Goal: Transaction & Acquisition: Purchase product/service

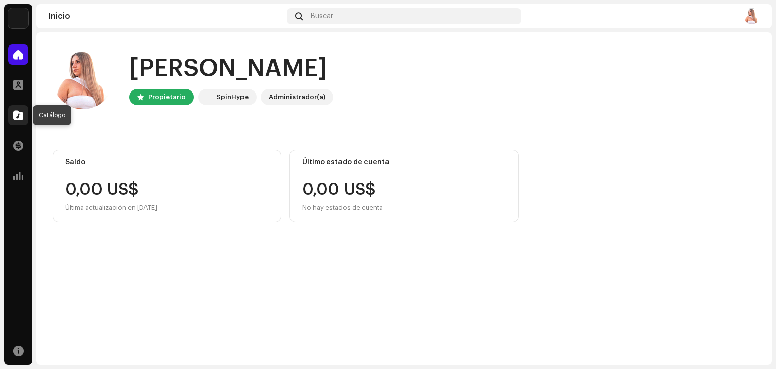
click at [17, 115] on span at bounding box center [18, 115] width 10 height 8
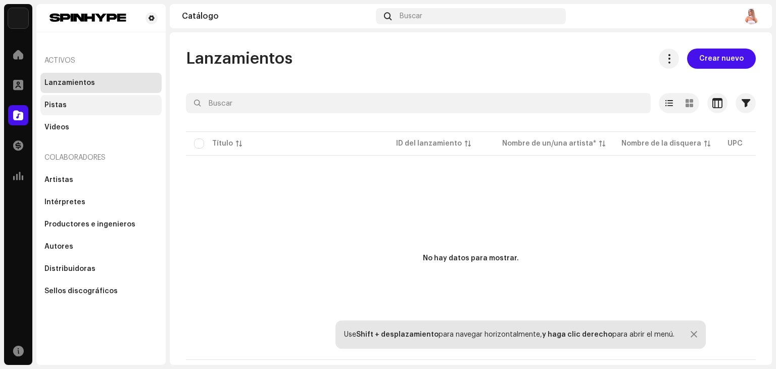
click at [55, 106] on div "Pistas" at bounding box center [55, 105] width 22 height 8
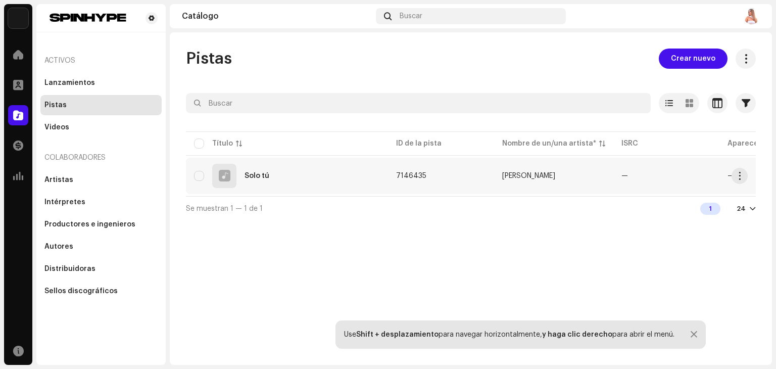
click at [470, 179] on td "7146435" at bounding box center [441, 176] width 106 height 36
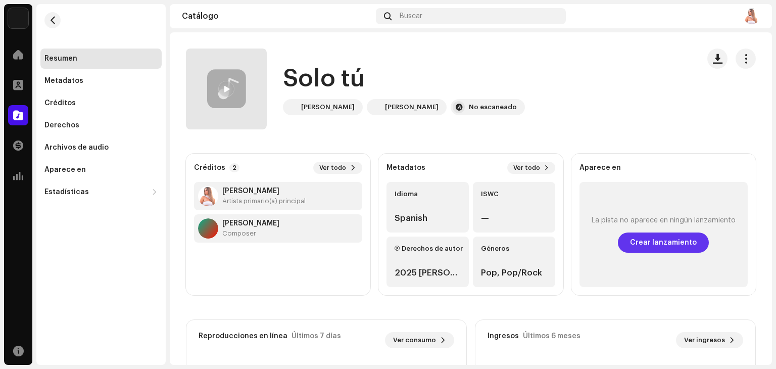
click at [665, 239] on span "Crear lanzamiento" at bounding box center [663, 242] width 67 height 20
click at [743, 55] on span "button" at bounding box center [746, 59] width 10 height 8
click at [56, 170] on div "Aparece en" at bounding box center [64, 170] width 41 height 8
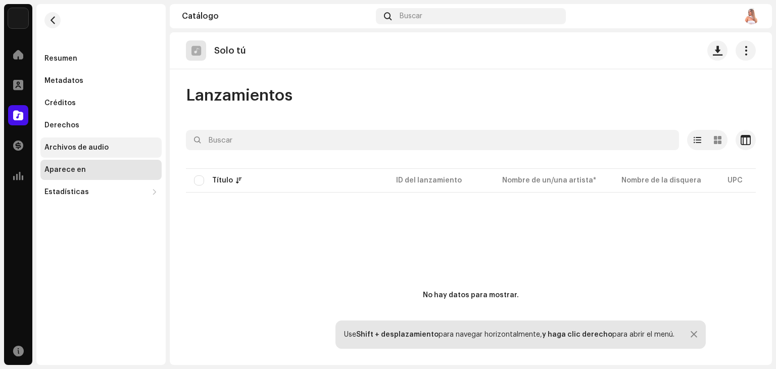
click at [87, 144] on div "Archivos de audio" at bounding box center [76, 147] width 64 height 8
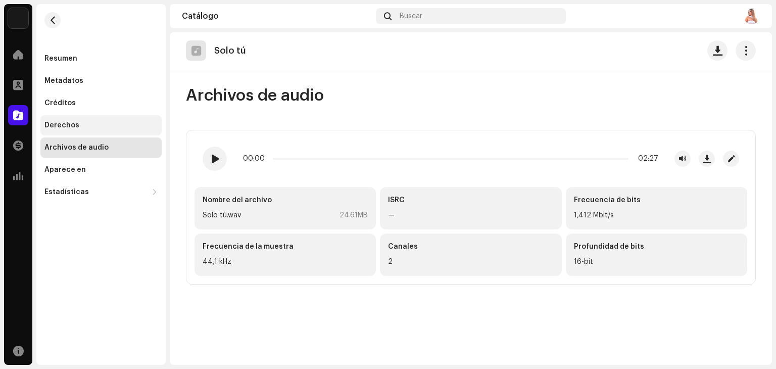
click at [78, 123] on div "Derechos" at bounding box center [100, 125] width 113 height 8
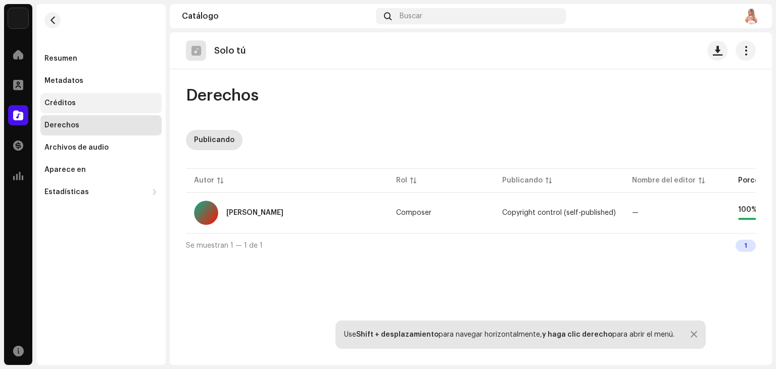
click at [60, 102] on div "Créditos" at bounding box center [59, 103] width 31 height 8
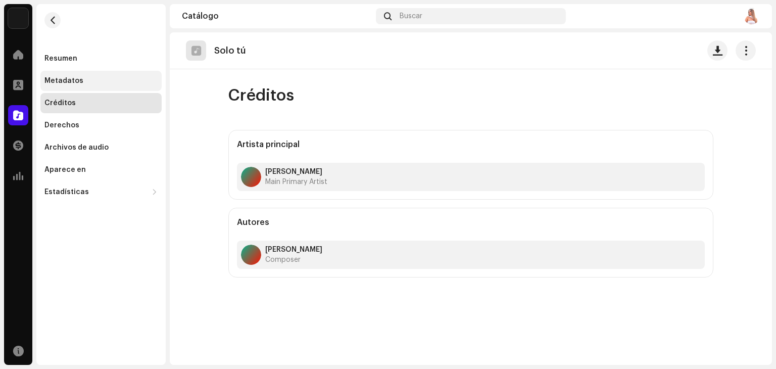
click at [73, 80] on div "Metadatos" at bounding box center [63, 81] width 39 height 8
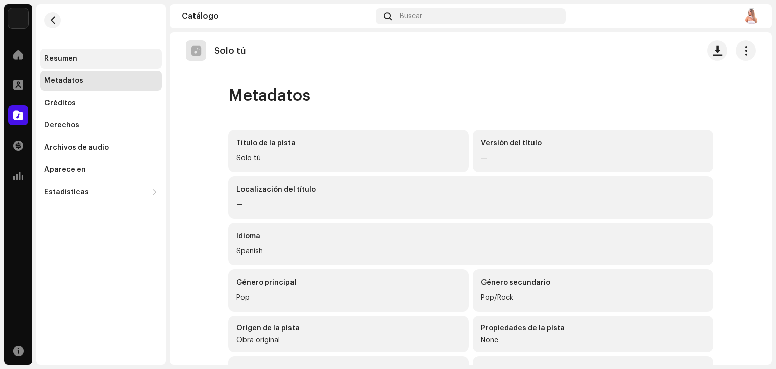
click at [74, 55] on div "Resumen" at bounding box center [60, 59] width 33 height 8
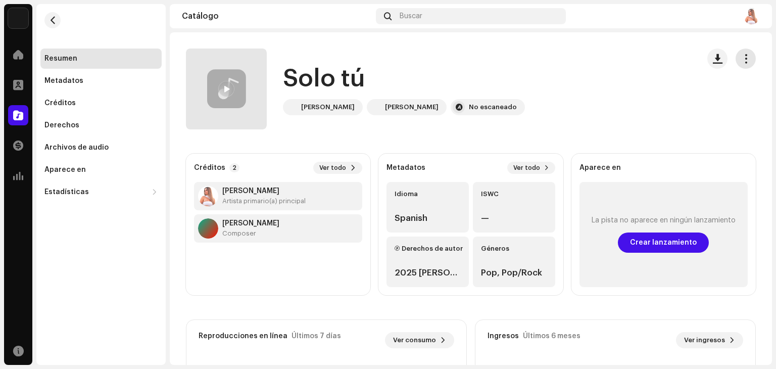
click at [741, 57] on span "button" at bounding box center [746, 59] width 10 height 8
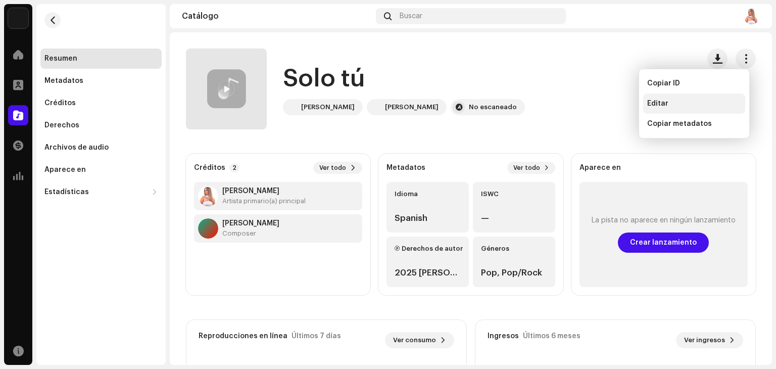
click at [672, 104] on div "Editar" at bounding box center [694, 103] width 94 height 8
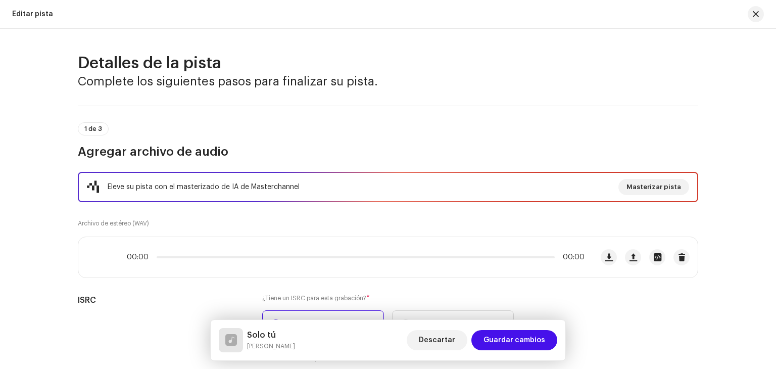
scroll to position [673, 0]
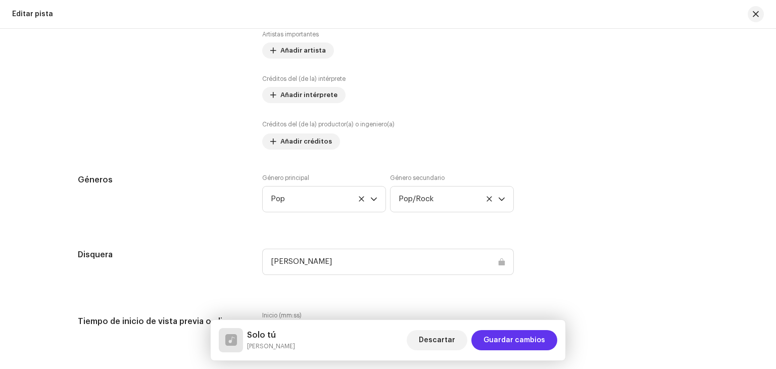
click at [527, 336] on span "Guardar cambios" at bounding box center [514, 340] width 62 height 20
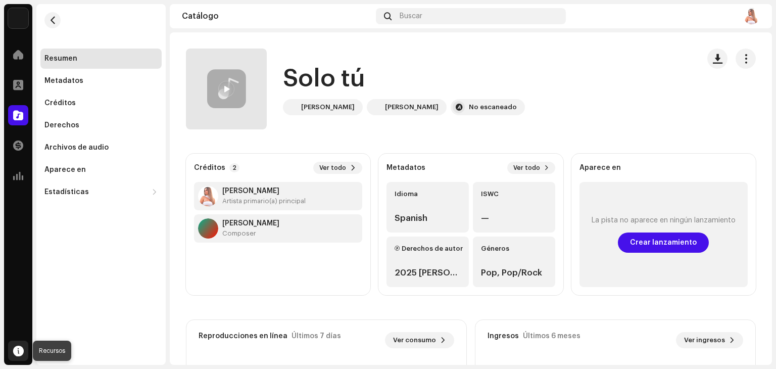
click at [14, 347] on span at bounding box center [18, 350] width 11 height 8
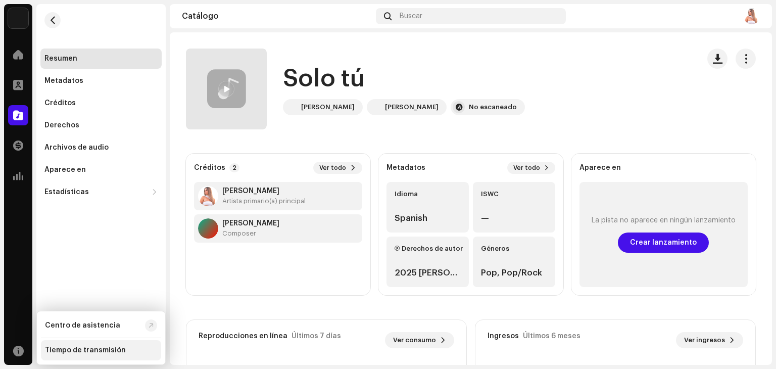
click at [92, 351] on div "Tiempo de transmisión" at bounding box center [85, 350] width 81 height 8
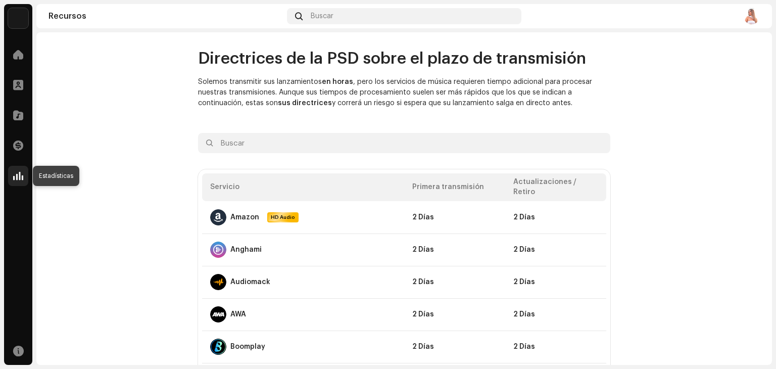
click at [15, 173] on span at bounding box center [18, 176] width 10 height 8
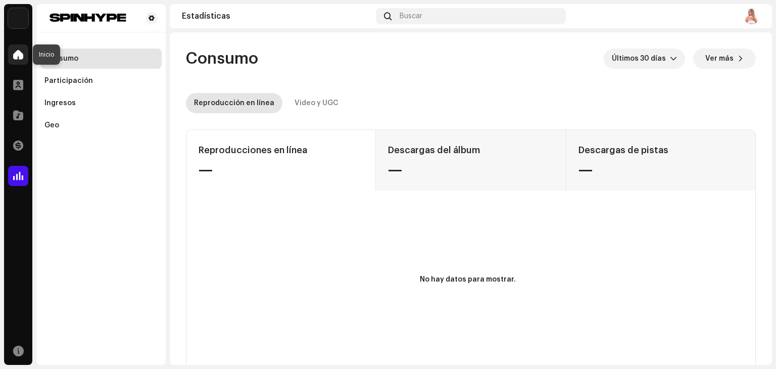
click at [12, 53] on div at bounding box center [18, 54] width 20 height 20
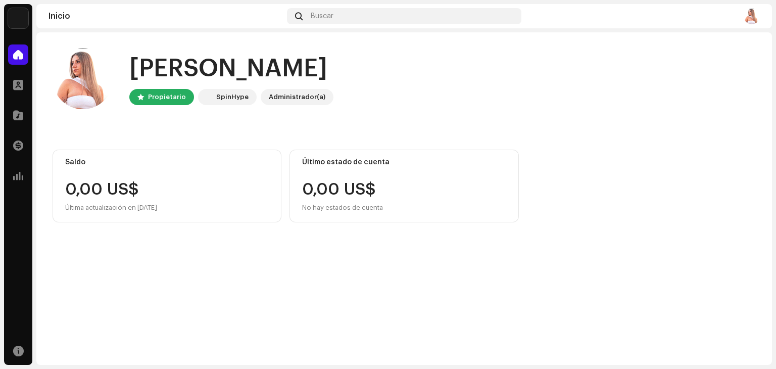
click at [228, 96] on div "SpinHype" at bounding box center [232, 97] width 32 height 12
click at [277, 100] on div "Administrador(a)" at bounding box center [297, 97] width 57 height 12
click at [754, 13] on img at bounding box center [751, 16] width 16 height 16
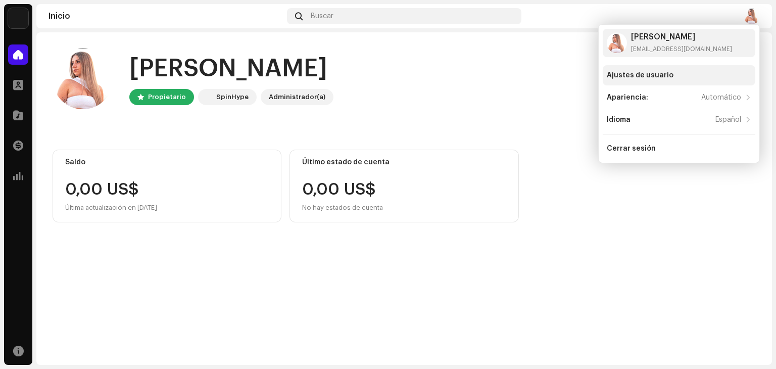
click at [638, 79] on div "Ajustes de usuario" at bounding box center [678, 75] width 152 height 20
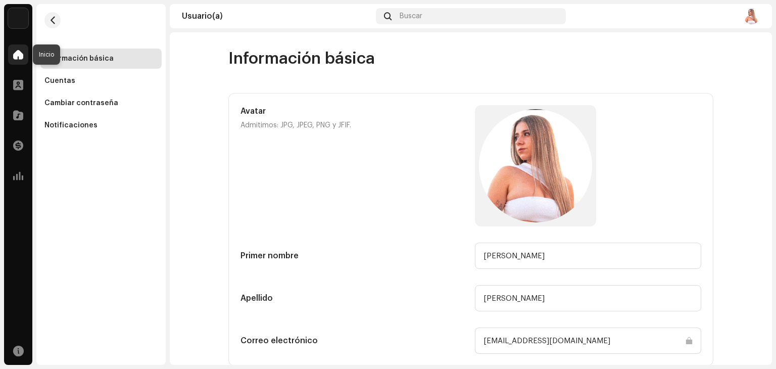
click at [16, 54] on span at bounding box center [18, 54] width 10 height 8
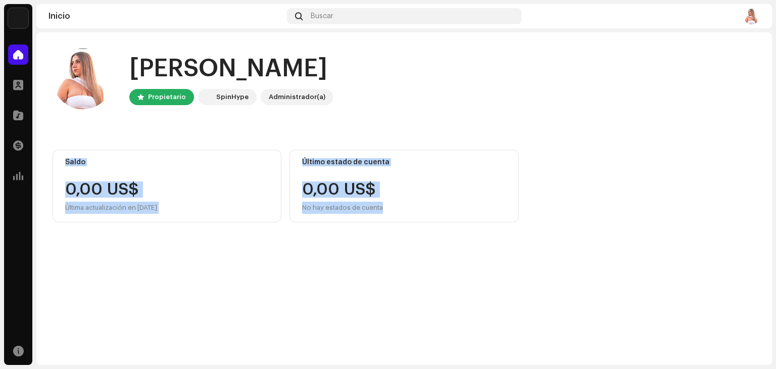
drag, startPoint x: 772, startPoint y: 118, endPoint x: 772, endPoint y: 233, distance: 115.1
click at [772, 233] on div "Miriam Barrera Inicio Perfil Catálogo Transacciones Estadísticas Recursos Inici…" at bounding box center [388, 184] width 776 height 369
click at [533, 253] on div "Hola, , Miriam Propietario SpinHype Administrador(a) Saldo 0,00 US$ Última actu…" at bounding box center [403, 198] width 735 height 332
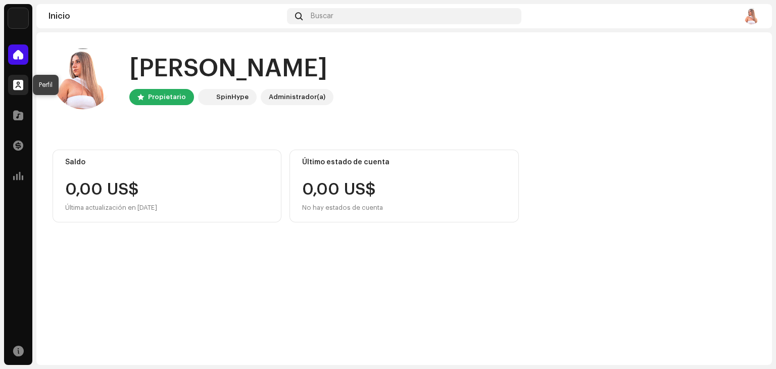
click at [14, 89] on span at bounding box center [18, 85] width 10 height 8
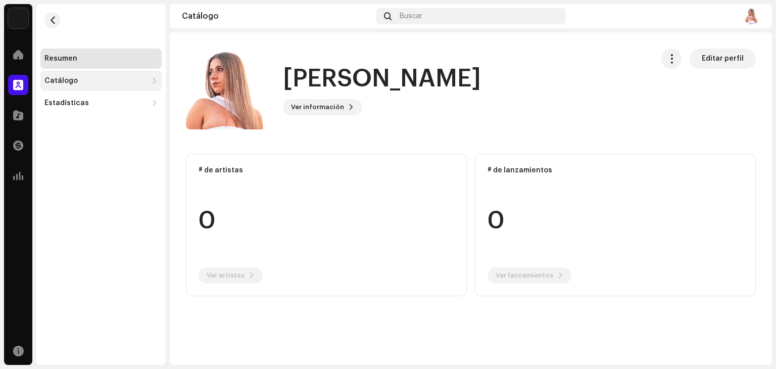
click at [79, 82] on div "Catálogo" at bounding box center [95, 81] width 103 height 8
click at [99, 100] on div "Lanzamientos" at bounding box center [102, 103] width 109 height 8
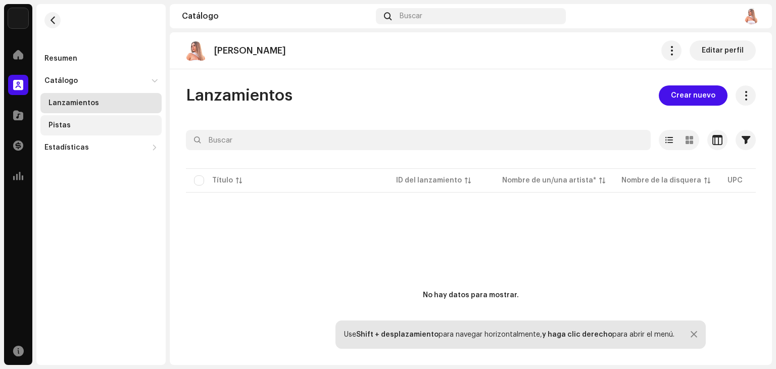
click at [83, 124] on div "Pistas" at bounding box center [102, 125] width 109 height 8
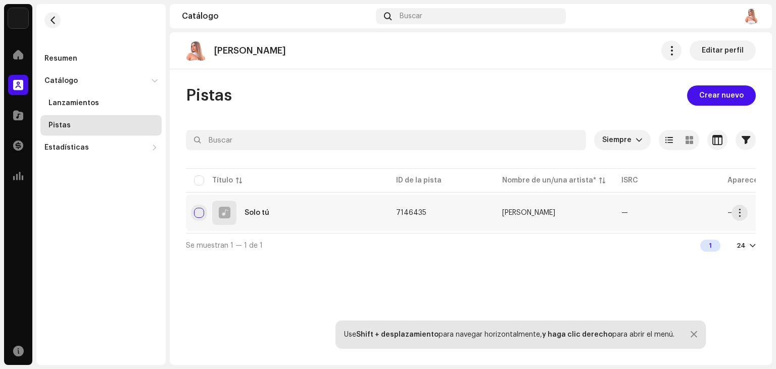
click at [200, 214] on input "checkbox" at bounding box center [199, 213] width 10 height 10
checkbox input "true"
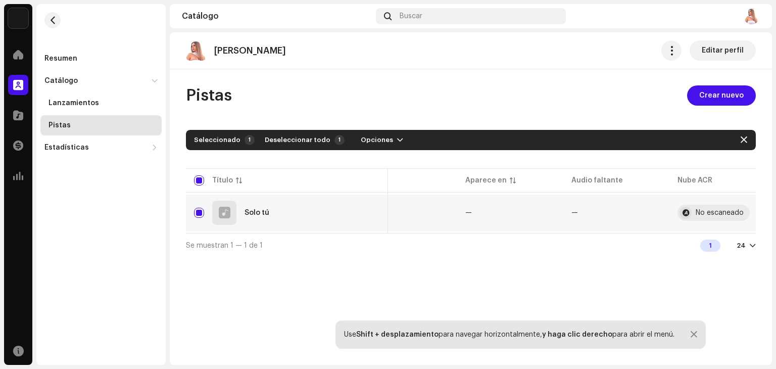
scroll to position [0, 277]
click at [686, 211] on div "No escaneado" at bounding box center [705, 212] width 48 height 7
click at [741, 213] on span "button" at bounding box center [740, 213] width 8 height 8
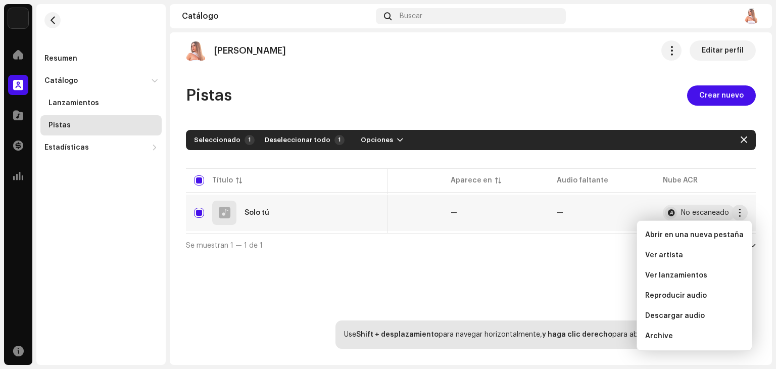
click at [528, 284] on div "Miriam Barrera Editar perfil Pistas Crear nuevo Siempre Seleccionado 1 Deselecc…" at bounding box center [471, 198] width 602 height 332
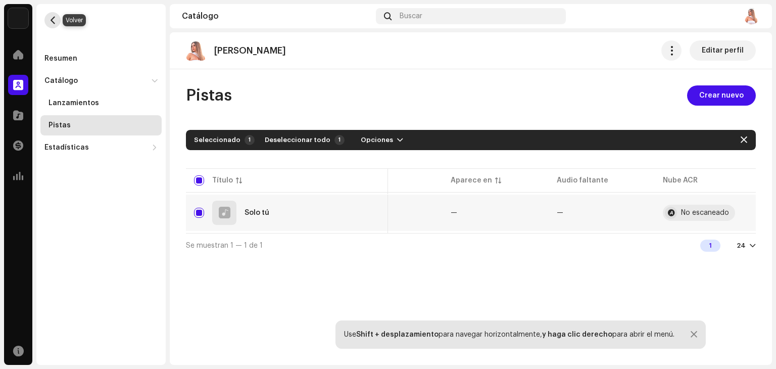
click at [51, 23] on span "button" at bounding box center [53, 20] width 8 height 8
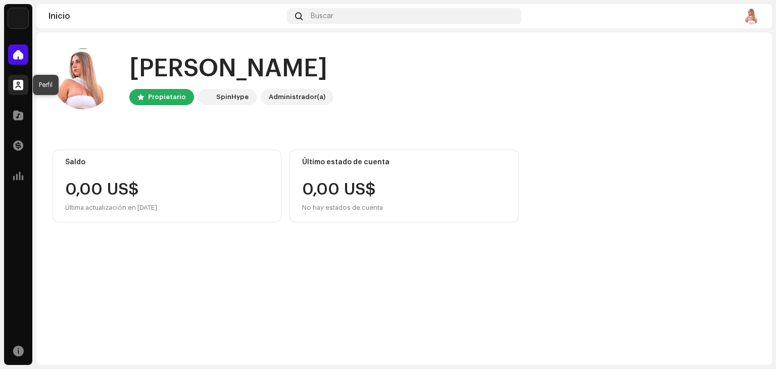
click at [14, 81] on span at bounding box center [18, 85] width 10 height 8
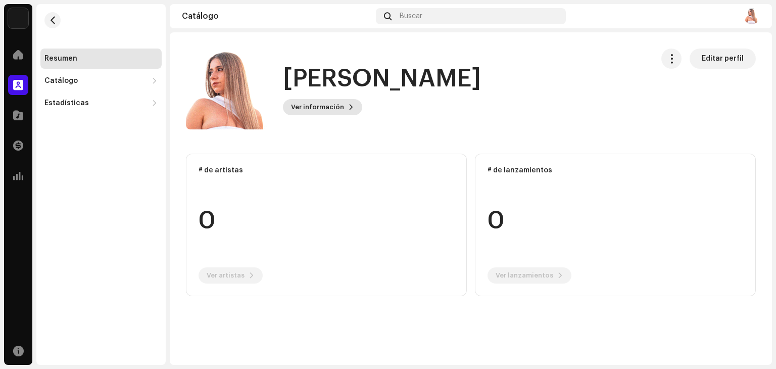
click at [332, 107] on span "Ver información" at bounding box center [317, 107] width 53 height 20
click at [52, 20] on span "button" at bounding box center [53, 20] width 8 height 8
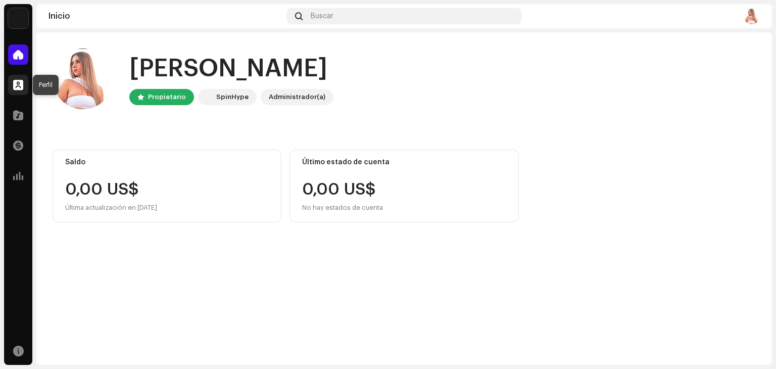
click at [11, 90] on div at bounding box center [18, 85] width 20 height 20
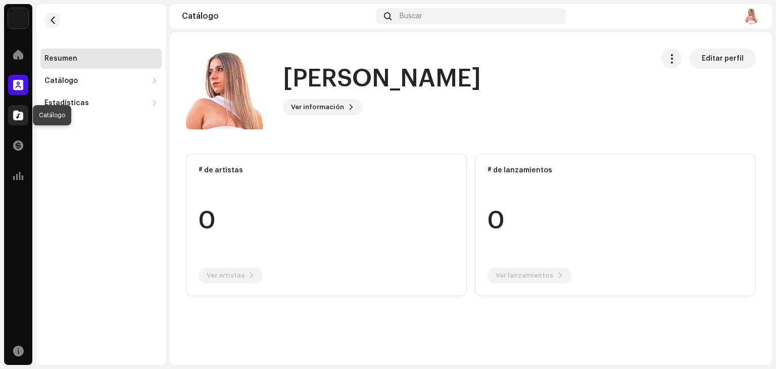
click at [18, 113] on span at bounding box center [18, 115] width 10 height 8
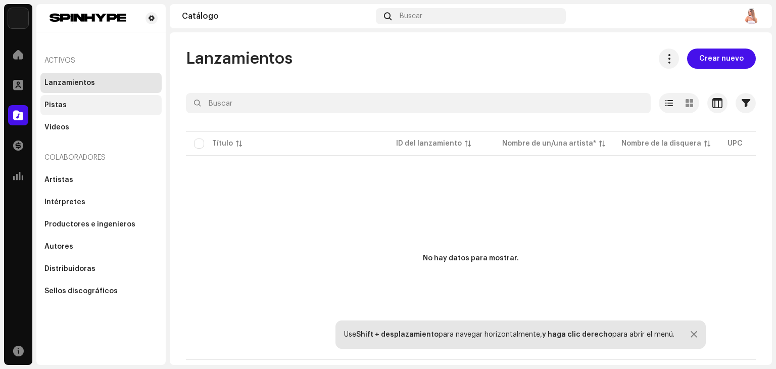
click at [79, 105] on div "Pistas" at bounding box center [100, 105] width 113 height 8
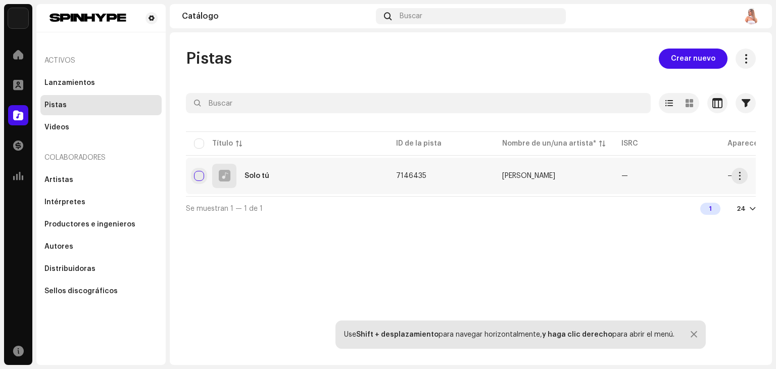
click at [198, 174] on input "checkbox" at bounding box center [199, 176] width 10 height 10
checkbox input "true"
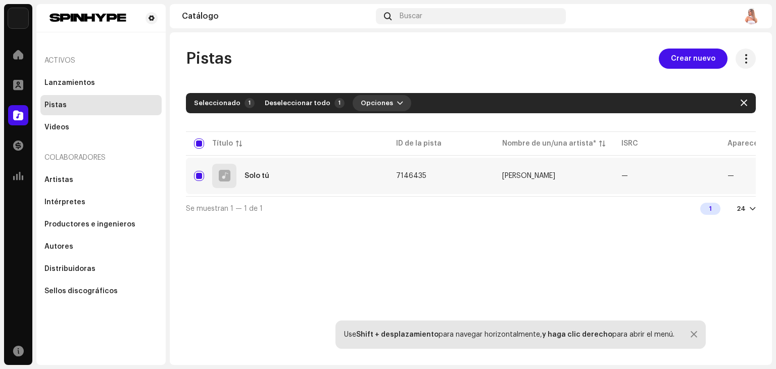
click at [373, 104] on span "Opciones" at bounding box center [377, 103] width 32 height 20
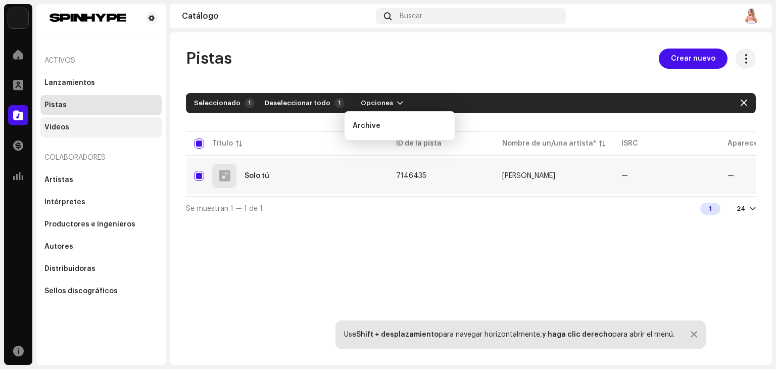
click at [56, 128] on div "Videos" at bounding box center [56, 127] width 25 height 8
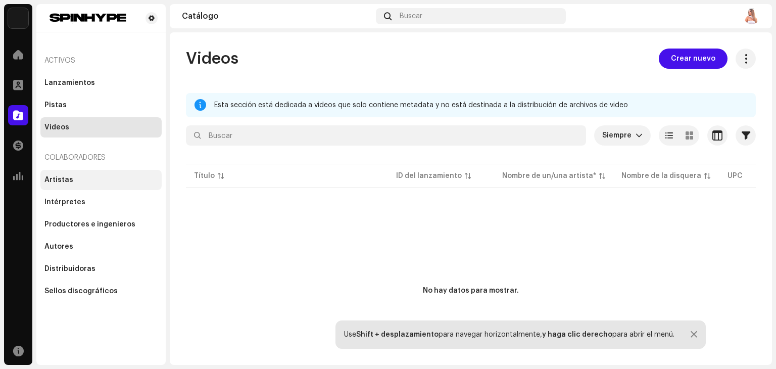
click at [78, 176] on div "Artistas" at bounding box center [100, 180] width 113 height 8
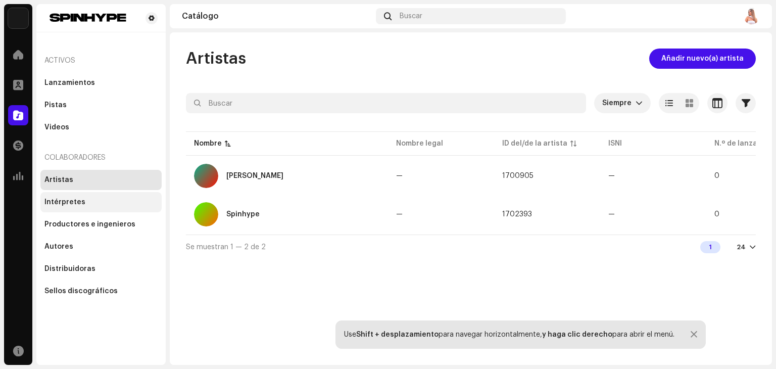
click at [88, 205] on div "Intérpretes" at bounding box center [100, 202] width 113 height 8
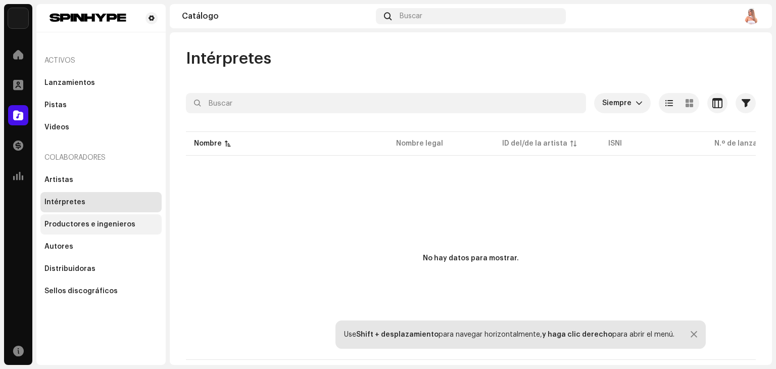
click at [86, 227] on div "Productores e ingenieros" at bounding box center [89, 224] width 91 height 8
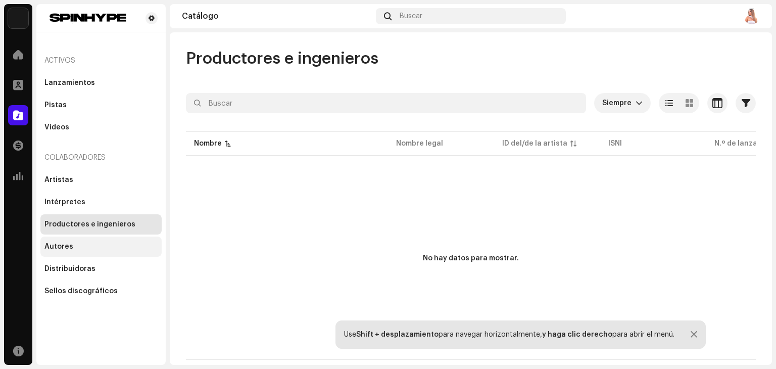
click at [70, 244] on div "Autores" at bounding box center [58, 246] width 29 height 8
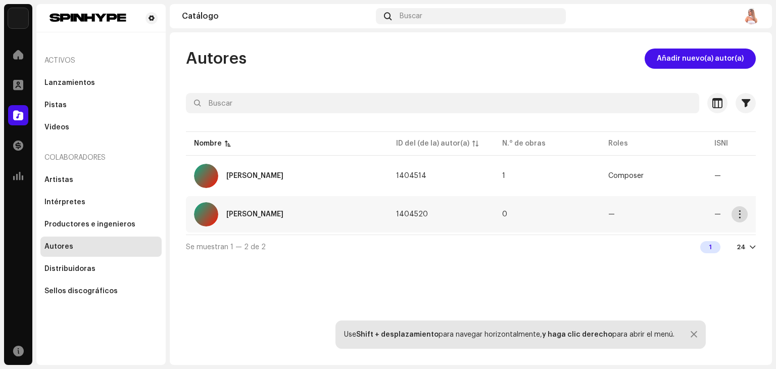
click at [737, 216] on span "button" at bounding box center [740, 214] width 8 height 8
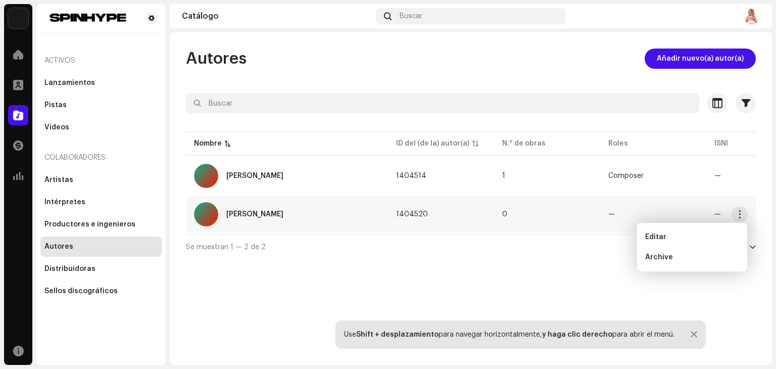
click at [519, 281] on div "Autores Añadir nuevo(a) autor(a) Seleccionado 0 Seleccionar todo Opciones Filtr…" at bounding box center [471, 198] width 602 height 332
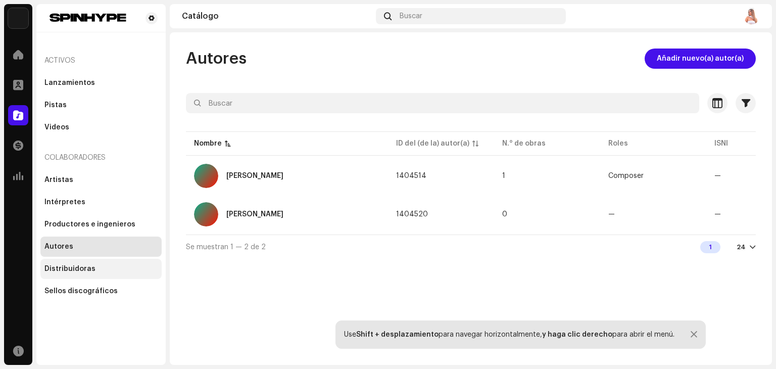
click at [43, 275] on div "Distribuidoras" at bounding box center [100, 269] width 121 height 20
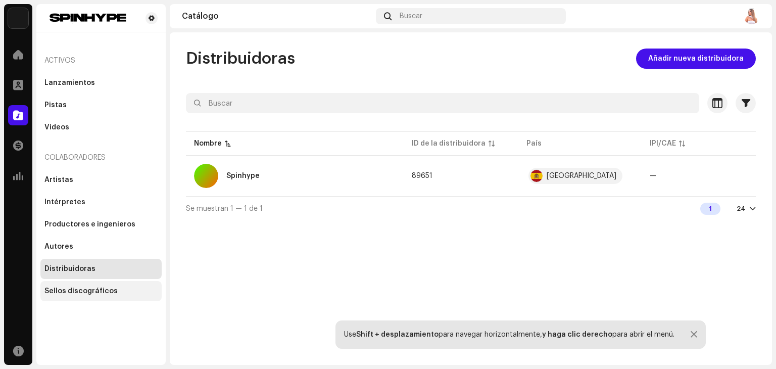
click at [56, 288] on div "Sellos discográficos" at bounding box center [80, 291] width 73 height 8
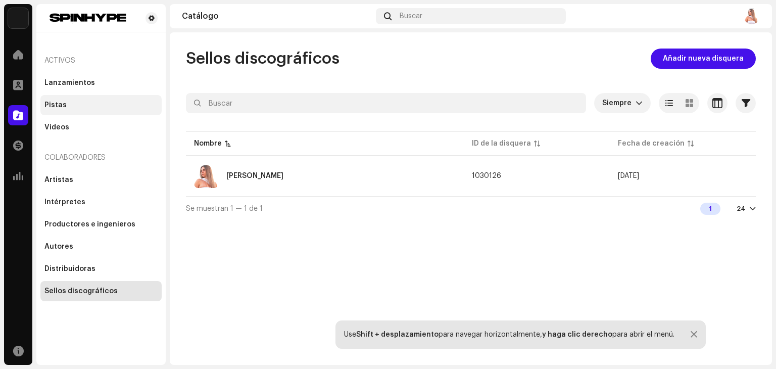
click at [88, 104] on div "Pistas" at bounding box center [100, 105] width 113 height 8
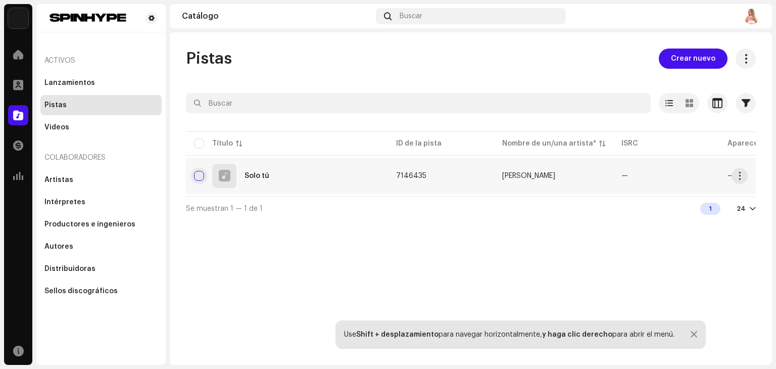
click at [201, 178] on input "checkbox" at bounding box center [199, 176] width 10 height 10
checkbox input "true"
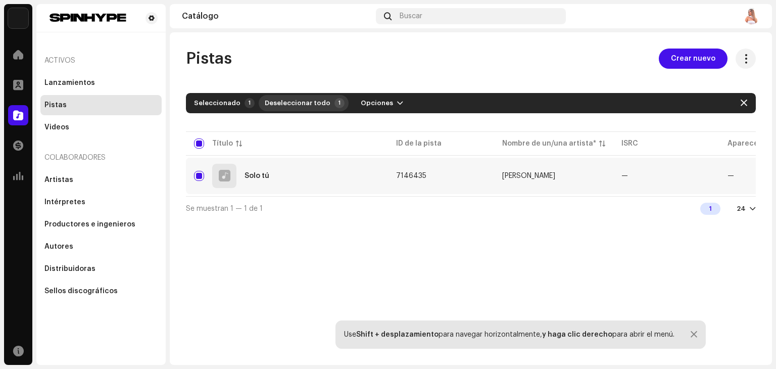
click at [294, 104] on span "Deseleccionar todo" at bounding box center [298, 103] width 66 height 20
checkbox input "false"
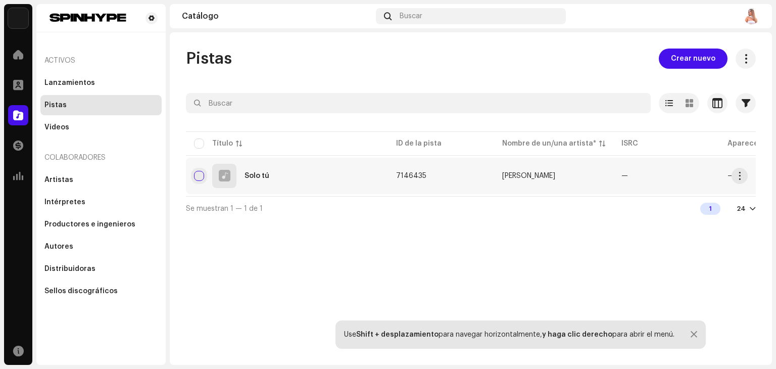
click at [202, 176] on input "Row Unselected" at bounding box center [199, 176] width 10 height 10
checkbox input "true"
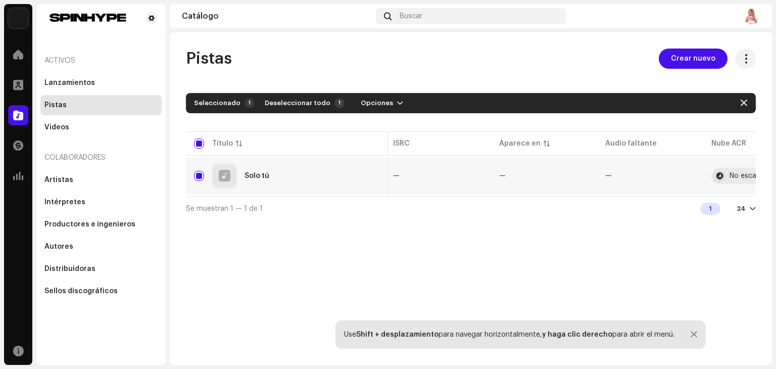
scroll to position [0, 277]
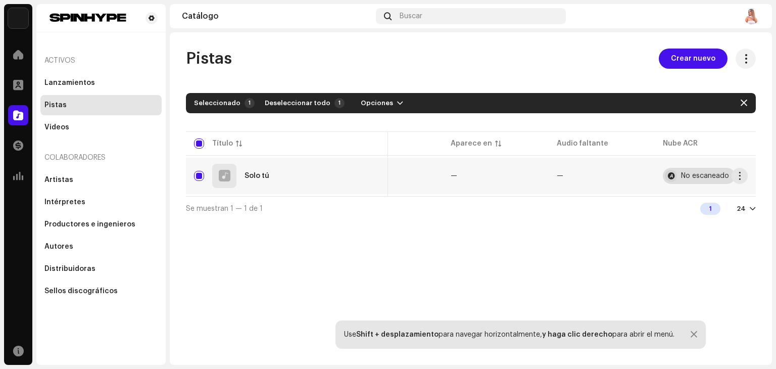
click at [671, 173] on div at bounding box center [670, 176] width 12 height 12
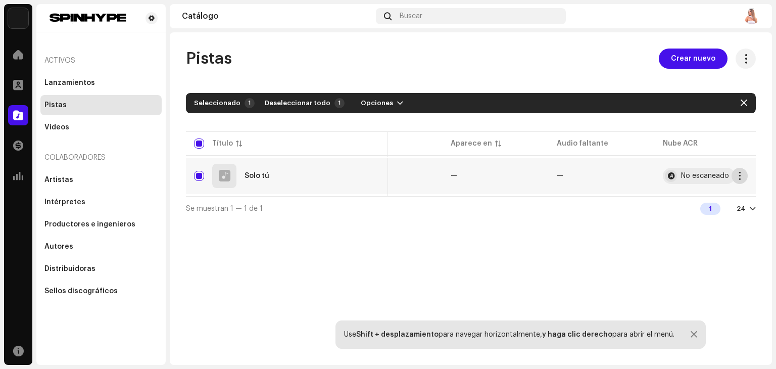
click at [741, 174] on span "button" at bounding box center [740, 176] width 8 height 8
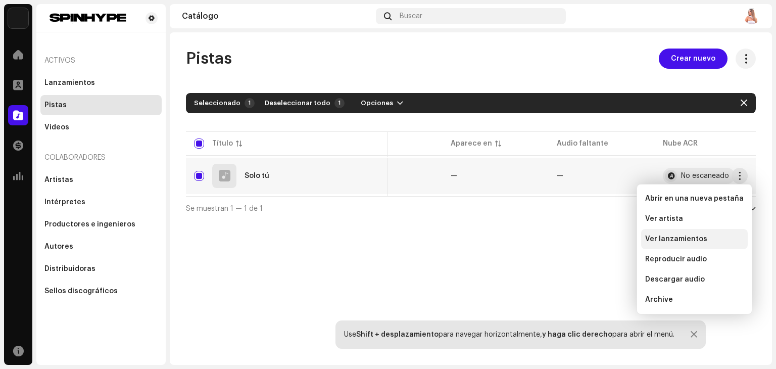
click at [660, 241] on span "Ver lanzamientos" at bounding box center [676, 239] width 62 height 8
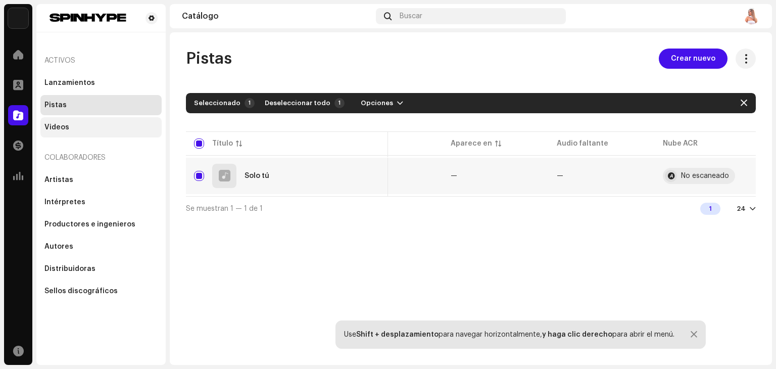
click at [62, 123] on div "Videos" at bounding box center [56, 127] width 25 height 8
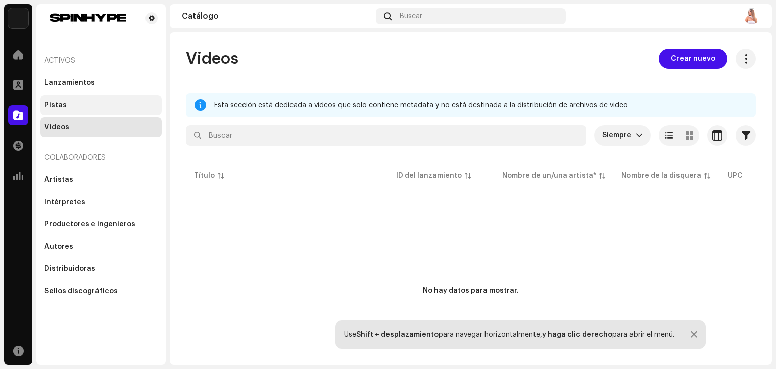
click at [46, 106] on div "Pistas" at bounding box center [55, 105] width 22 height 8
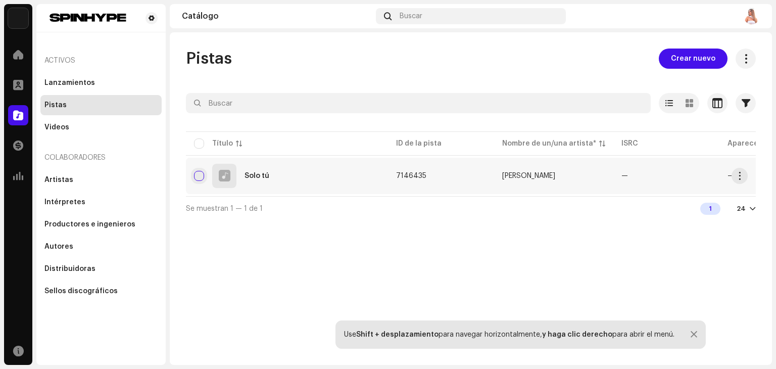
click at [199, 174] on input "checkbox" at bounding box center [199, 176] width 10 height 10
checkbox input "true"
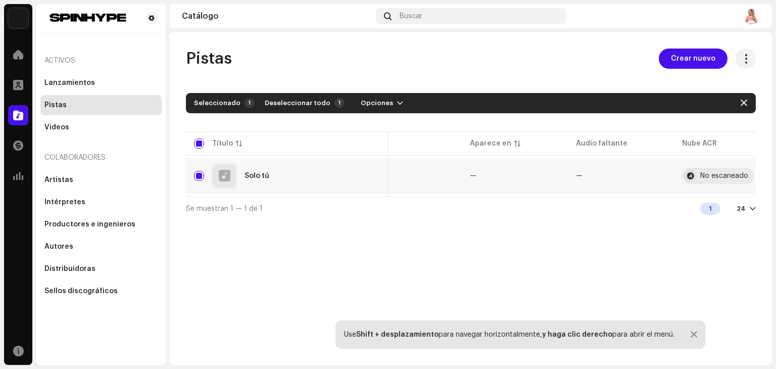
scroll to position [0, 277]
click at [556, 175] on re-a-table-badge "—" at bounding box center [601, 175] width 90 height 7
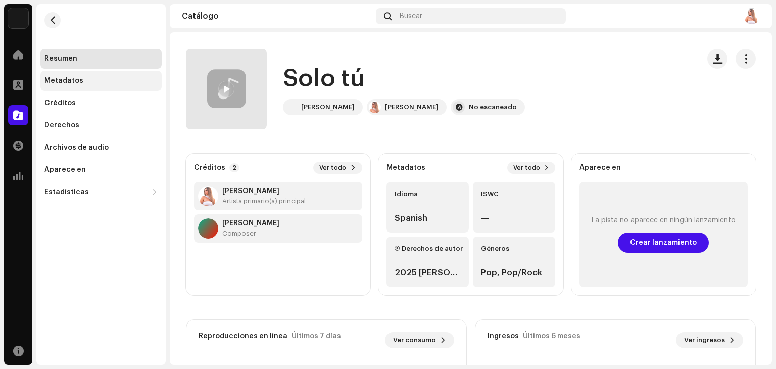
click at [57, 78] on div "Metadatos" at bounding box center [63, 81] width 39 height 8
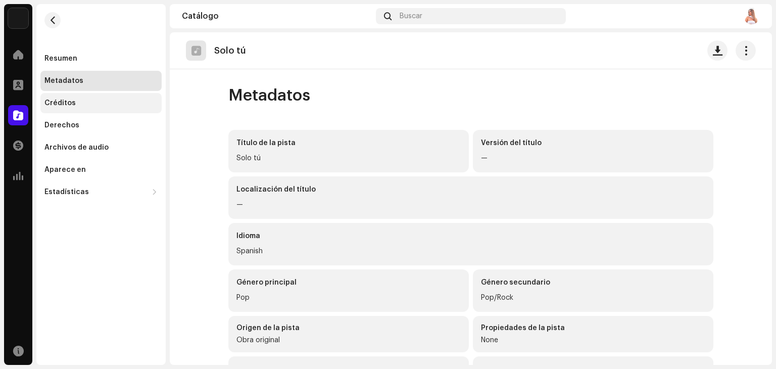
click at [58, 106] on div "Créditos" at bounding box center [59, 103] width 31 height 8
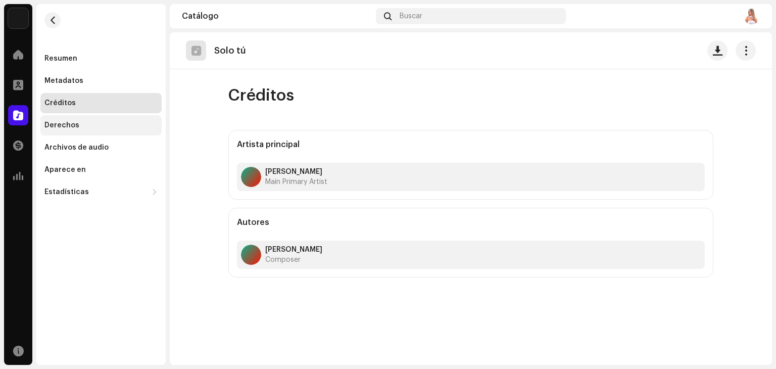
click at [76, 127] on div "Derechos" at bounding box center [61, 125] width 35 height 8
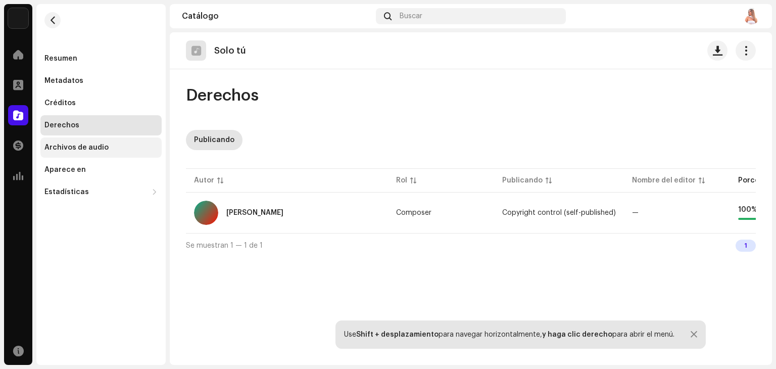
click at [80, 150] on div "Archivos de audio" at bounding box center [76, 147] width 64 height 8
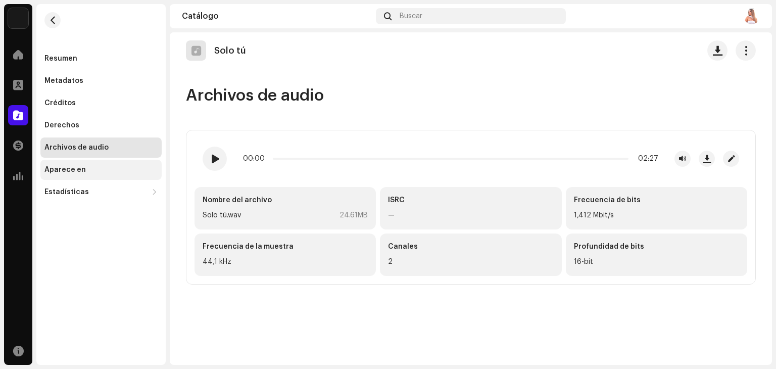
click at [94, 170] on div "Aparece en" at bounding box center [100, 170] width 113 height 8
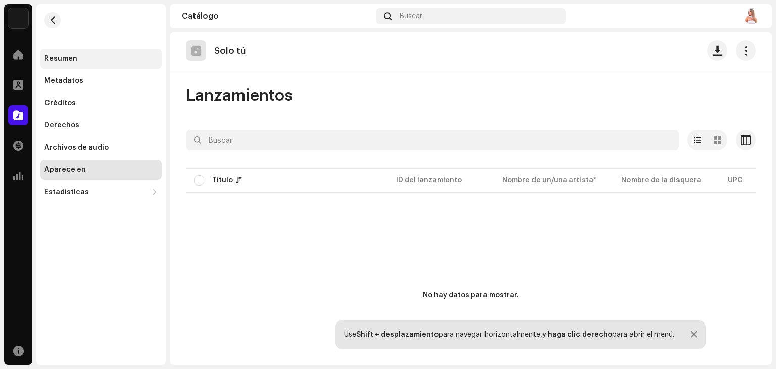
click at [58, 53] on div "Resumen" at bounding box center [100, 58] width 121 height 20
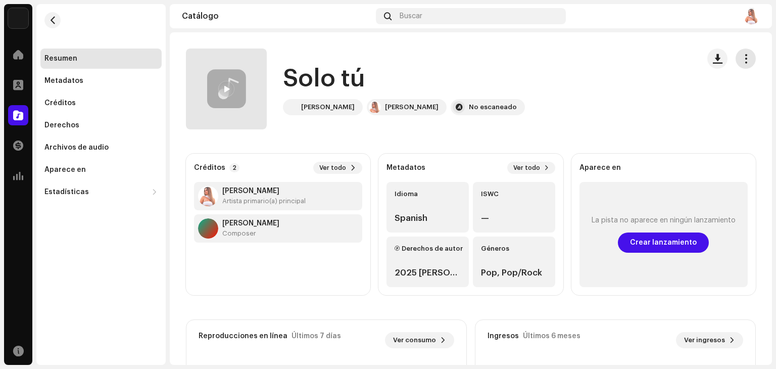
click at [741, 60] on span "button" at bounding box center [746, 59] width 10 height 8
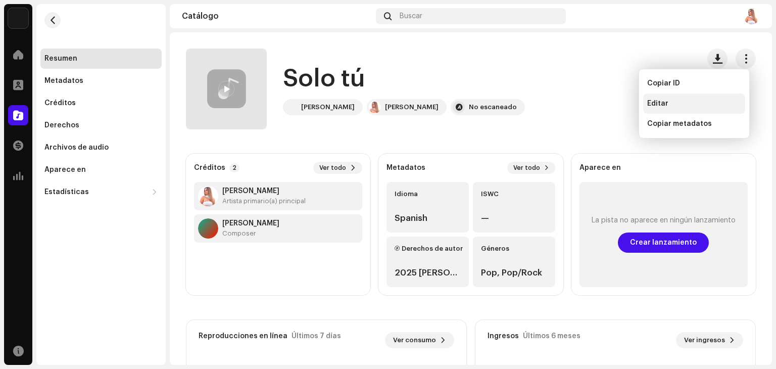
click at [654, 102] on span "Editar" at bounding box center [657, 103] width 21 height 8
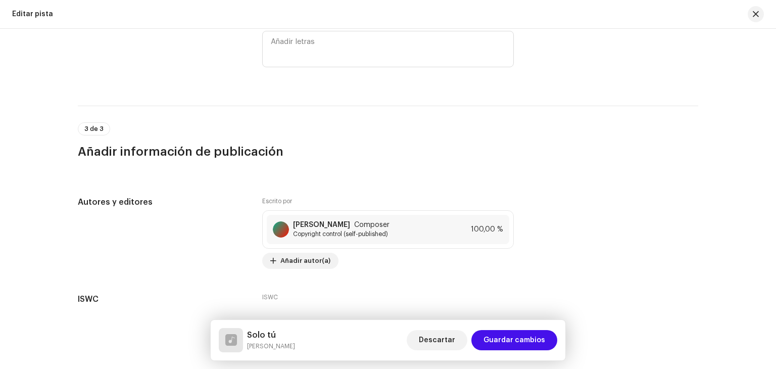
scroll to position [1866, 0]
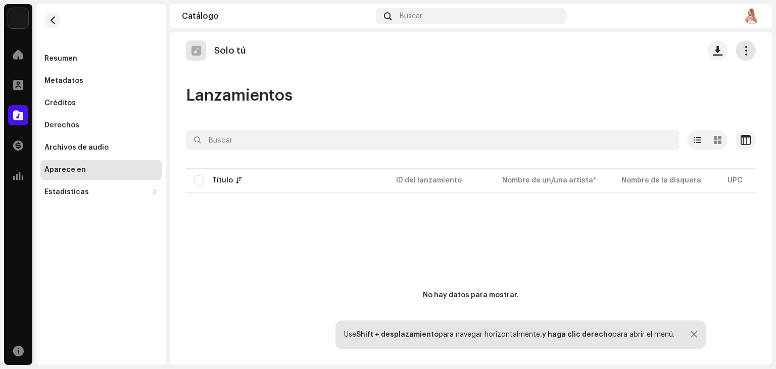
click at [741, 47] on span "button" at bounding box center [746, 50] width 10 height 8
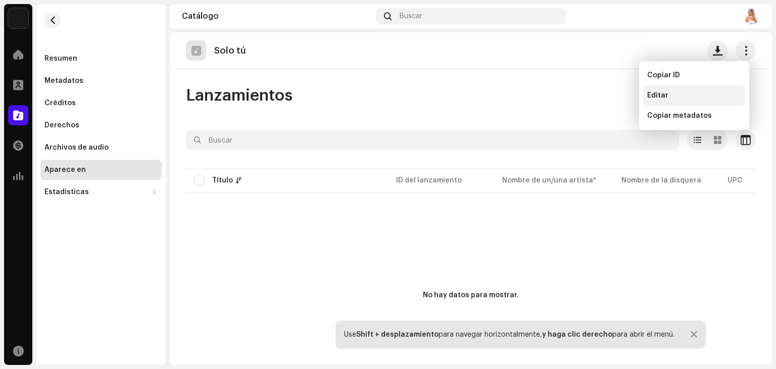
click at [654, 98] on span "Editar" at bounding box center [657, 95] width 21 height 8
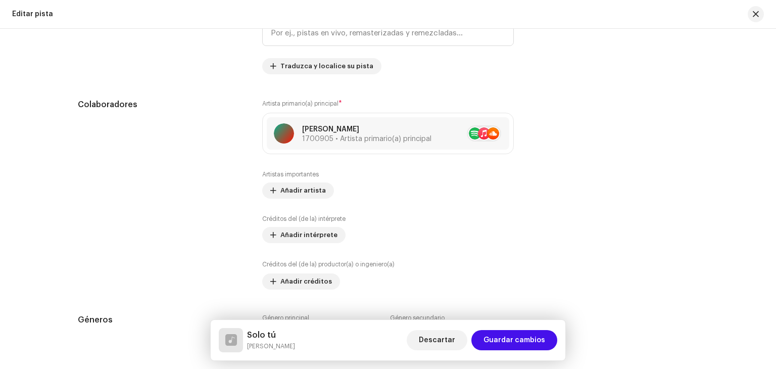
scroll to position [522, 0]
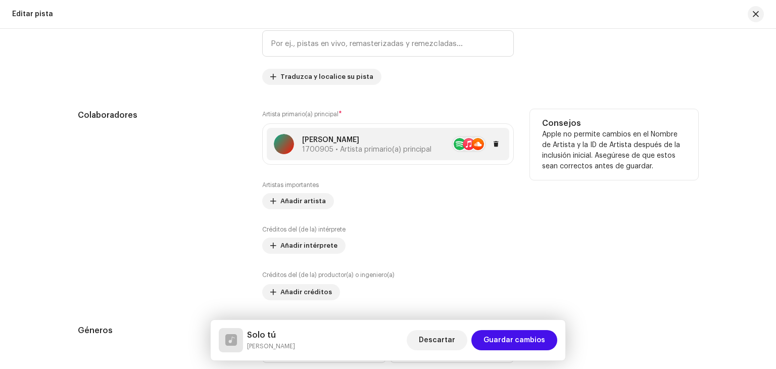
click at [388, 138] on p "[PERSON_NAME]" at bounding box center [366, 140] width 129 height 11
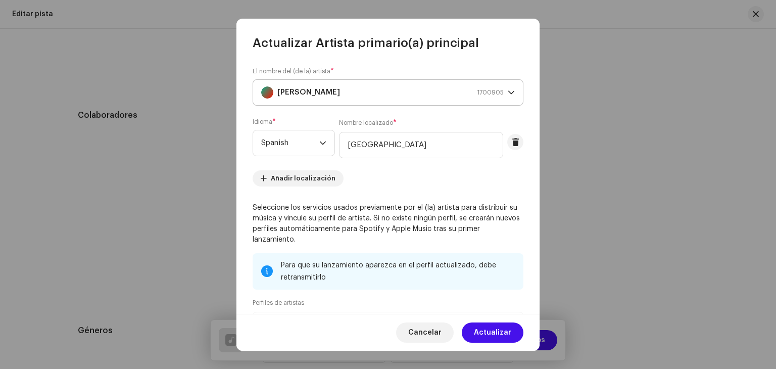
click at [271, 87] on re-a-cover "Miriam Barrera" at bounding box center [267, 92] width 12 height 12
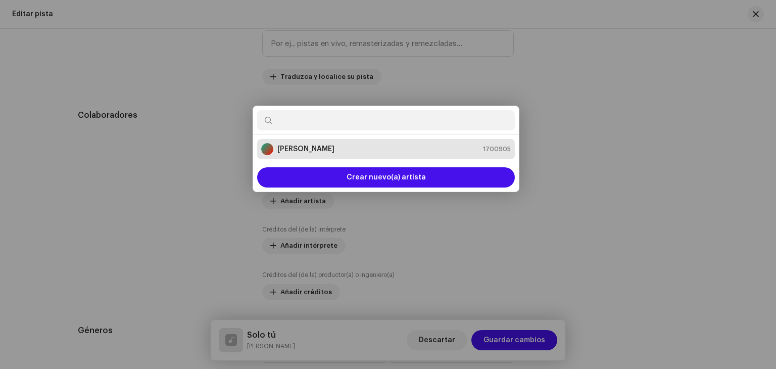
click at [692, 237] on div "Actualizar Artista primario(a) principal El nombre del (de la) artista * Miriam…" at bounding box center [388, 184] width 776 height 369
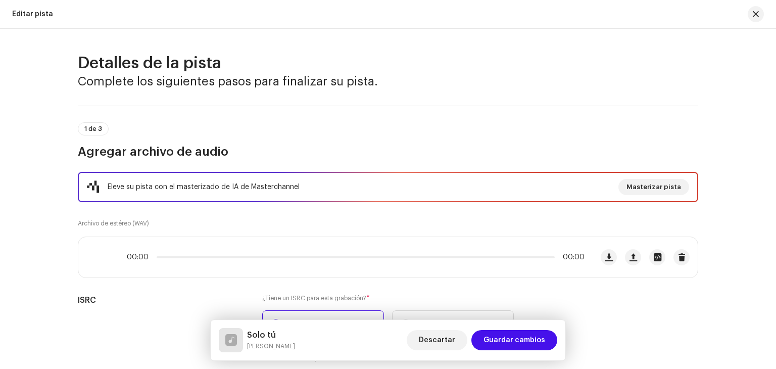
scroll to position [673, 0]
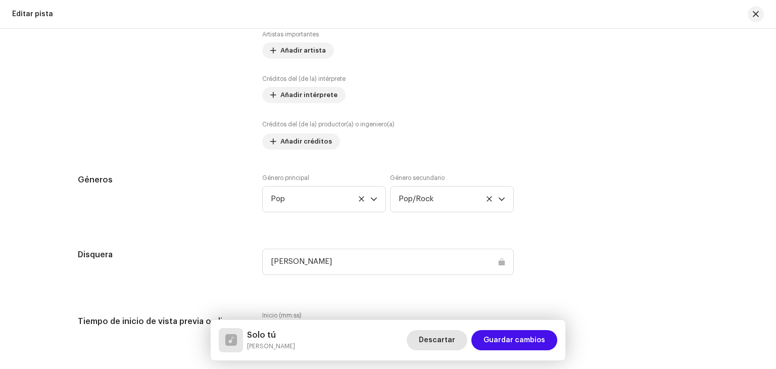
drag, startPoint x: 17, startPoint y: 1, endPoint x: 442, endPoint y: 338, distance: 542.6
click at [442, 338] on span "Descartar" at bounding box center [437, 340] width 36 height 20
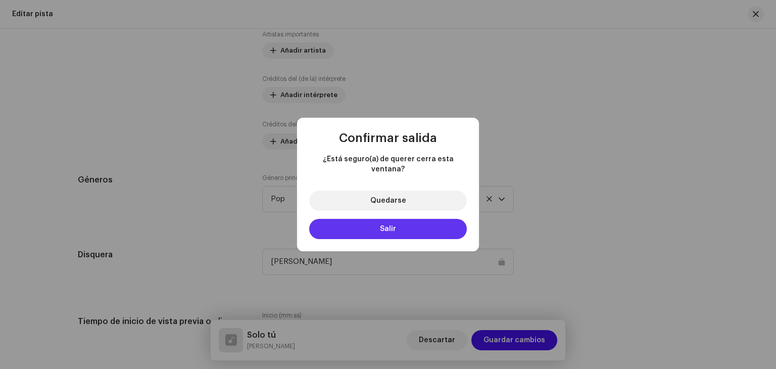
click at [418, 225] on button "Salir" at bounding box center [388, 229] width 158 height 20
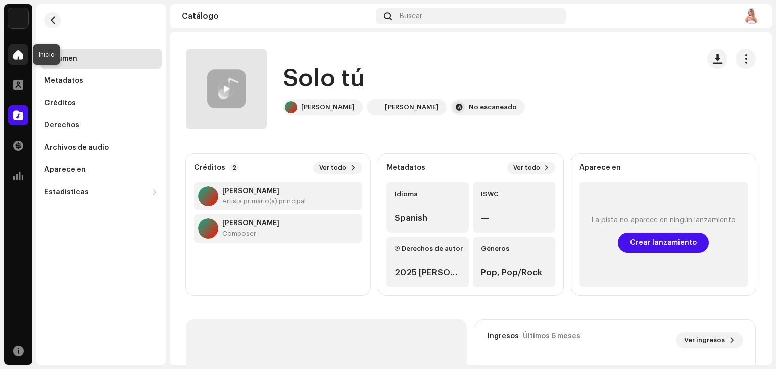
click at [13, 55] on span at bounding box center [18, 54] width 10 height 8
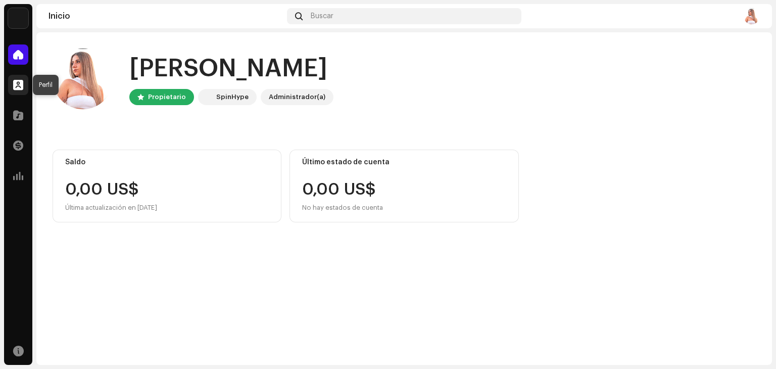
click at [21, 85] on span at bounding box center [18, 85] width 10 height 8
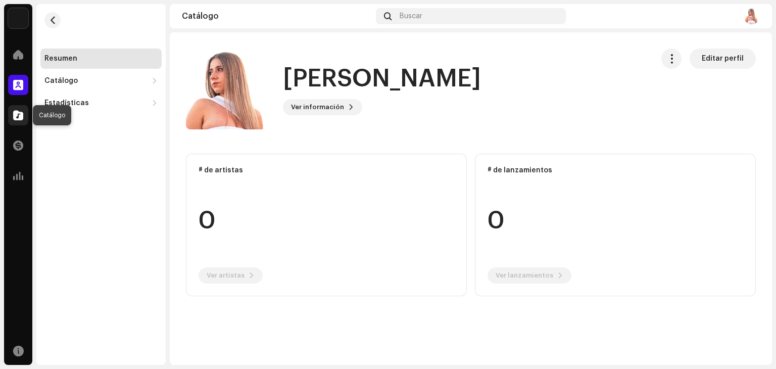
click at [21, 115] on span at bounding box center [18, 115] width 10 height 8
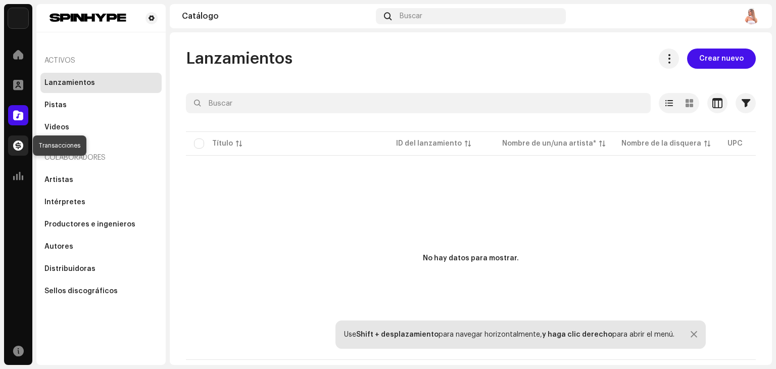
click at [20, 148] on span at bounding box center [18, 145] width 10 height 8
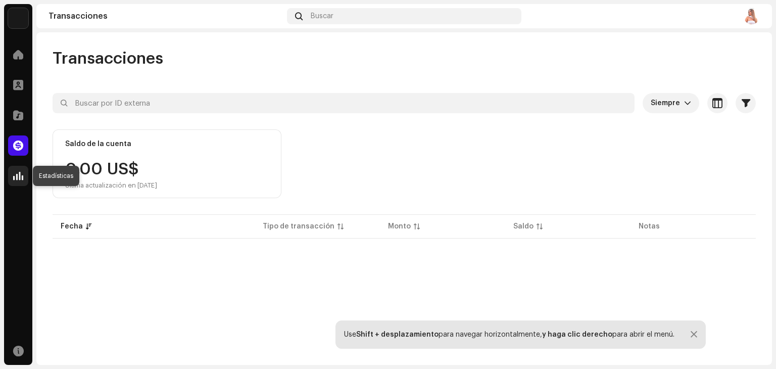
click at [21, 175] on span at bounding box center [18, 176] width 10 height 8
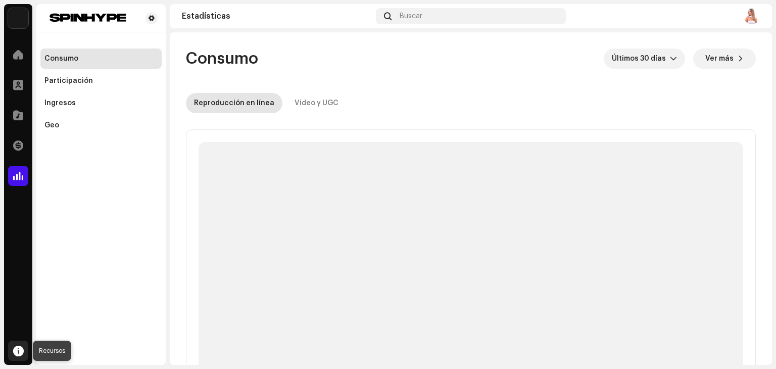
click at [18, 347] on span at bounding box center [18, 350] width 11 height 8
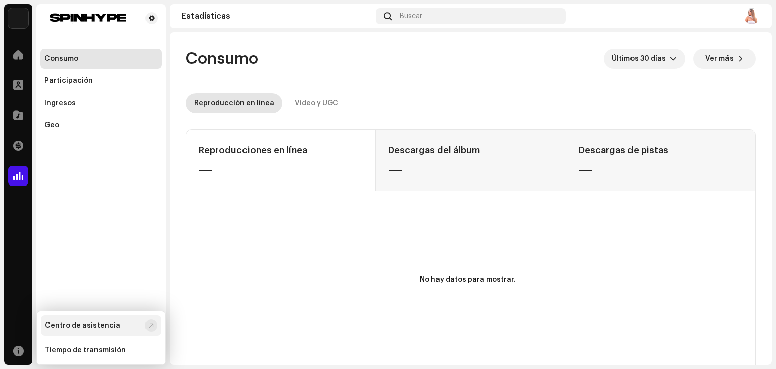
click at [123, 324] on div "Centro de asistencia" at bounding box center [93, 325] width 96 height 8
click at [70, 348] on div "Tiempo de transmisión" at bounding box center [85, 350] width 81 height 8
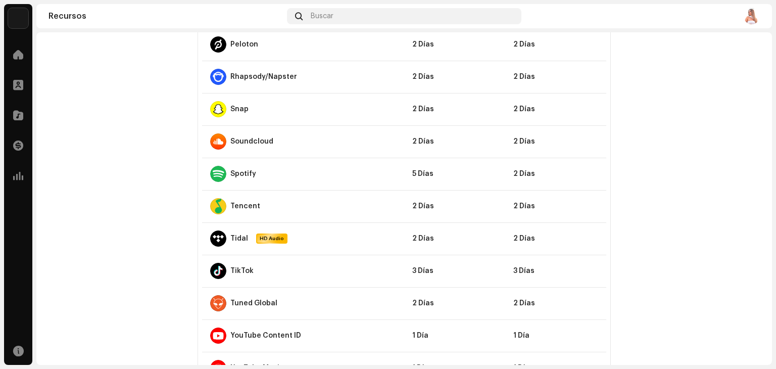
scroll to position [899, 0]
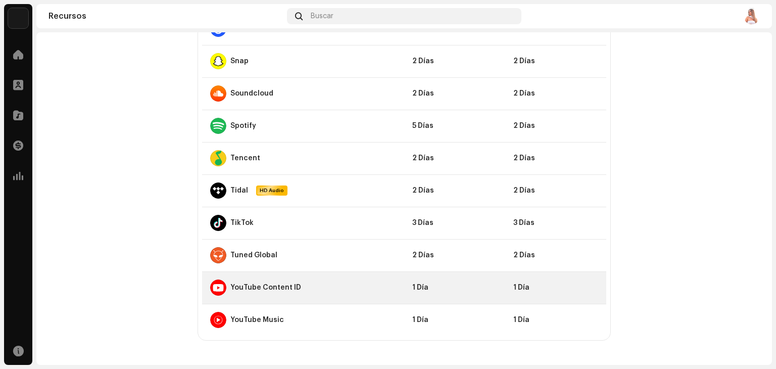
click at [273, 283] on div "YouTube Content ID" at bounding box center [265, 287] width 71 height 8
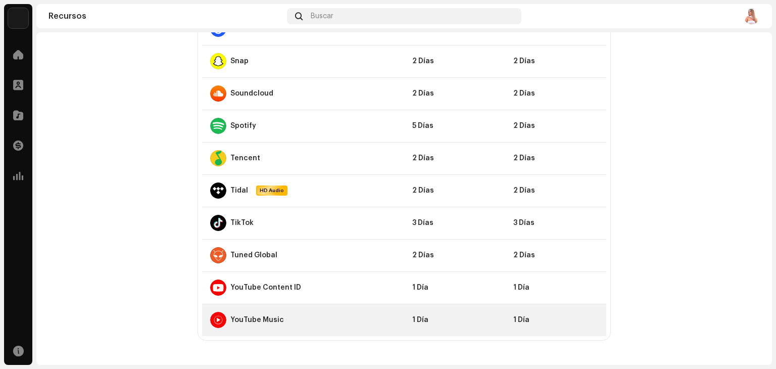
click at [267, 312] on div "YouTube Music" at bounding box center [247, 320] width 74 height 16
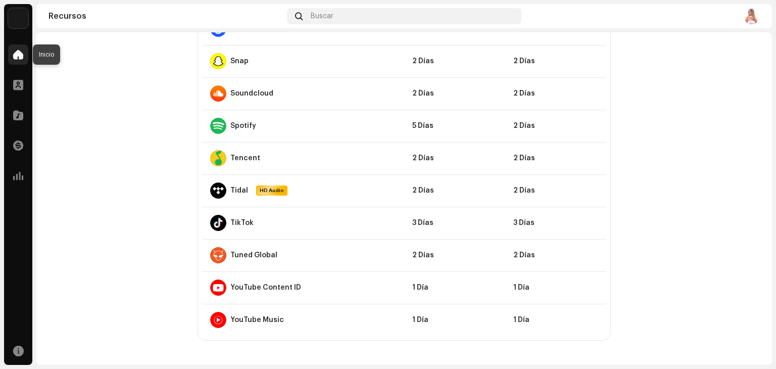
click at [18, 50] on span at bounding box center [18, 54] width 10 height 8
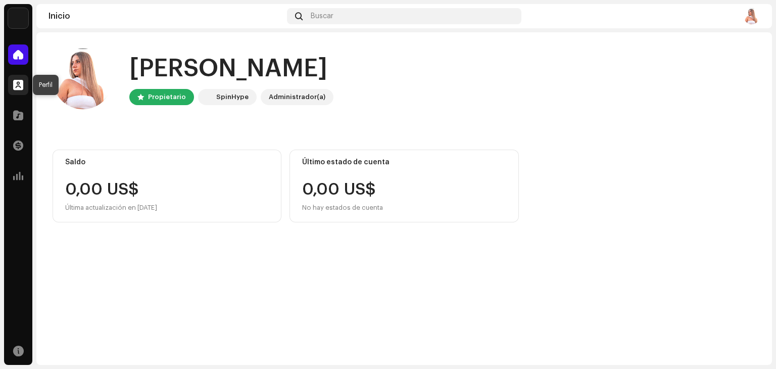
click at [18, 83] on span at bounding box center [18, 85] width 10 height 8
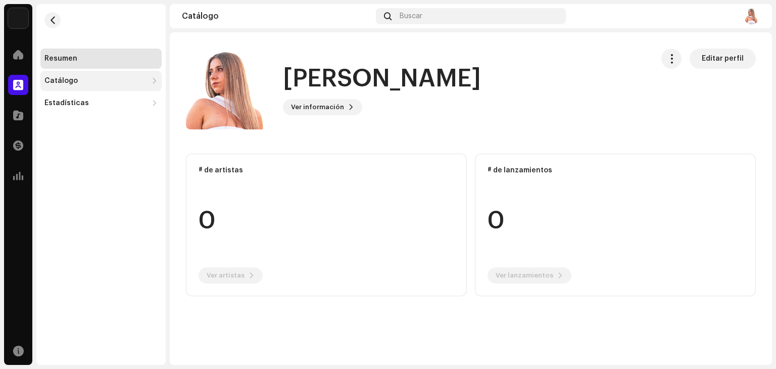
click at [114, 77] on div "Catálogo" at bounding box center [95, 81] width 103 height 8
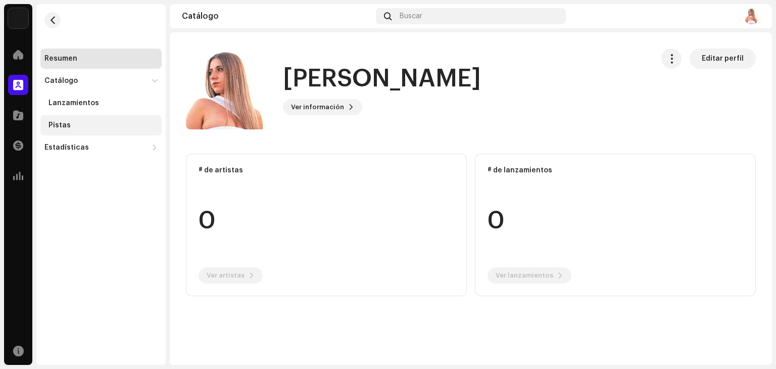
click at [71, 127] on div "Pistas" at bounding box center [102, 125] width 109 height 8
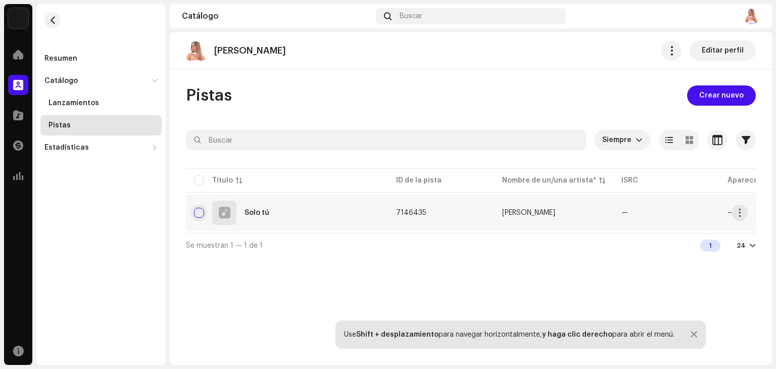
click at [196, 214] on input "checkbox" at bounding box center [199, 213] width 10 height 10
checkbox input "true"
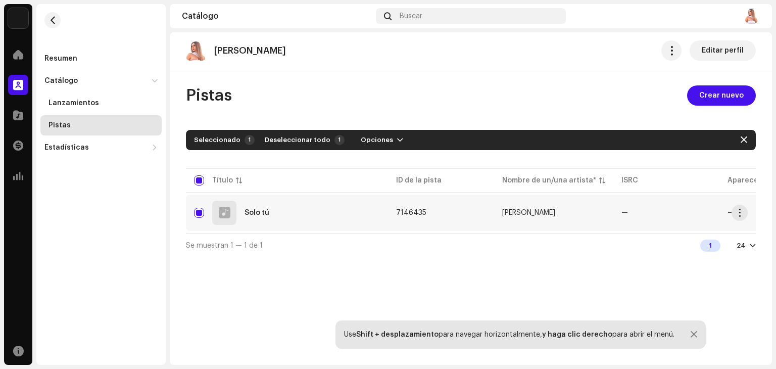
click at [257, 211] on div "Solo tú" at bounding box center [256, 212] width 25 height 7
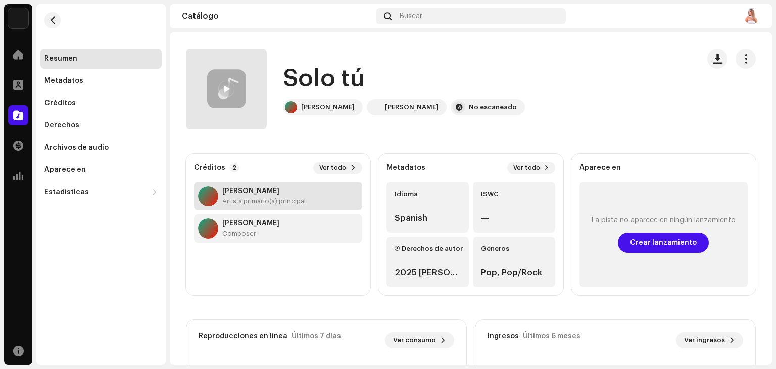
click at [225, 198] on div "Artista primario(a) principal" at bounding box center [263, 201] width 83 height 8
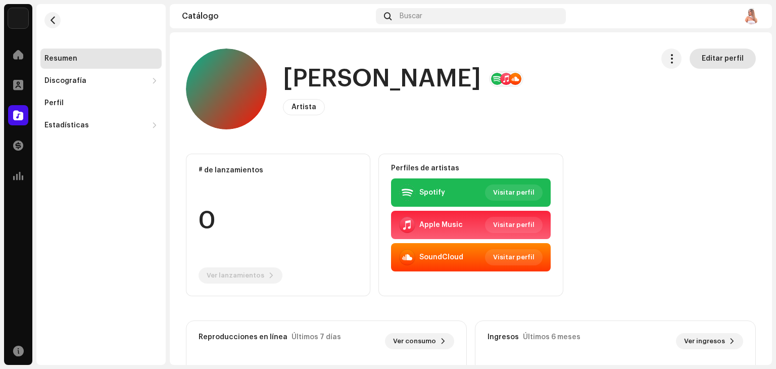
click at [710, 59] on span "Editar perfil" at bounding box center [722, 58] width 42 height 20
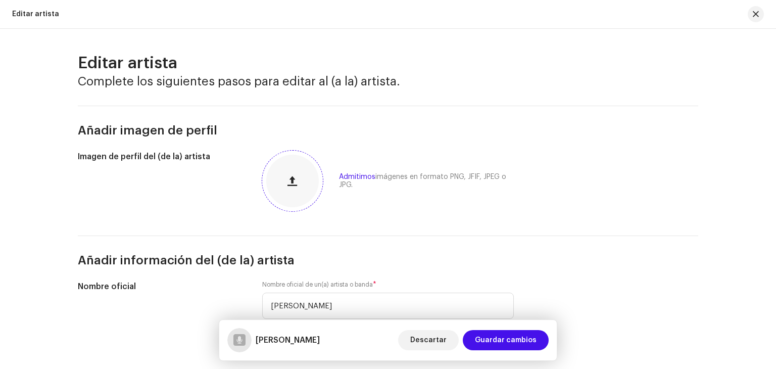
click at [292, 180] on span "button" at bounding box center [292, 181] width 10 height 8
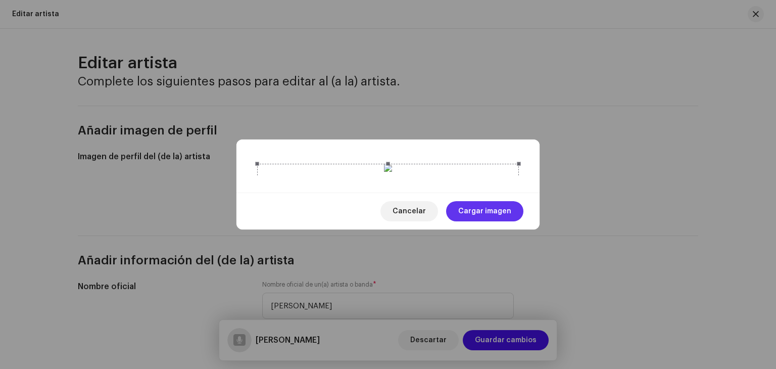
click at [495, 221] on span "Cargar imagen" at bounding box center [484, 211] width 53 height 20
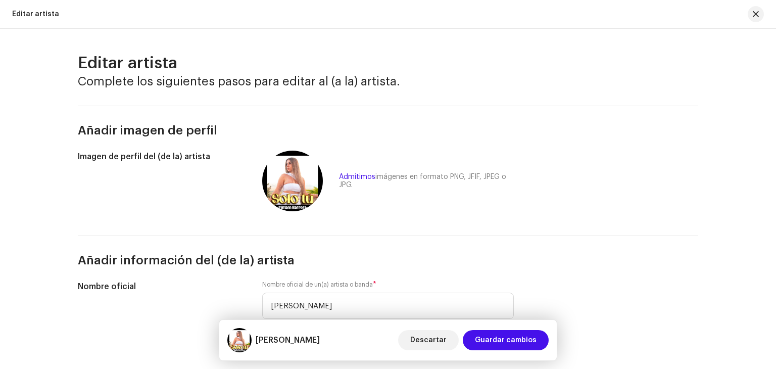
click at [0, 0] on span at bounding box center [0, 0] width 0 height 0
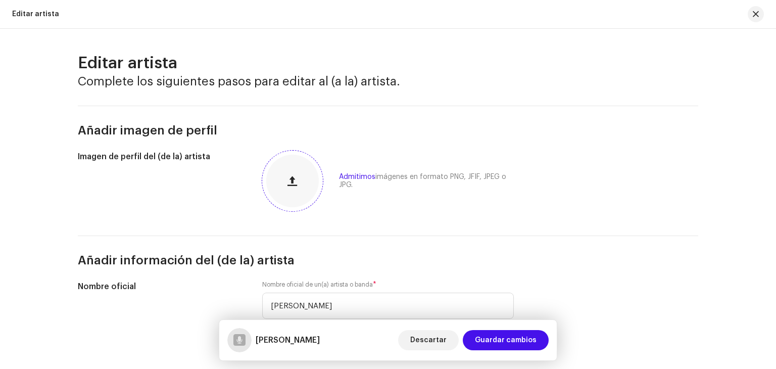
click at [289, 181] on span "button" at bounding box center [292, 181] width 10 height 8
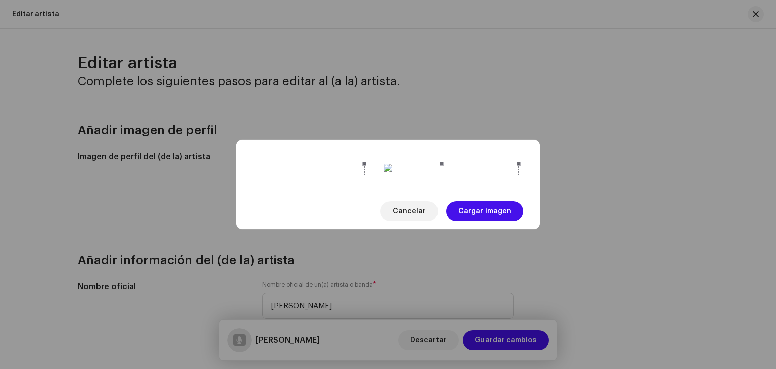
drag, startPoint x: 255, startPoint y: 304, endPoint x: 362, endPoint y: 163, distance: 177.7
click at [364, 164] on div at bounding box center [441, 241] width 155 height 155
drag, startPoint x: 418, startPoint y: 116, endPoint x: 368, endPoint y: 138, distance: 54.4
click at [368, 186] on div at bounding box center [392, 263] width 155 height 155
click at [480, 221] on span "Cargar imagen" at bounding box center [484, 211] width 53 height 20
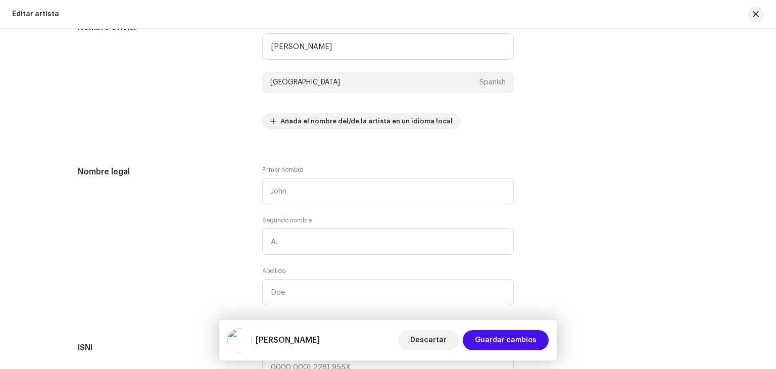
scroll to position [253, 0]
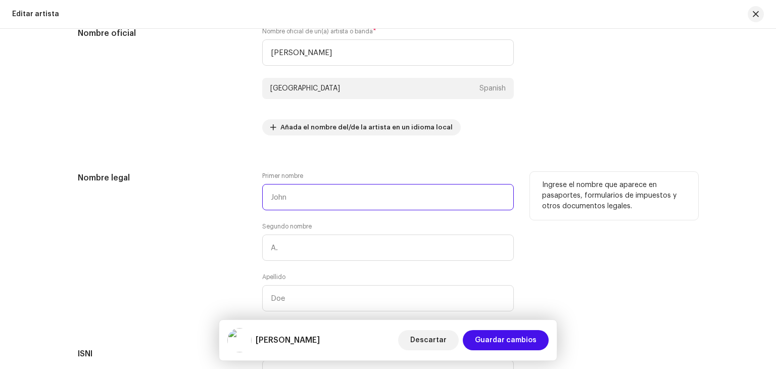
drag, startPoint x: 428, startPoint y: 190, endPoint x: 257, endPoint y: 186, distance: 170.7
click at [184, 175] on div "Nombre legal Primer nombre Segundo nombre Apellido Ingrese el nombre que aparec…" at bounding box center [388, 247] width 620 height 151
click at [288, 194] on input "text" at bounding box center [387, 197] width 251 height 26
type input "Miriam"
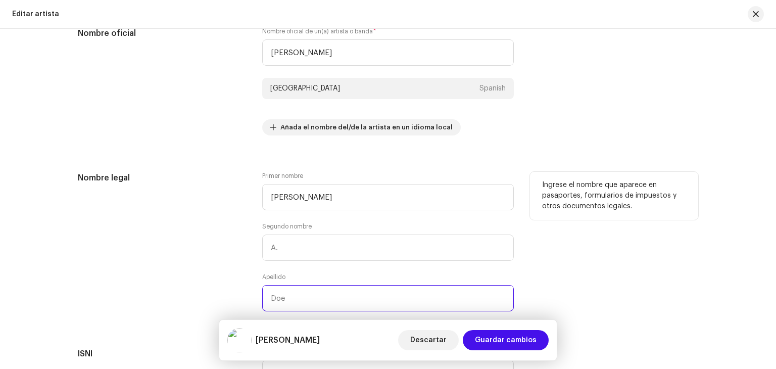
click at [292, 297] on input "text" at bounding box center [387, 298] width 251 height 26
type input "Barrera"
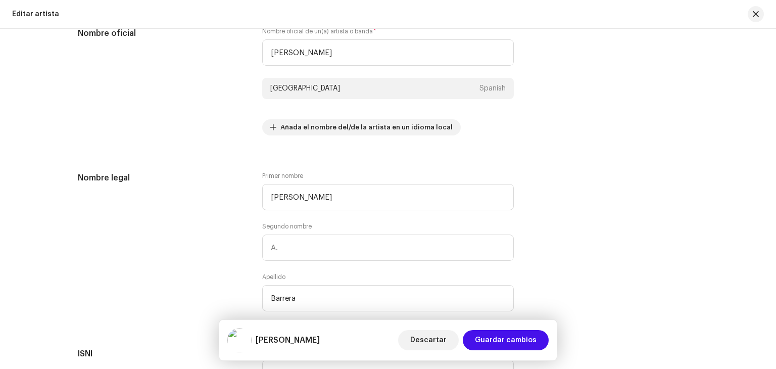
drag, startPoint x: 771, startPoint y: 112, endPoint x: 775, endPoint y: 144, distance: 32.6
click at [775, 144] on div "Editar artista Complete los siguientes pasos para editar al (a la) artista. Aña…" at bounding box center [388, 199] width 776 height 340
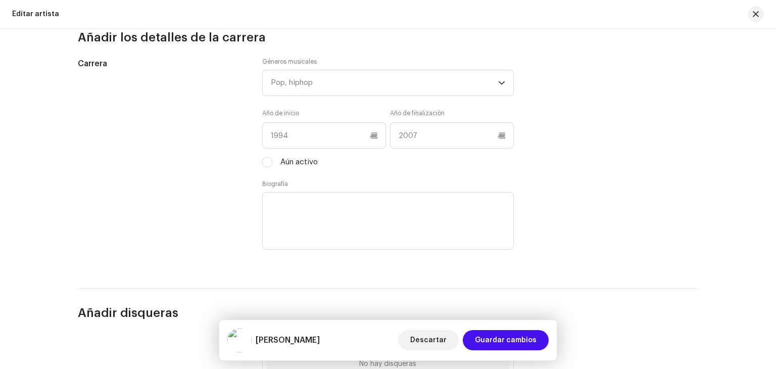
scroll to position [964, 0]
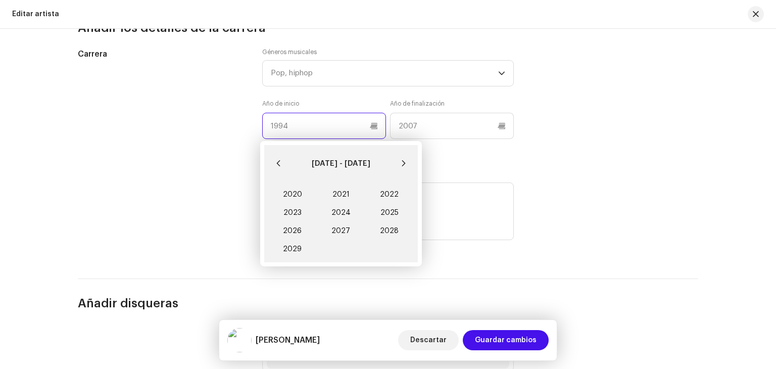
click at [371, 126] on input "text" at bounding box center [324, 126] width 124 height 26
click at [390, 189] on span "2022" at bounding box center [389, 194] width 48 height 18
type input "2022"
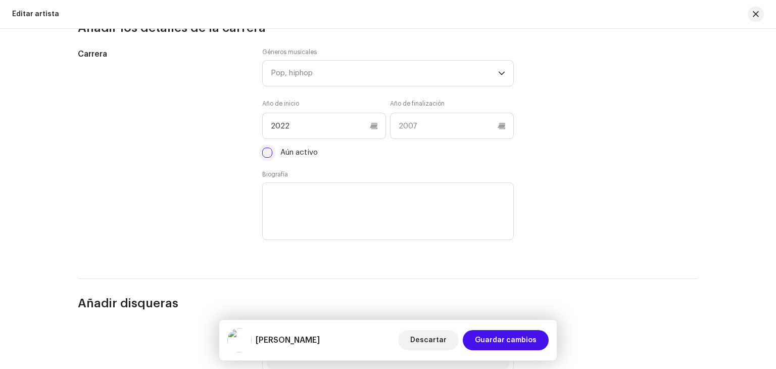
click at [268, 154] on input "Aún activo" at bounding box center [267, 152] width 10 height 10
checkbox input "true"
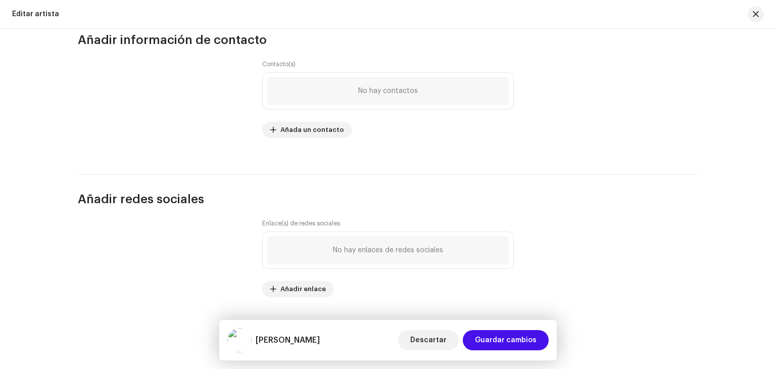
scroll to position [1391, 0]
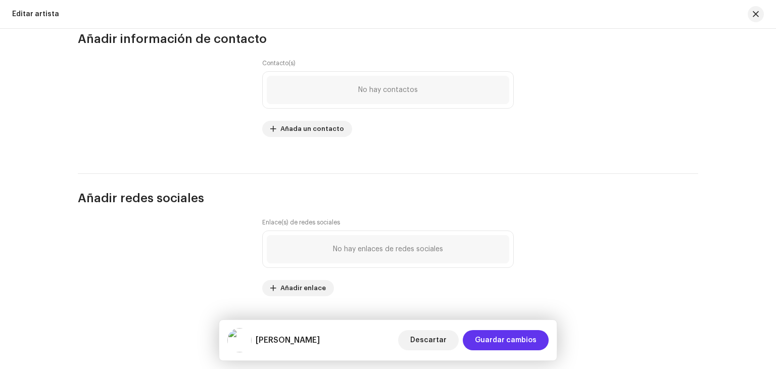
click at [481, 337] on span "Guardar cambios" at bounding box center [506, 340] width 62 height 20
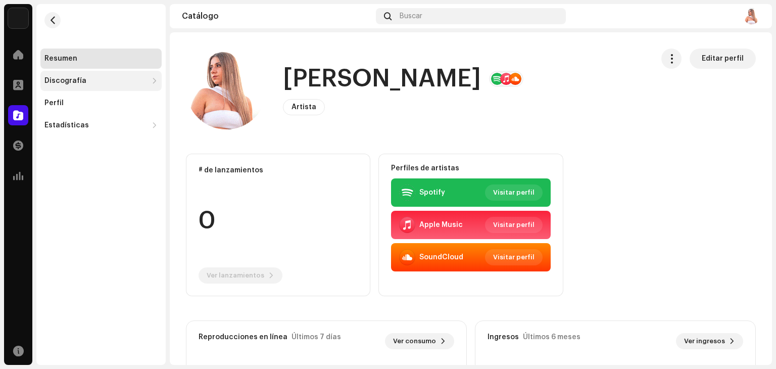
click at [71, 81] on div "Discografía" at bounding box center [65, 81] width 42 height 8
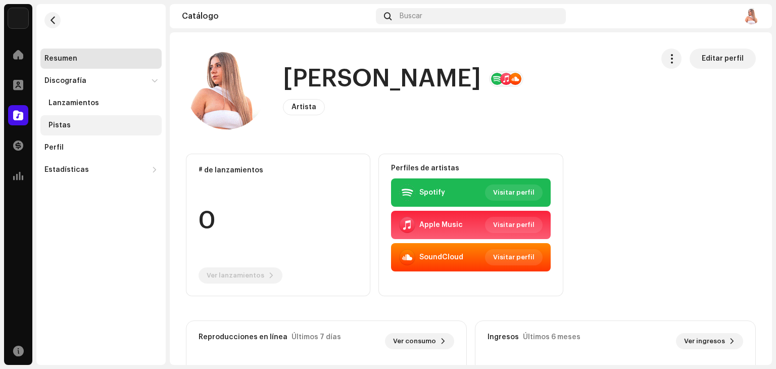
click at [57, 122] on div "Pistas" at bounding box center [59, 125] width 22 height 8
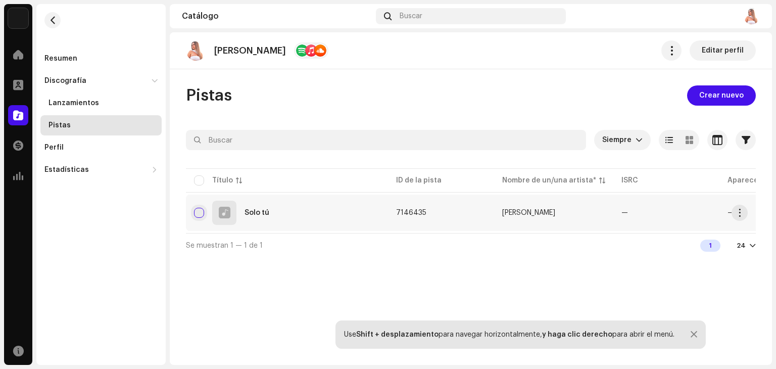
click at [199, 210] on input "checkbox" at bounding box center [199, 213] width 10 height 10
checkbox input "true"
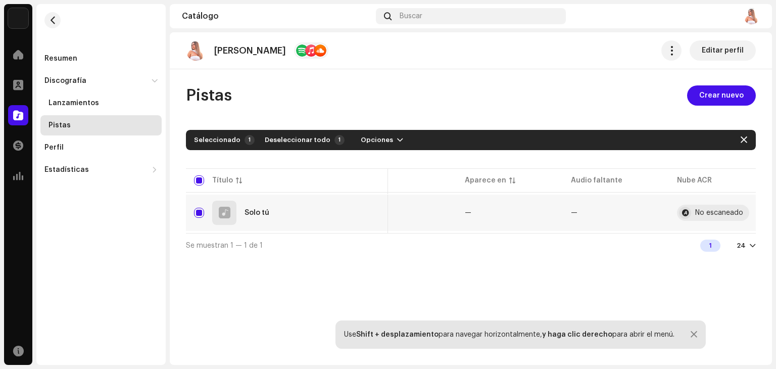
scroll to position [0, 277]
click at [742, 209] on span "button" at bounding box center [740, 213] width 8 height 8
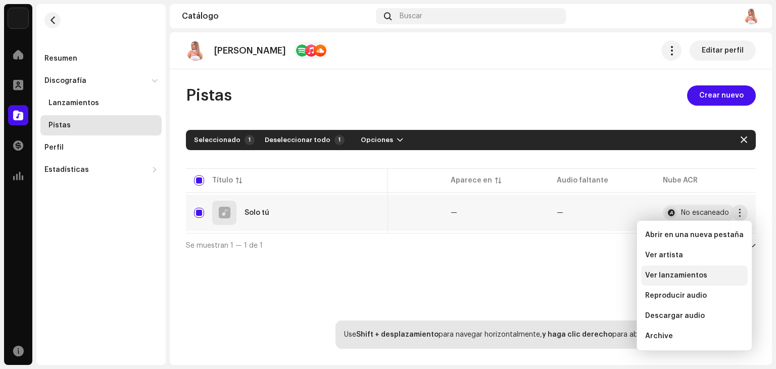
click at [678, 277] on span "Ver lanzamientos" at bounding box center [676, 275] width 62 height 8
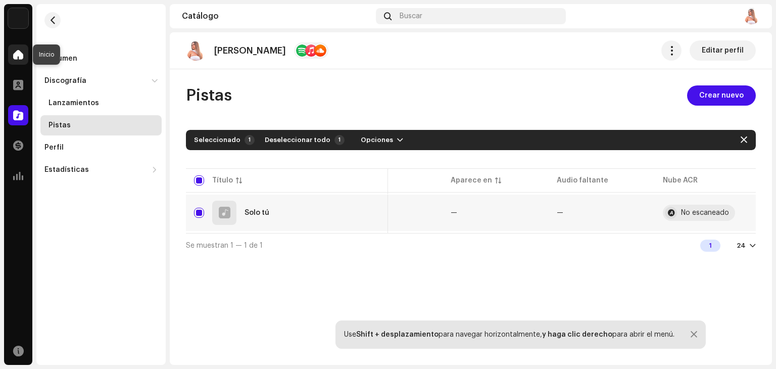
click at [18, 53] on span at bounding box center [18, 54] width 10 height 8
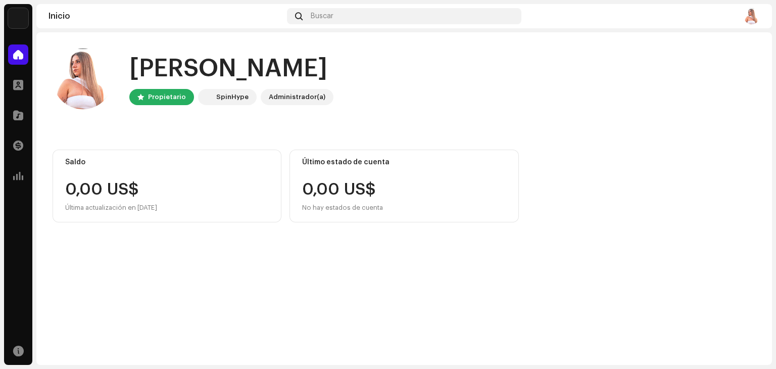
click at [755, 15] on img at bounding box center [751, 16] width 16 height 16
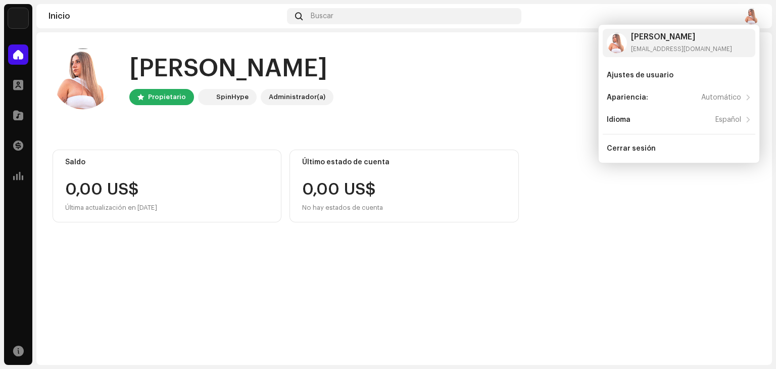
click at [466, 128] on div "Hola, , Miriam Propietario SpinHype Administrador(a) Saldo 0,00 US$ Última actu…" at bounding box center [404, 135] width 703 height 206
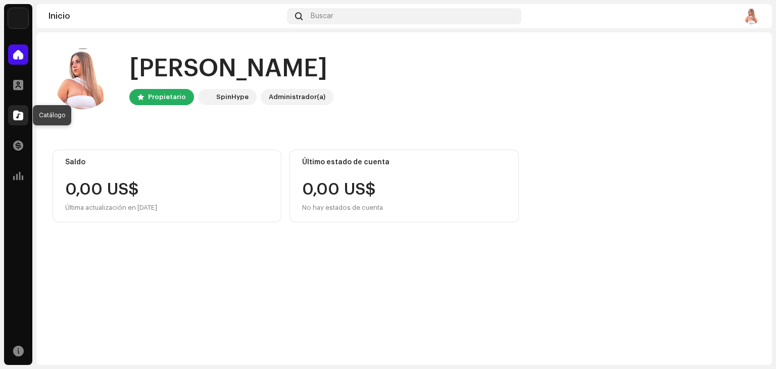
click at [15, 114] on span at bounding box center [18, 115] width 10 height 8
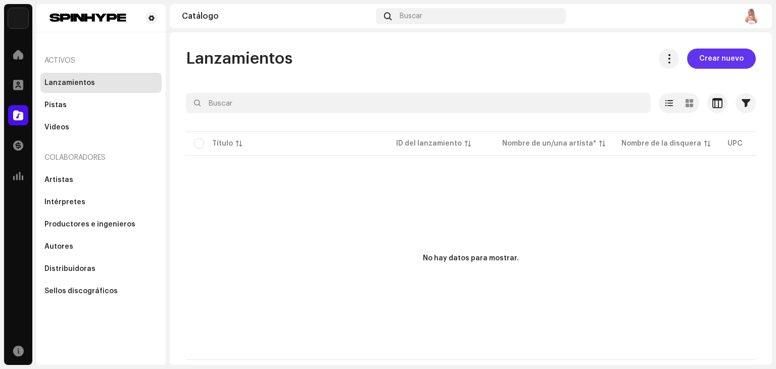
click at [719, 62] on span "Crear nuevo" at bounding box center [721, 58] width 44 height 20
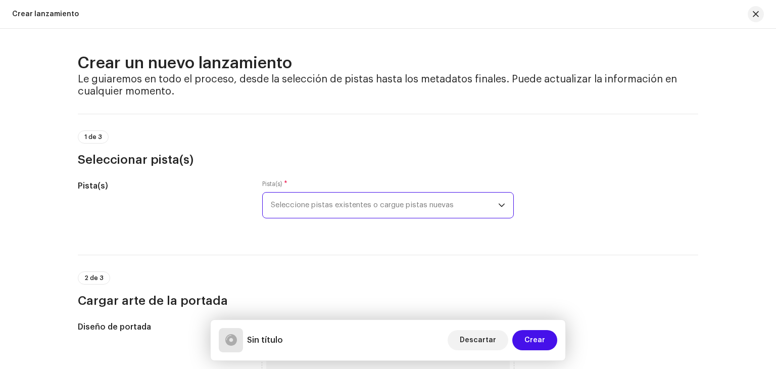
click at [315, 202] on span "Seleccione pistas existentes o cargue pistas nuevas" at bounding box center [384, 204] width 227 height 25
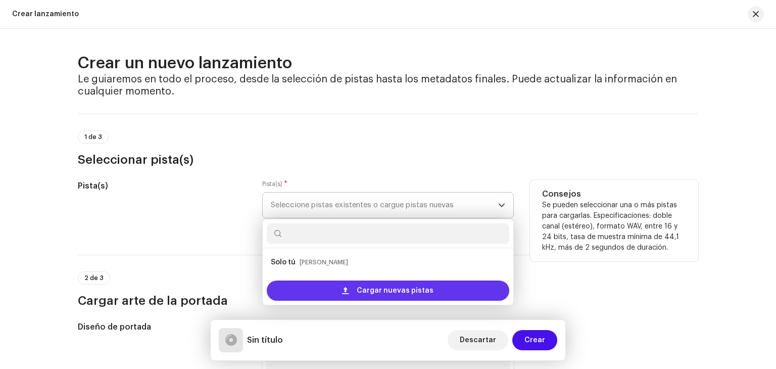
click at [381, 292] on span "Cargar nuevas pistas" at bounding box center [394, 290] width 77 height 20
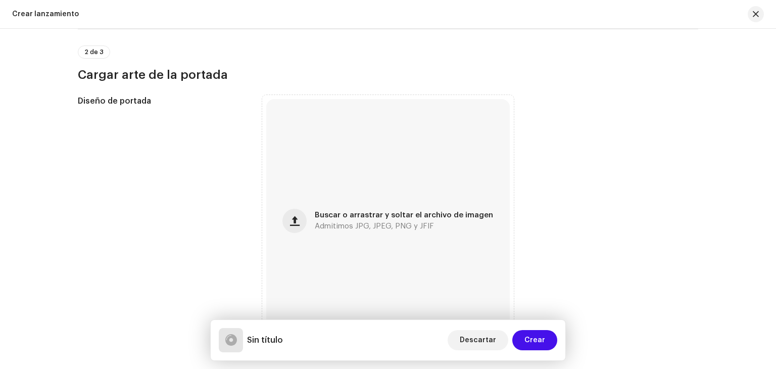
scroll to position [378, 0]
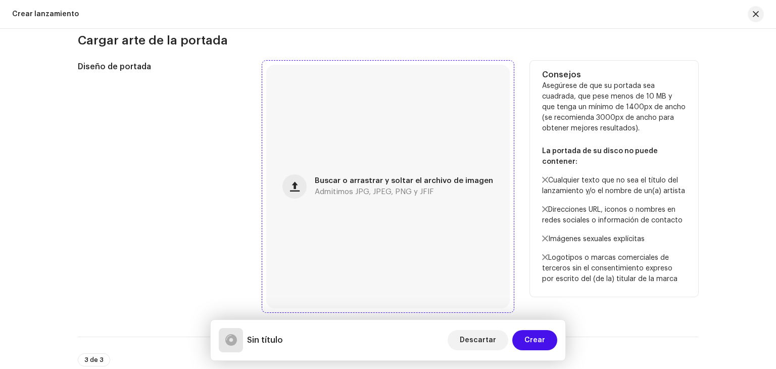
click at [386, 179] on span "Buscar o arrastrar y soltar el archivo de imagen" at bounding box center [404, 180] width 178 height 7
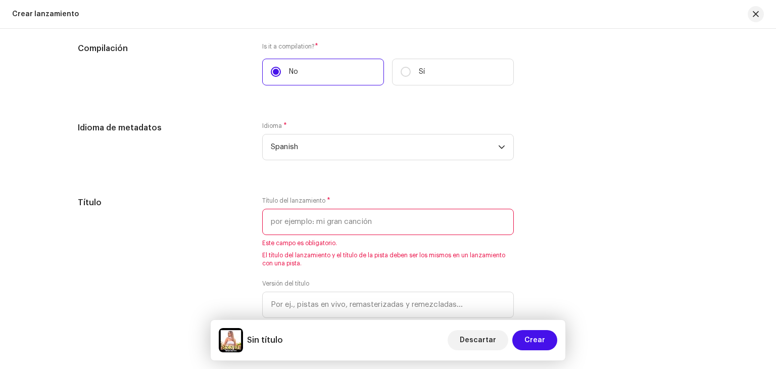
scroll to position [809, 0]
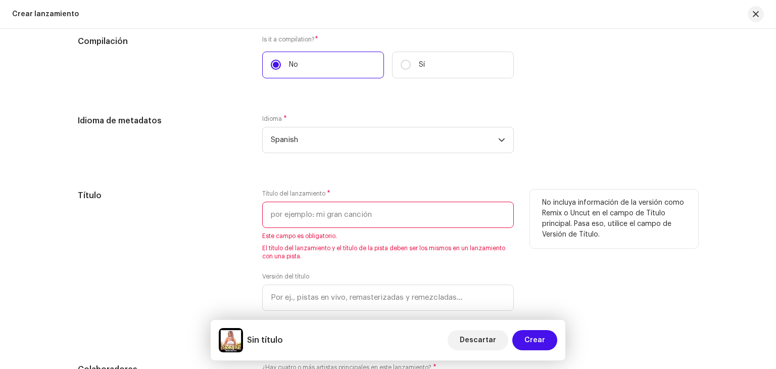
click at [349, 212] on input "text" at bounding box center [387, 214] width 251 height 26
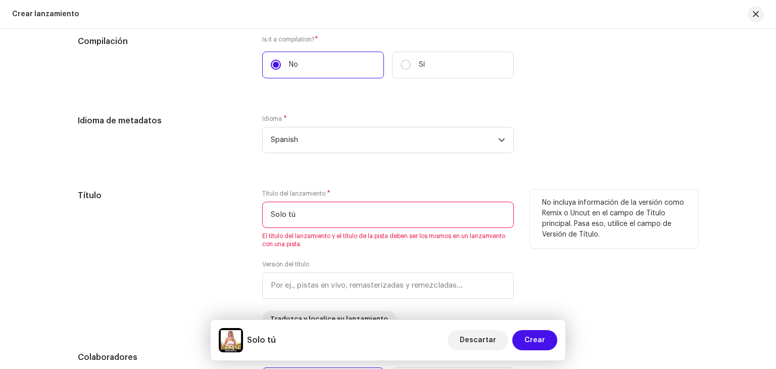
type input "Solo tú"
click at [213, 244] on div "Título" at bounding box center [162, 257] width 168 height 137
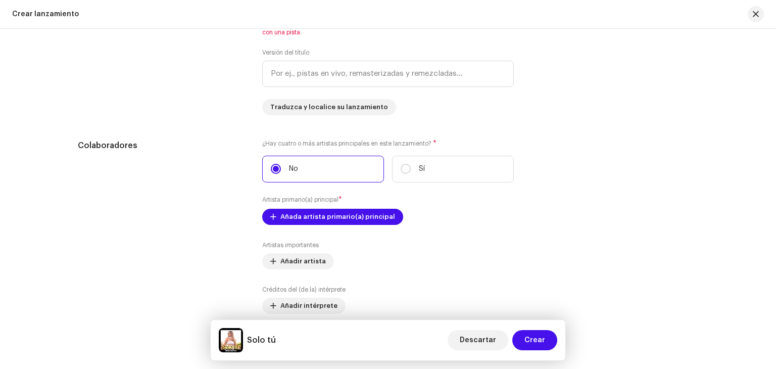
scroll to position [1044, 0]
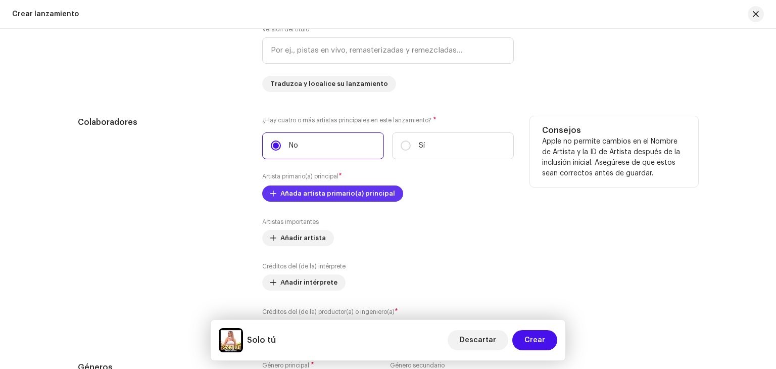
click at [348, 196] on span "Añada artista primario(a) principal" at bounding box center [337, 193] width 115 height 20
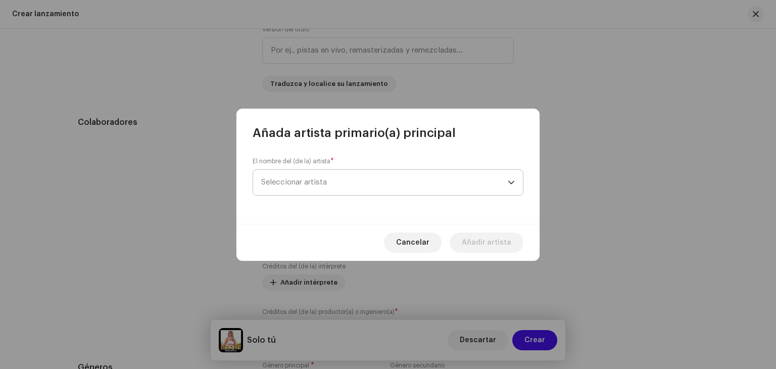
click at [337, 183] on span "Seleccionar artista" at bounding box center [384, 182] width 246 height 25
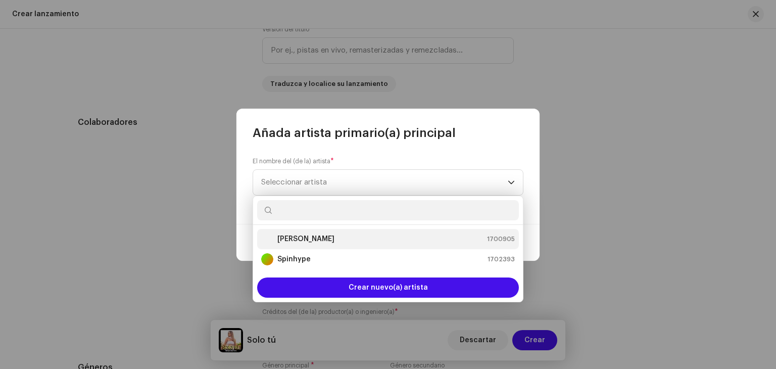
click at [306, 241] on strong "[PERSON_NAME]" at bounding box center [305, 239] width 57 height 10
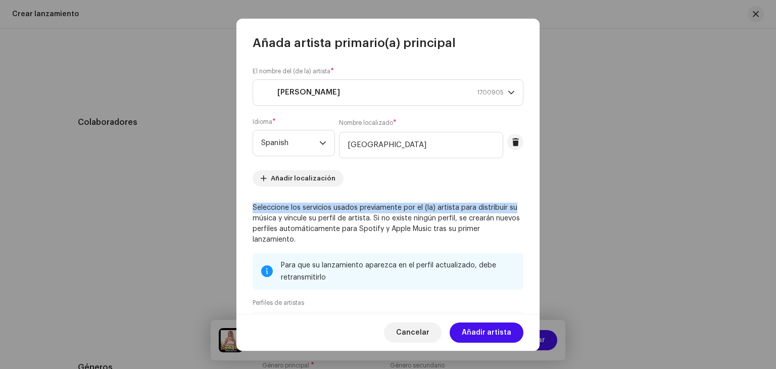
drag, startPoint x: 533, startPoint y: 166, endPoint x: 537, endPoint y: 200, distance: 34.0
click at [537, 198] on div "El nombre del (de la) artista * Miriam Barrera 1700905 Idioma * Spanish Nombre …" at bounding box center [387, 182] width 303 height 263
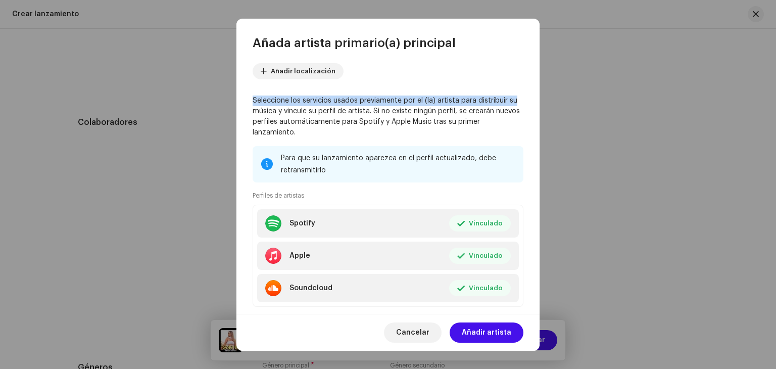
scroll to position [128, 0]
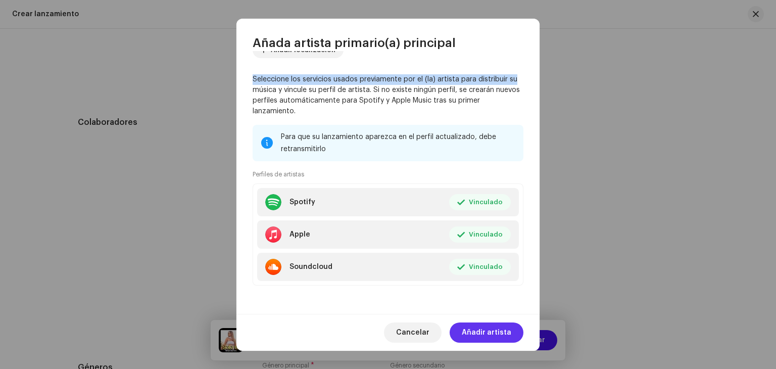
click at [477, 330] on span "Añadir artista" at bounding box center [485, 332] width 49 height 20
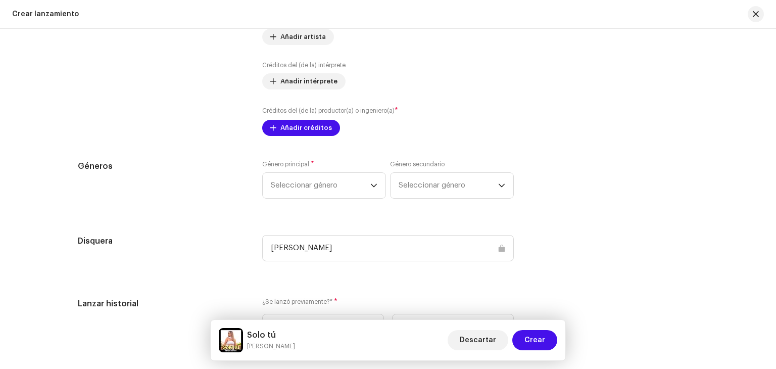
scroll to position [1261, 0]
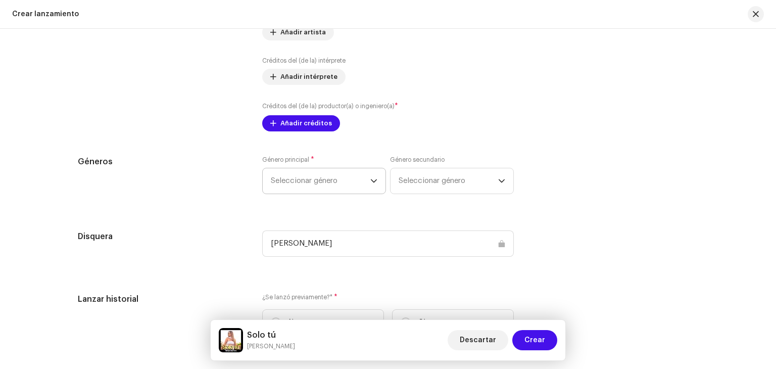
click at [356, 180] on span "Seleccionar género" at bounding box center [320, 180] width 99 height 25
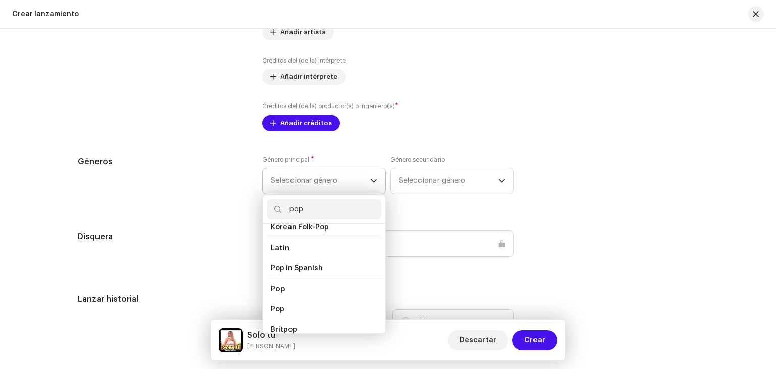
scroll to position [332, 0]
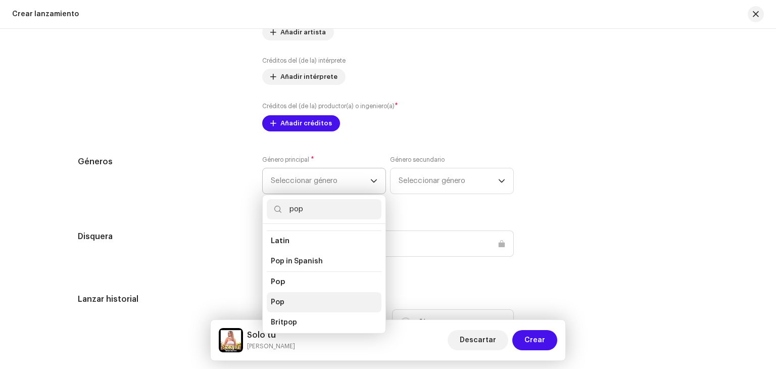
type input "pop"
click at [304, 292] on li "Pop" at bounding box center [324, 302] width 115 height 20
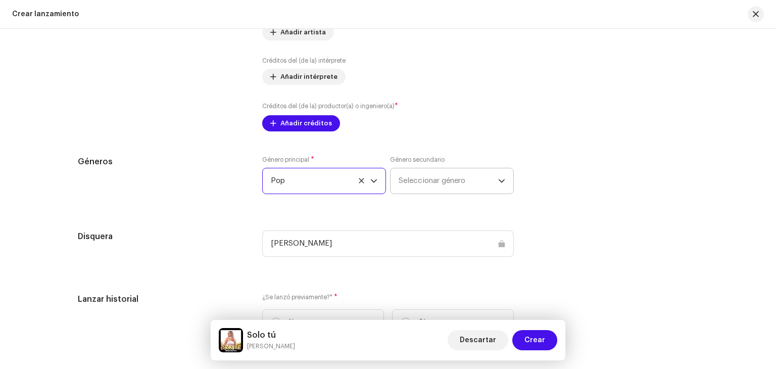
click at [453, 186] on span "Seleccionar género" at bounding box center [447, 180] width 99 height 25
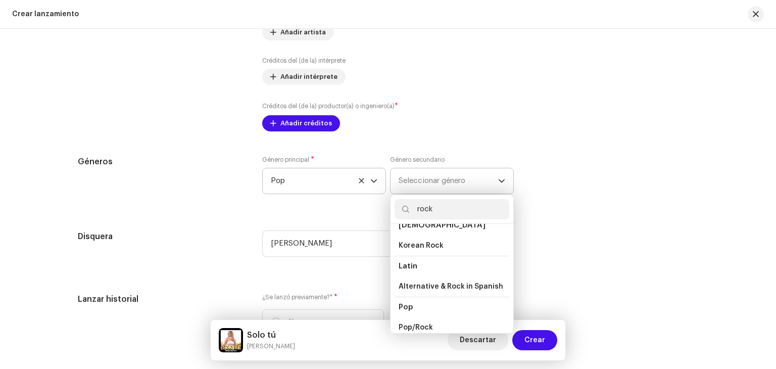
scroll to position [236, 0]
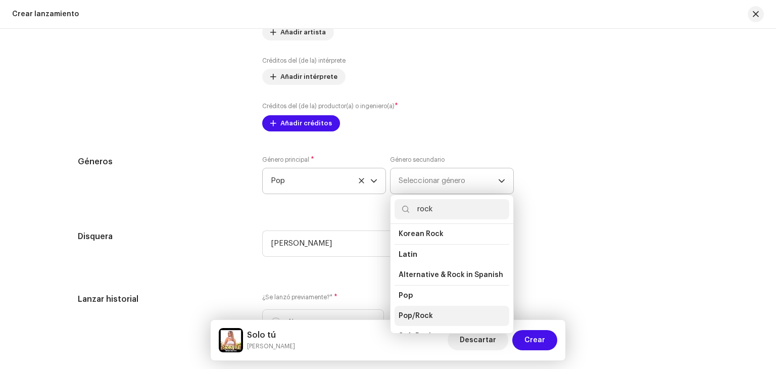
type input "rock"
click at [407, 311] on span "Pop/Rock" at bounding box center [415, 316] width 34 height 10
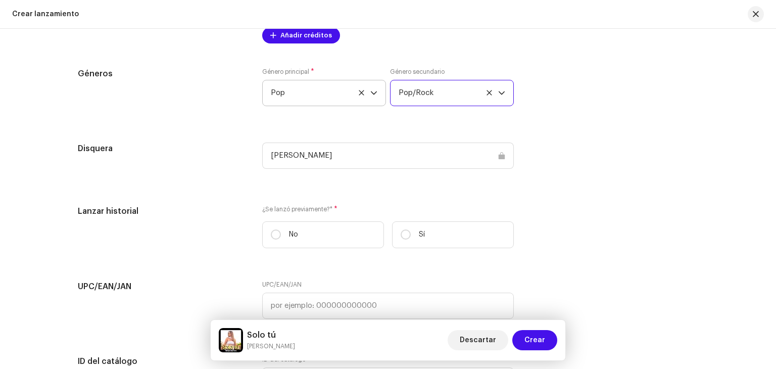
scroll to position [1351, 0]
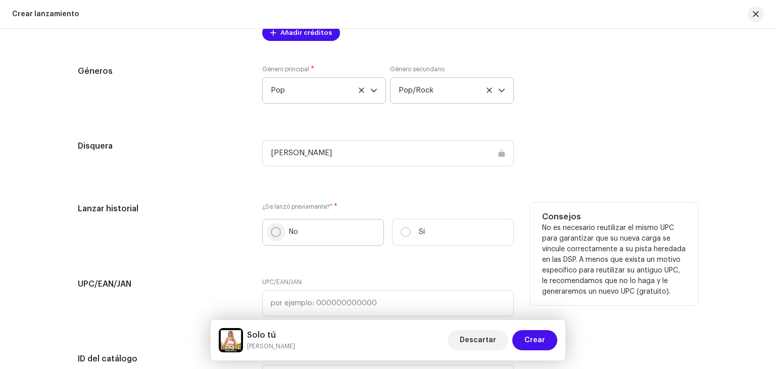
click at [271, 230] on input "No" at bounding box center [276, 232] width 10 height 10
radio input "true"
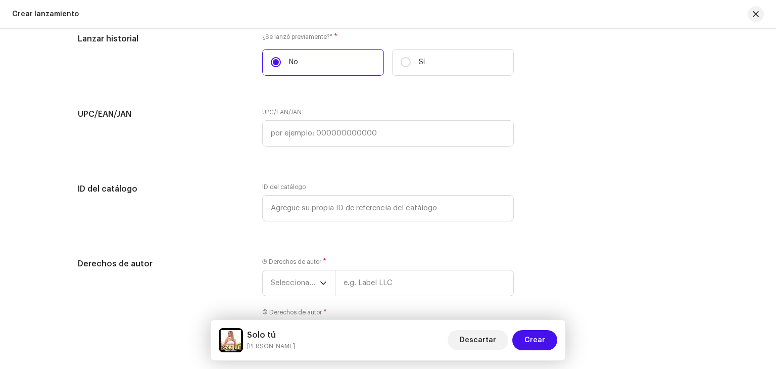
scroll to position [1525, 0]
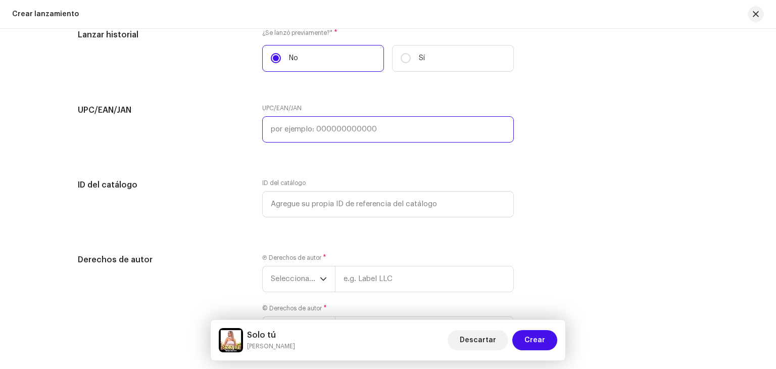
click at [286, 130] on input "text" at bounding box center [387, 129] width 251 height 26
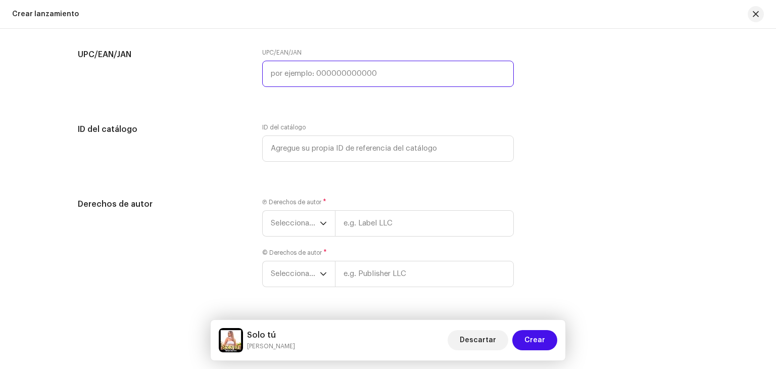
scroll to position [1611, 0]
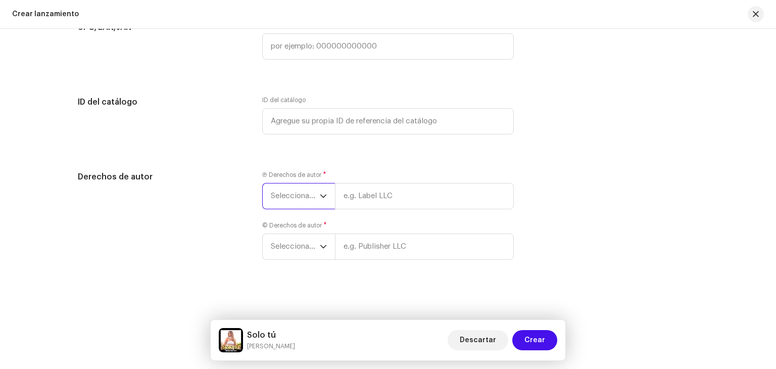
click at [317, 201] on span "Seleccionar año" at bounding box center [295, 195] width 49 height 25
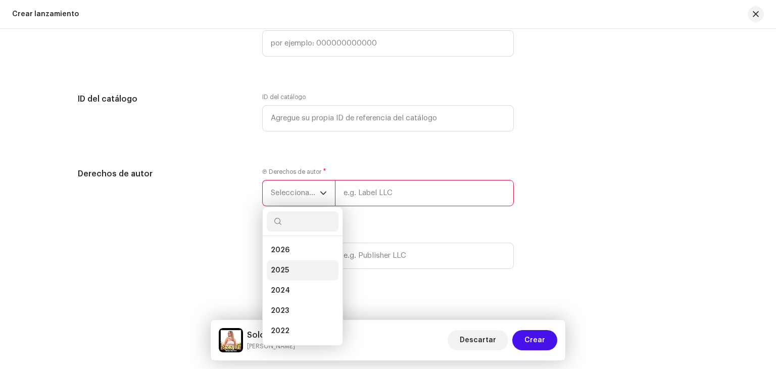
click at [288, 272] on li "2025" at bounding box center [303, 270] width 72 height 20
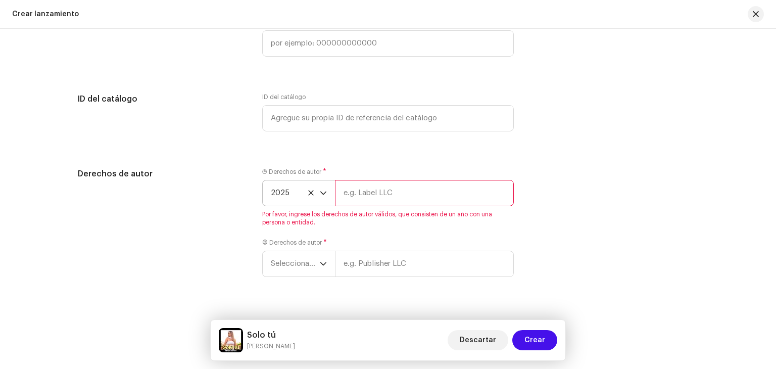
click at [372, 194] on input "text" at bounding box center [424, 193] width 179 height 26
click at [393, 194] on input "text" at bounding box center [424, 193] width 179 height 26
type input "[PERSON_NAME]"
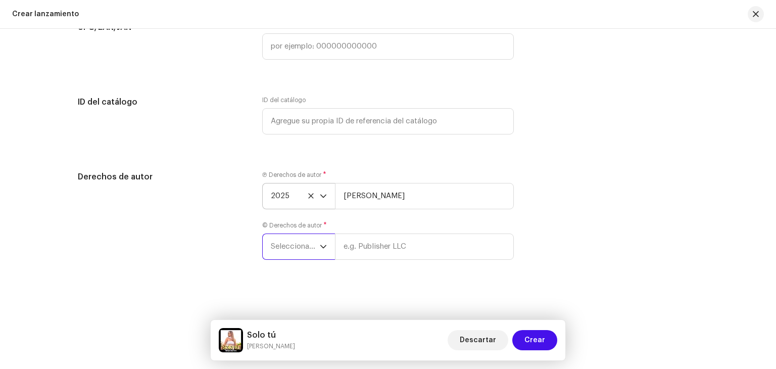
click at [288, 268] on div "Ⓟ Derechos de autor * 2025 Miriam Barrera © Derechos de autor * Seleccionar año" at bounding box center [387, 221] width 251 height 101
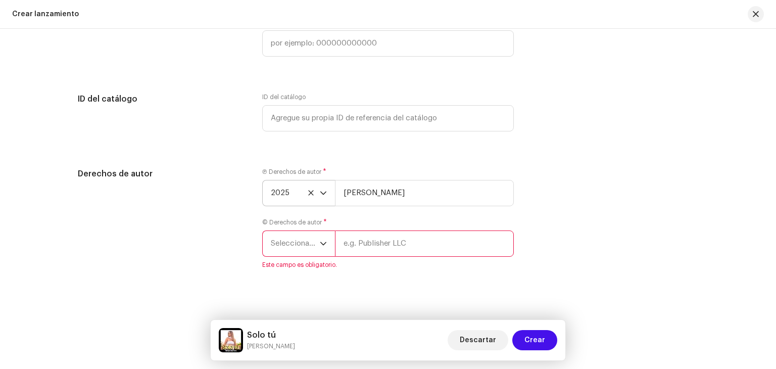
drag, startPoint x: 538, startPoint y: 340, endPoint x: 447, endPoint y: 281, distance: 108.8
click at [447, 281] on div "Crear lanzamiento Crear un nuevo lanzamiento Le guiaremos en todo el proceso, d…" at bounding box center [388, 184] width 776 height 369
click at [314, 239] on span "Seleccionar año" at bounding box center [295, 243] width 49 height 25
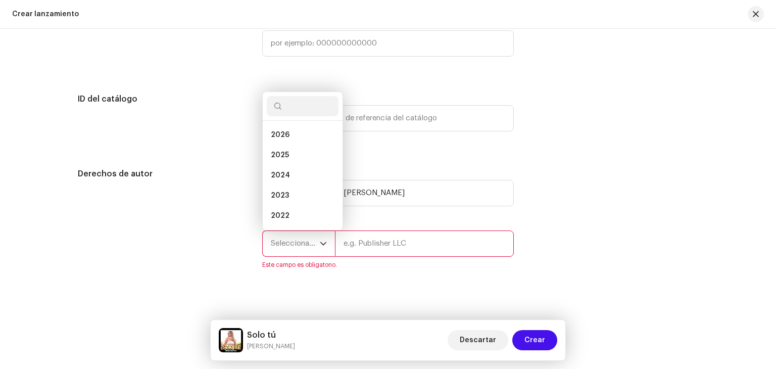
scroll to position [16, 0]
click at [302, 142] on li "2025" at bounding box center [303, 139] width 72 height 20
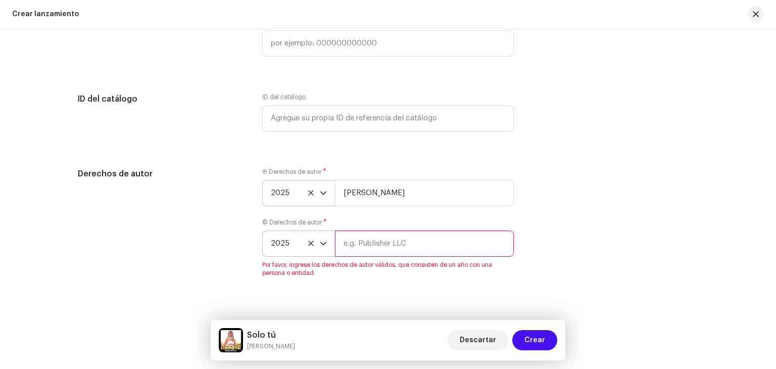
click at [350, 248] on input "text" at bounding box center [424, 243] width 179 height 26
type input "[PERSON_NAME]"
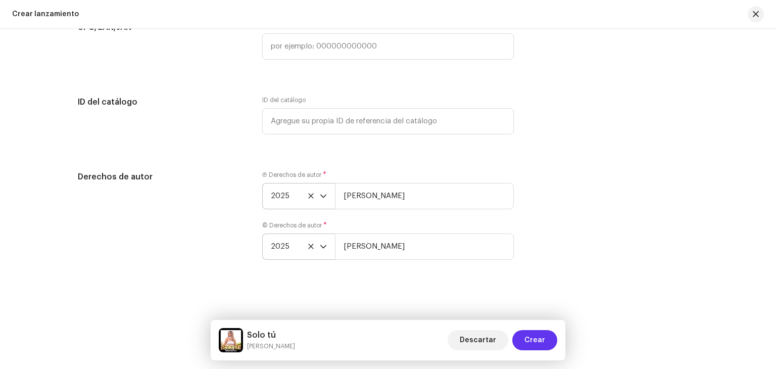
click at [541, 340] on span "Crear" at bounding box center [534, 340] width 21 height 20
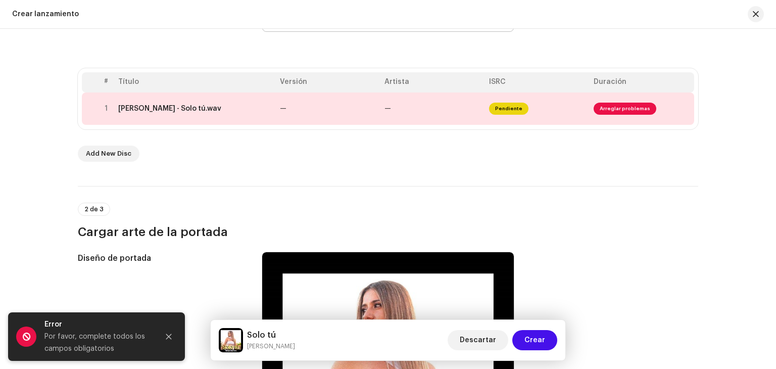
scroll to position [182, 0]
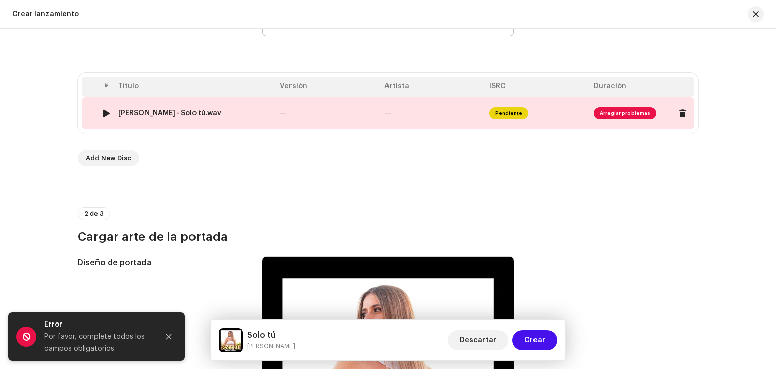
click at [204, 114] on div "Miriam Barrera - Solo tú.wav" at bounding box center [169, 113] width 103 height 8
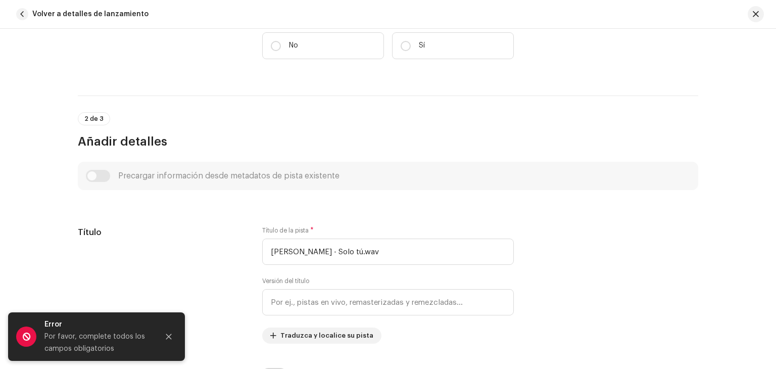
scroll to position [280, 0]
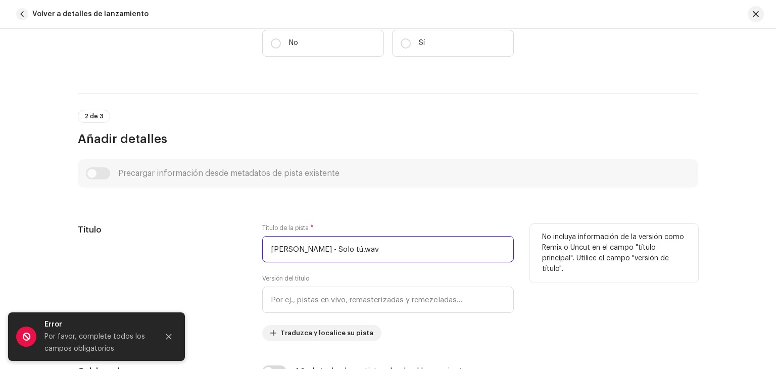
drag, startPoint x: 327, startPoint y: 246, endPoint x: 214, endPoint y: 245, distance: 113.6
click at [214, 245] on div "Título Título de la pista * Miriam Barrera - Solo tú.wav Versión del título Tra…" at bounding box center [388, 282] width 620 height 117
drag, startPoint x: 353, startPoint y: 250, endPoint x: 429, endPoint y: 277, distance: 80.6
click at [429, 277] on div "Título de la pista * Miriam Barrera - Solo tú.wav Versión del título Traduzca y…" at bounding box center [387, 282] width 251 height 117
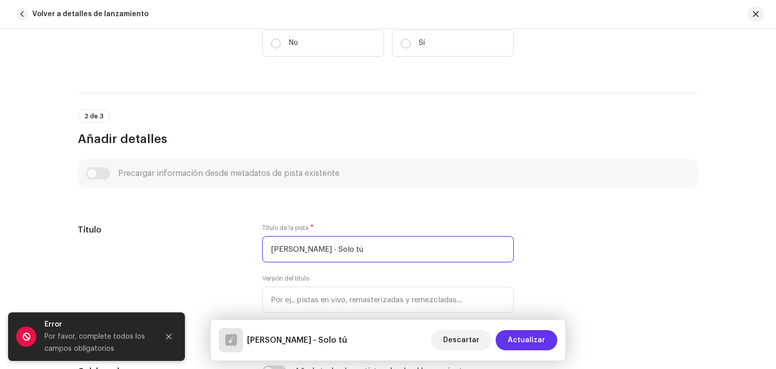
type input "Miriam Barrera - Solo tú"
click at [531, 338] on span "Actualizar" at bounding box center [525, 340] width 37 height 20
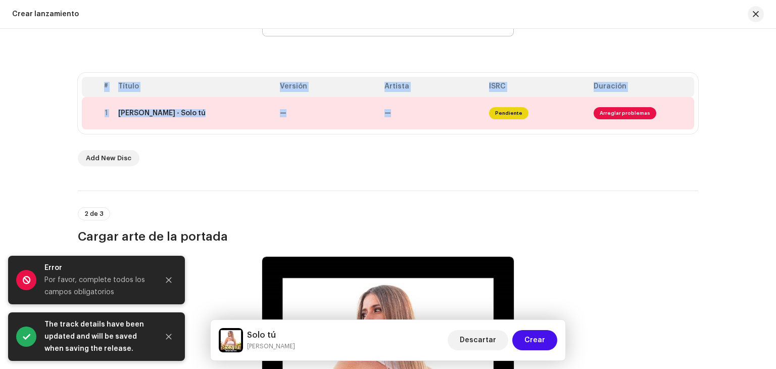
drag, startPoint x: 770, startPoint y: 106, endPoint x: 775, endPoint y: 137, distance: 31.1
click at [775, 137] on div "Crear un nuevo lanzamiento Le guiaremos en todo el proceso, desde la selección …" at bounding box center [388, 199] width 776 height 340
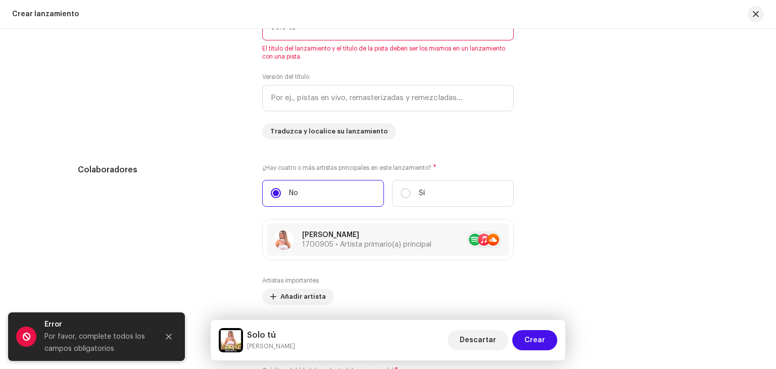
scroll to position [1006, 0]
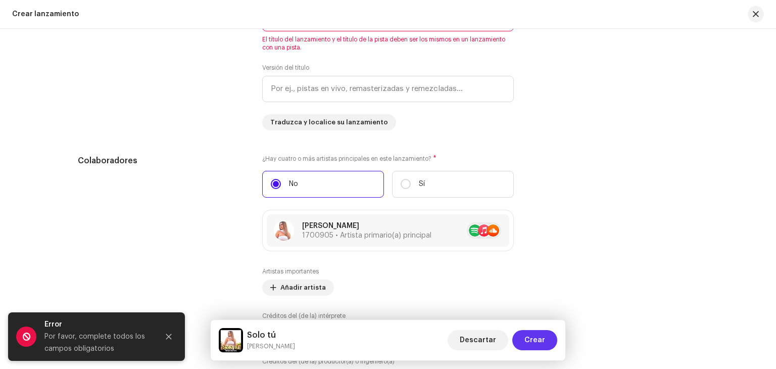
click at [547, 339] on button "Crear" at bounding box center [534, 340] width 45 height 20
click at [535, 338] on span "Crear" at bounding box center [534, 340] width 21 height 20
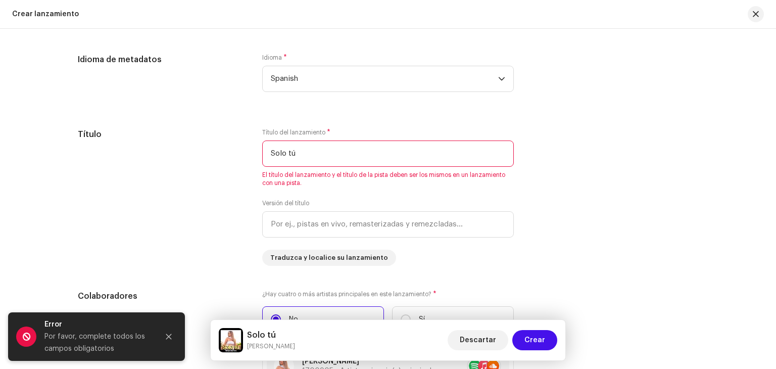
scroll to position [876, 0]
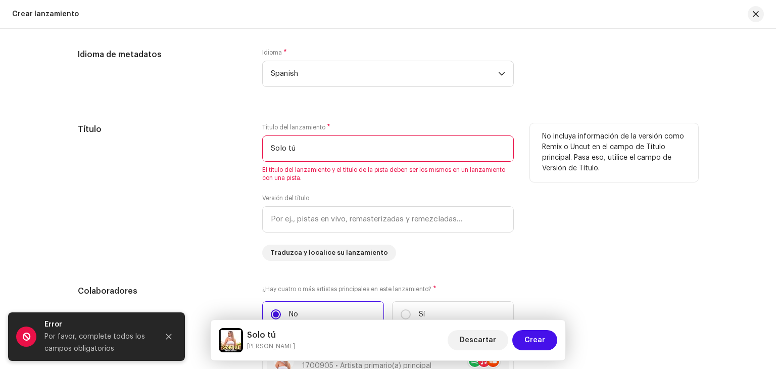
click at [269, 146] on input "Solo tú" at bounding box center [387, 148] width 251 height 26
click at [309, 146] on input "Solo tú" at bounding box center [387, 148] width 251 height 26
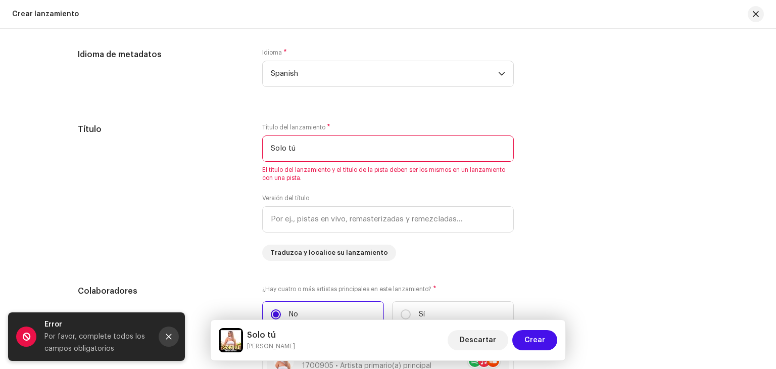
click at [169, 337] on icon "Close" at bounding box center [169, 337] width 6 height 6
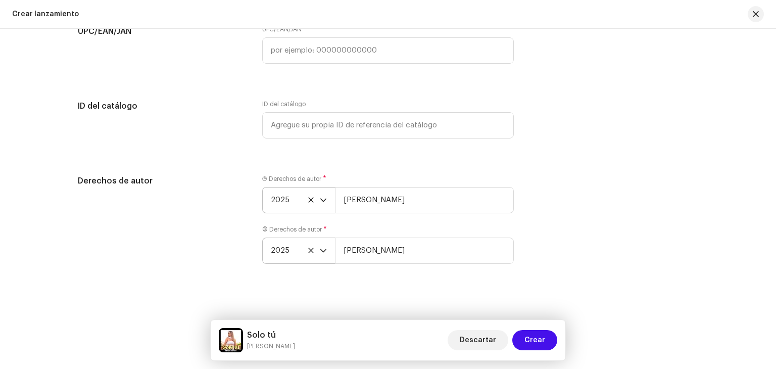
scroll to position [1623, 0]
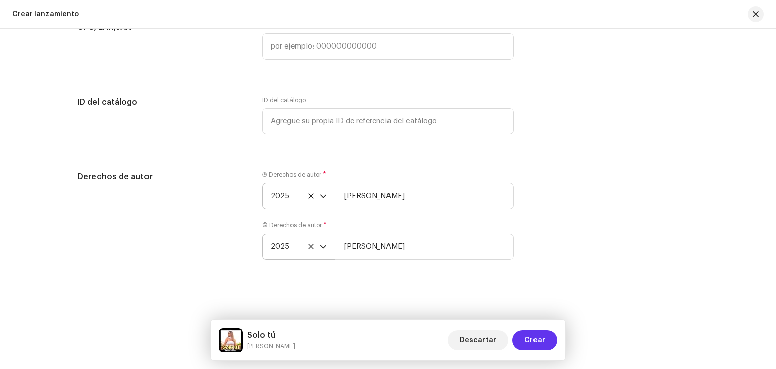
click at [537, 336] on span "Crear" at bounding box center [534, 340] width 21 height 20
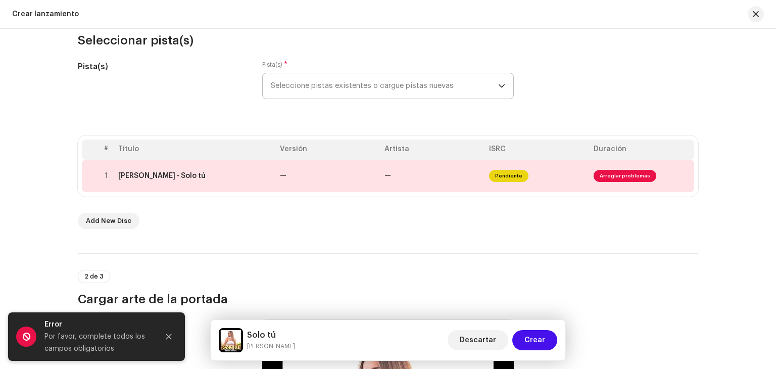
scroll to position [112, 0]
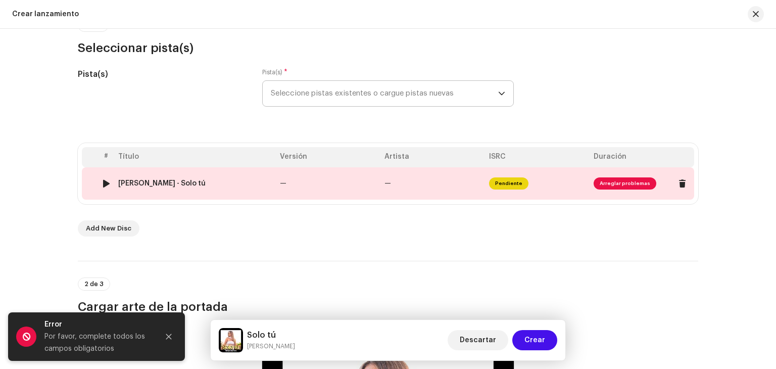
click at [154, 184] on div "Miriam Barrera - Solo tú" at bounding box center [161, 183] width 87 height 8
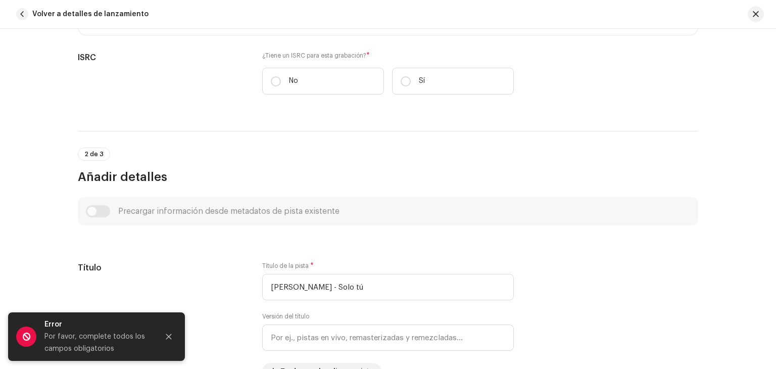
scroll to position [280, 0]
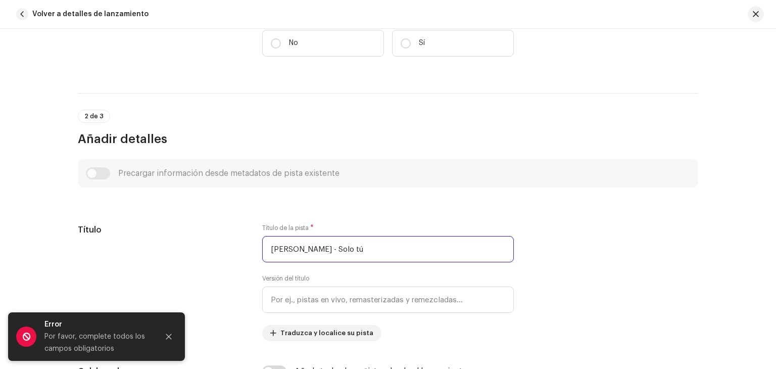
drag, startPoint x: 327, startPoint y: 252, endPoint x: 39, endPoint y: 276, distance: 289.3
click at [39, 276] on div "Detalles de la pista Complete los siguientes pasos para finalizar su pista. 1 d…" at bounding box center [388, 199] width 776 height 340
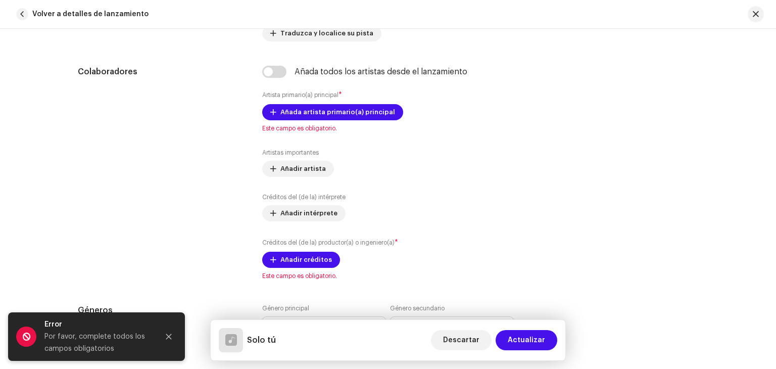
scroll to position [542, 0]
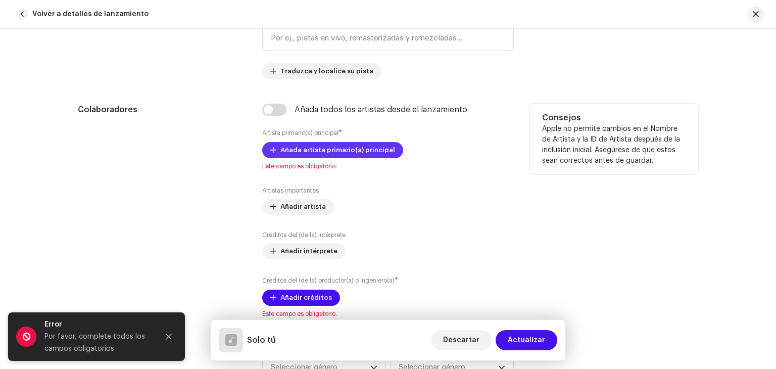
type input "Solo tú"
click at [348, 152] on span "Añada artista primario(a) principal" at bounding box center [337, 150] width 115 height 20
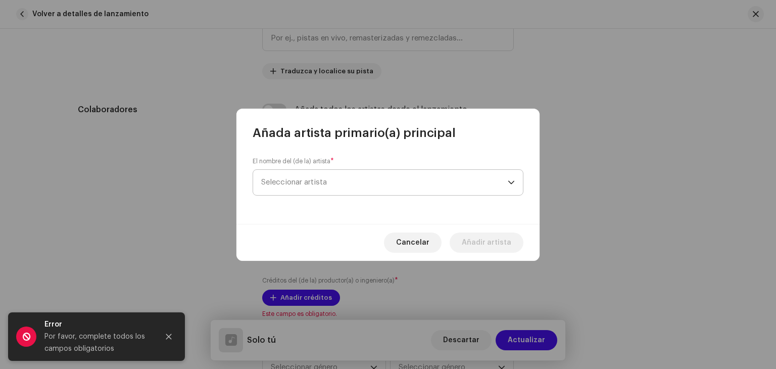
click at [324, 180] on span "Seleccionar artista" at bounding box center [294, 182] width 66 height 8
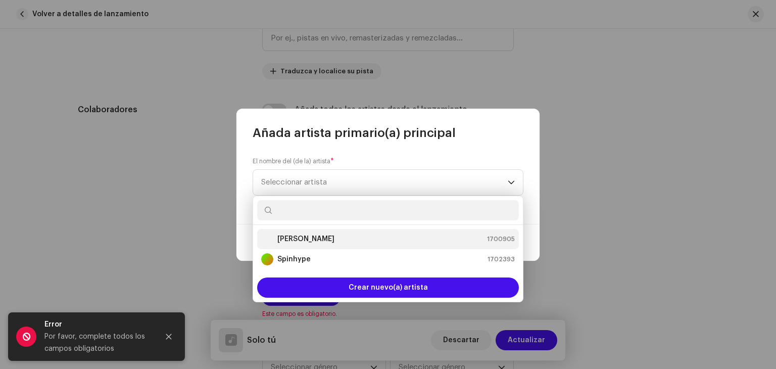
click at [311, 241] on strong "[PERSON_NAME]" at bounding box center [305, 239] width 57 height 10
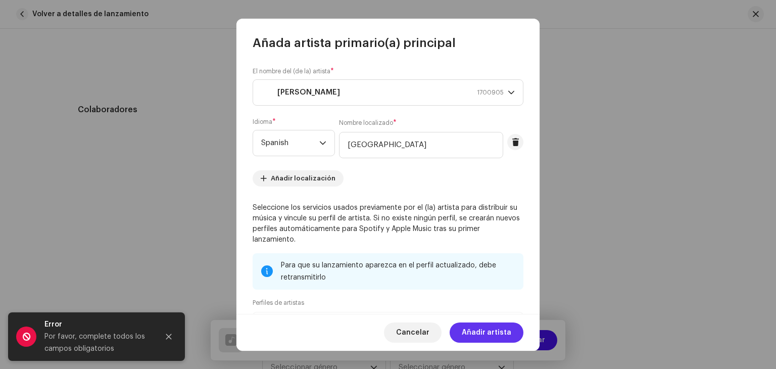
click at [471, 331] on span "Añadir artista" at bounding box center [485, 332] width 49 height 20
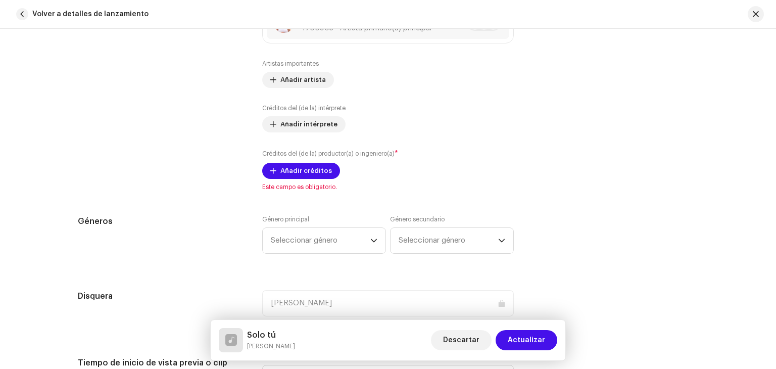
scroll to position [690, 0]
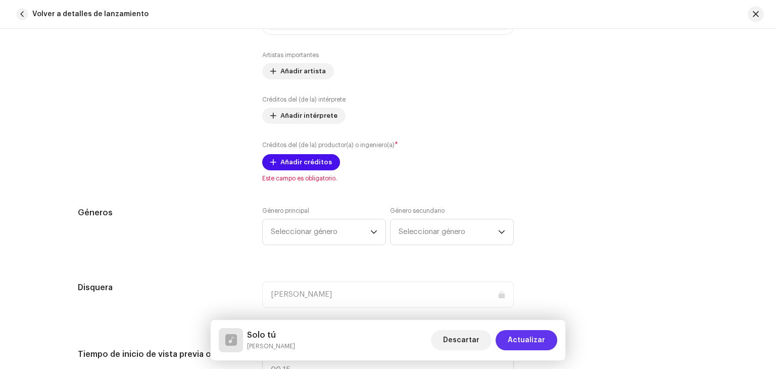
click at [515, 338] on span "Actualizar" at bounding box center [525, 340] width 37 height 20
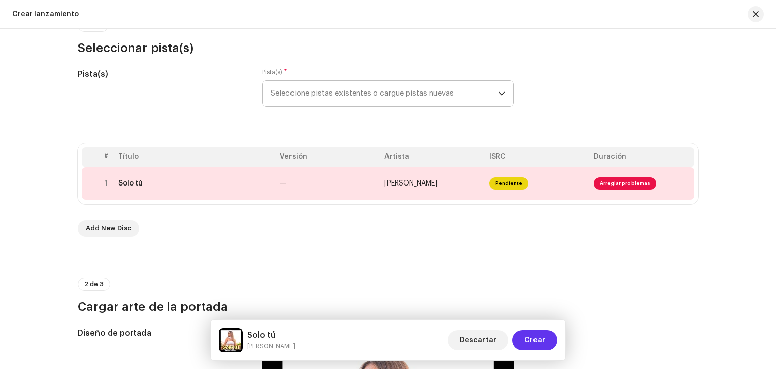
click at [533, 334] on span "Crear" at bounding box center [534, 340] width 21 height 20
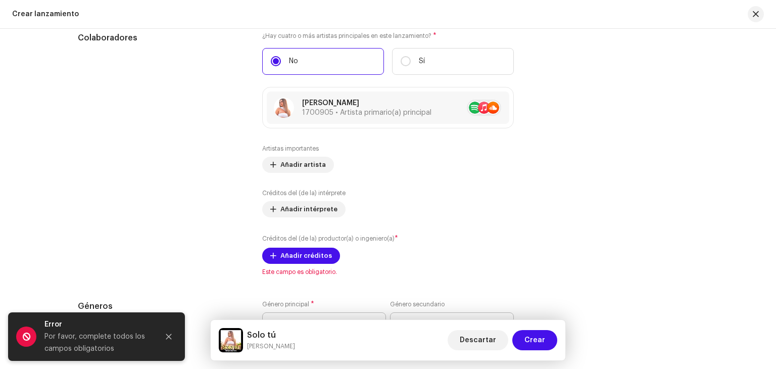
scroll to position [1111, 0]
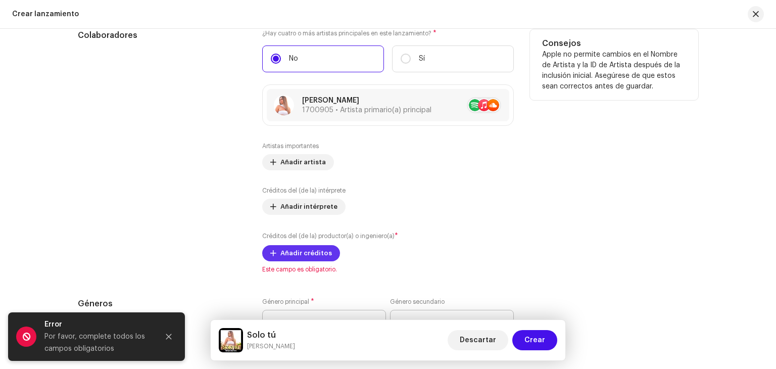
click at [298, 252] on span "Añadir créditos" at bounding box center [306, 253] width 52 height 20
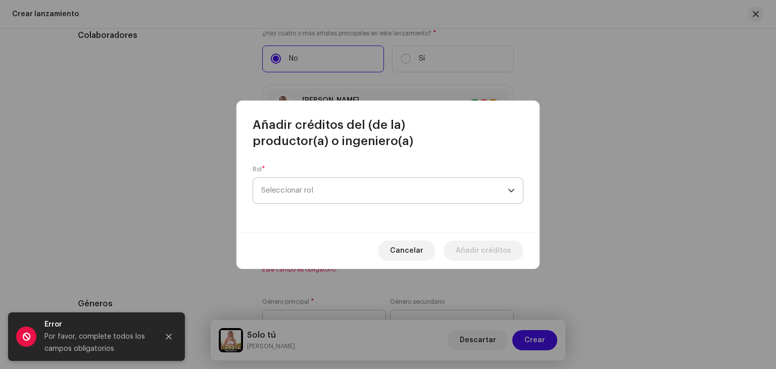
click at [307, 190] on span "Seleccionar rol" at bounding box center [384, 190] width 246 height 25
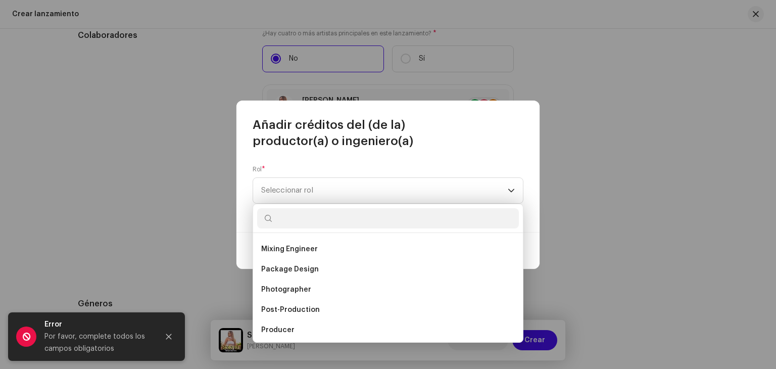
scroll to position [329, 0]
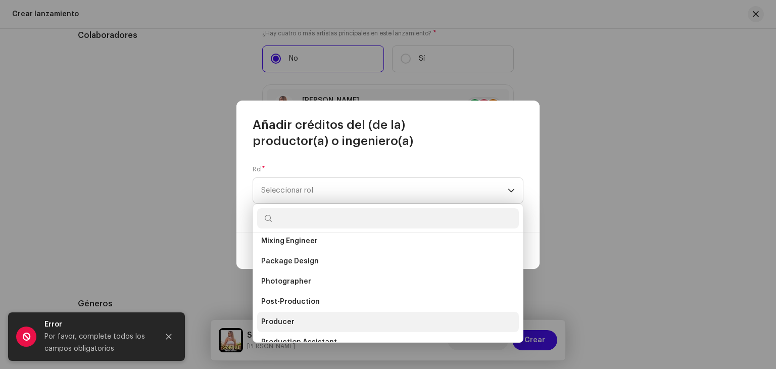
click at [294, 322] on li "Producer" at bounding box center [388, 322] width 262 height 20
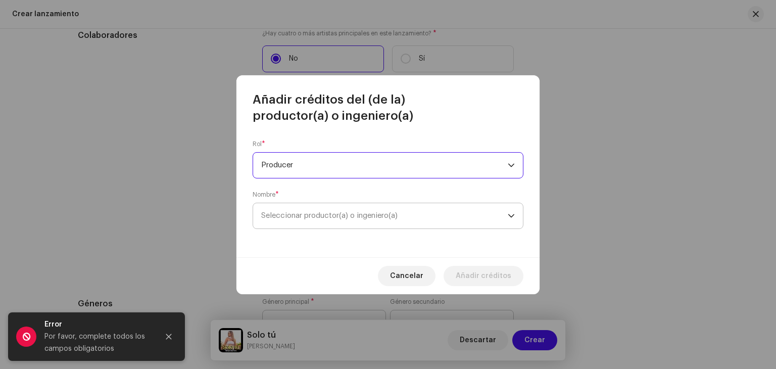
click at [358, 219] on span "Seleccionar productor(a) o ingeniero(a)" at bounding box center [384, 215] width 246 height 25
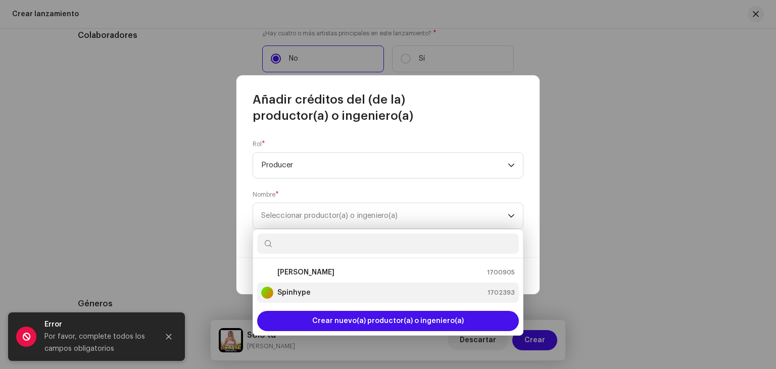
click at [307, 291] on strong "Spinhype" at bounding box center [293, 292] width 33 height 10
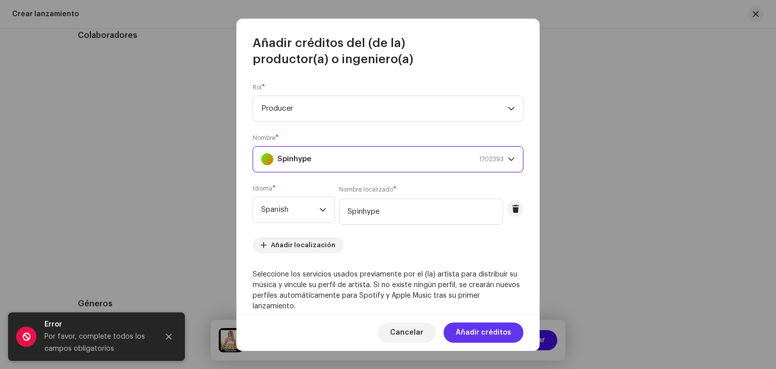
click at [479, 328] on span "Añadir créditos" at bounding box center [483, 332] width 56 height 20
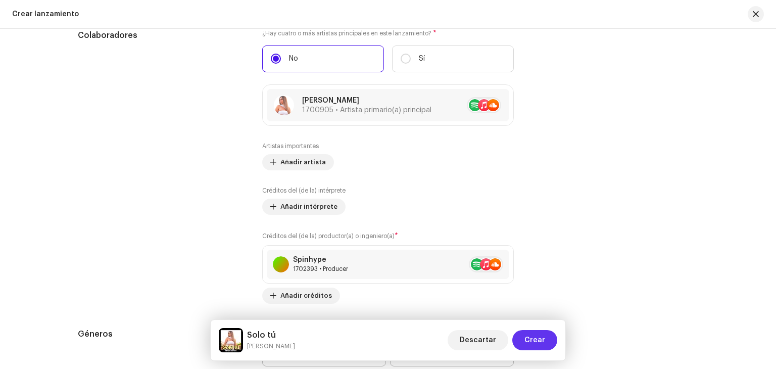
click at [536, 341] on span "Crear" at bounding box center [534, 340] width 21 height 20
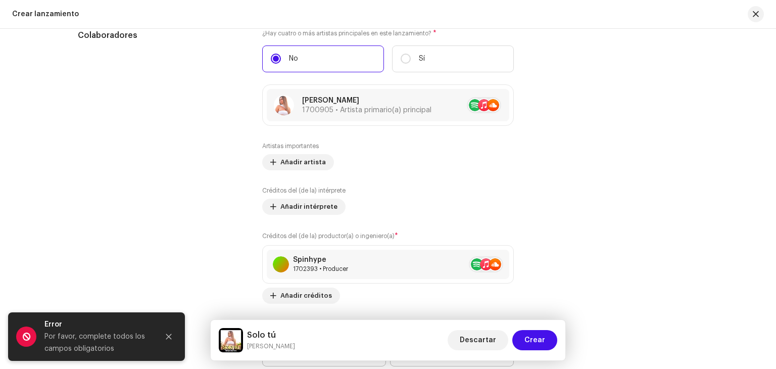
drag, startPoint x: 769, startPoint y: 234, endPoint x: 773, endPoint y: 268, distance: 34.5
click at [773, 268] on div "Crear un nuevo lanzamiento Le guiaremos en todo el proceso, desde la selección …" at bounding box center [388, 199] width 776 height 340
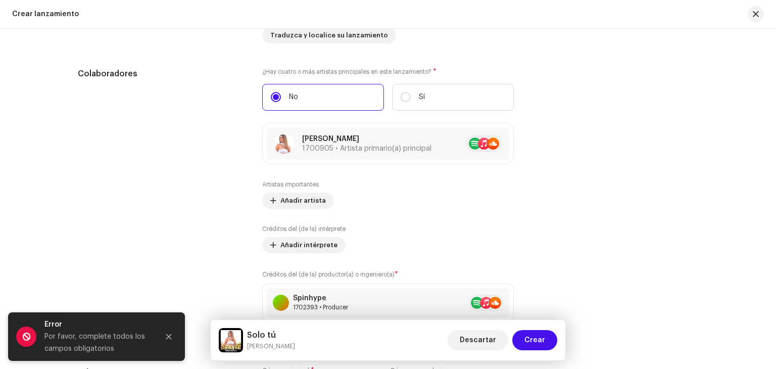
scroll to position [1077, 0]
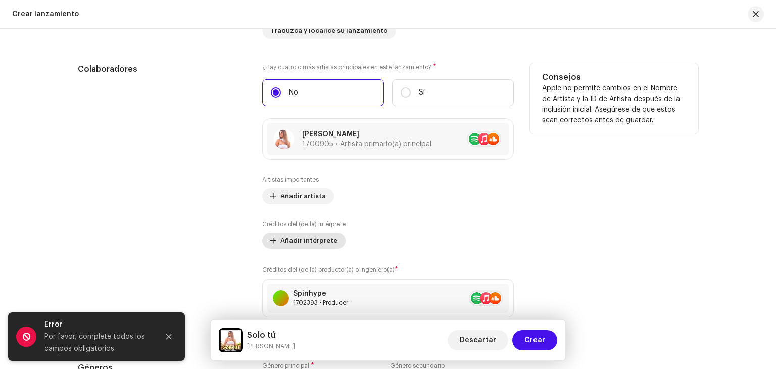
click at [311, 237] on span "Añadir intérprete" at bounding box center [308, 240] width 57 height 20
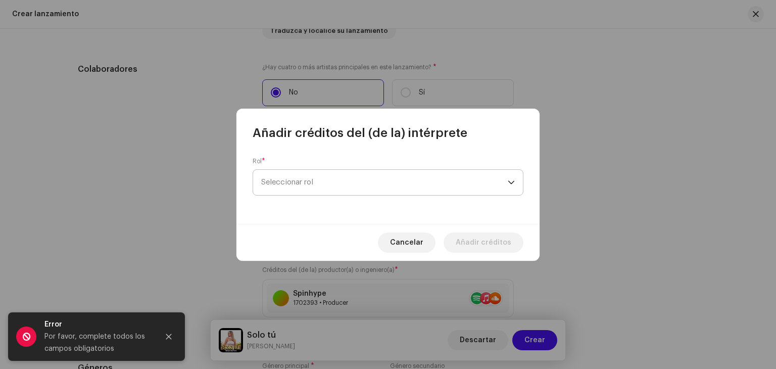
click at [335, 184] on span "Seleccionar rol" at bounding box center [384, 182] width 246 height 25
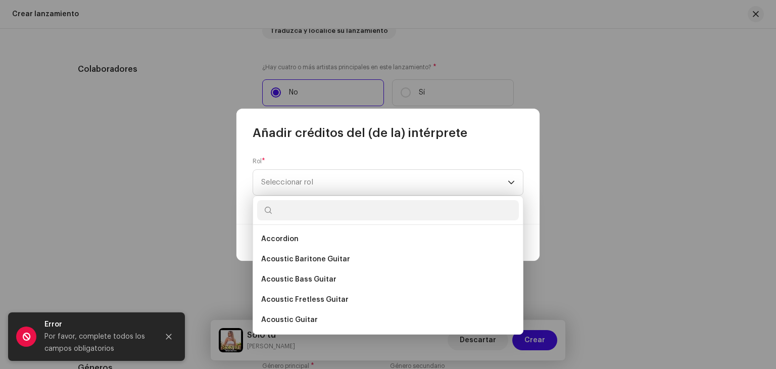
drag, startPoint x: 519, startPoint y: 232, endPoint x: 517, endPoint y: 267, distance: 34.9
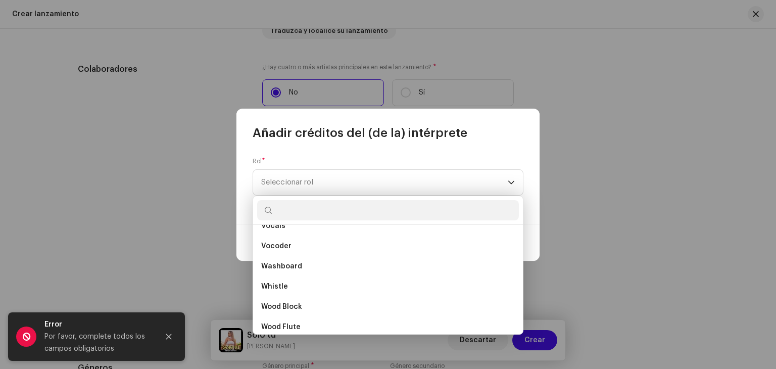
scroll to position [7234, 0]
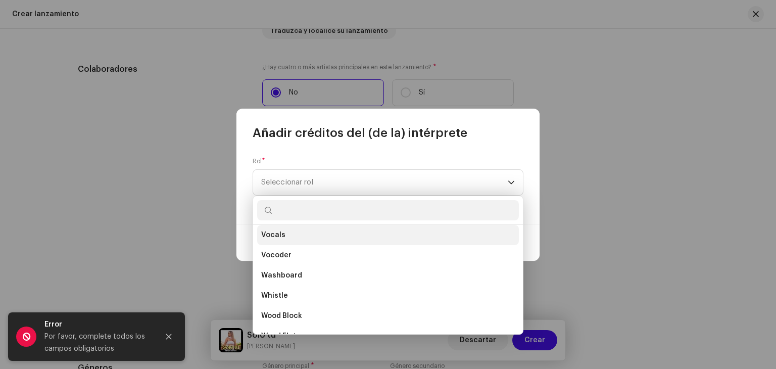
click at [278, 230] on span "Vocals" at bounding box center [273, 235] width 24 height 10
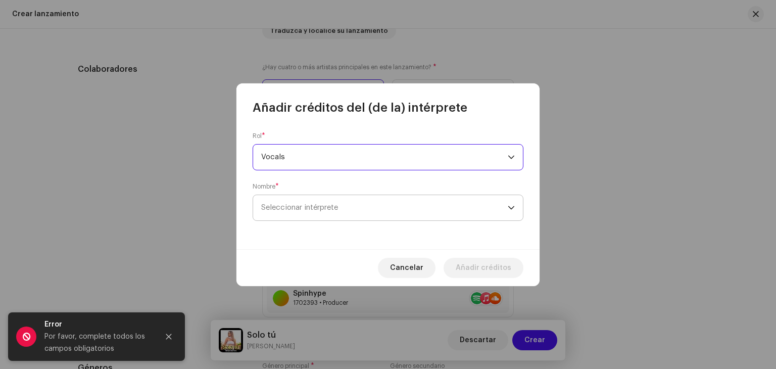
click at [298, 208] on span "Seleccionar intérprete" at bounding box center [299, 207] width 77 height 8
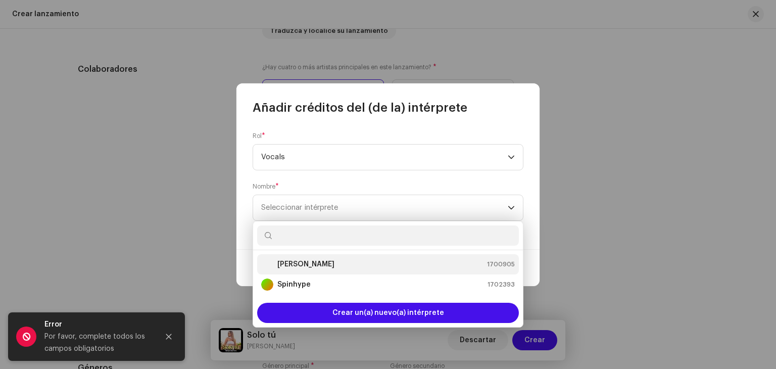
click at [295, 264] on strong "[PERSON_NAME]" at bounding box center [305, 264] width 57 height 10
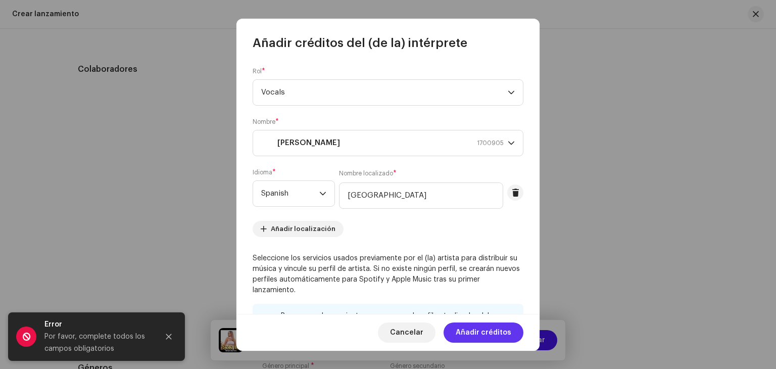
click at [494, 332] on span "Añadir créditos" at bounding box center [483, 332] width 56 height 20
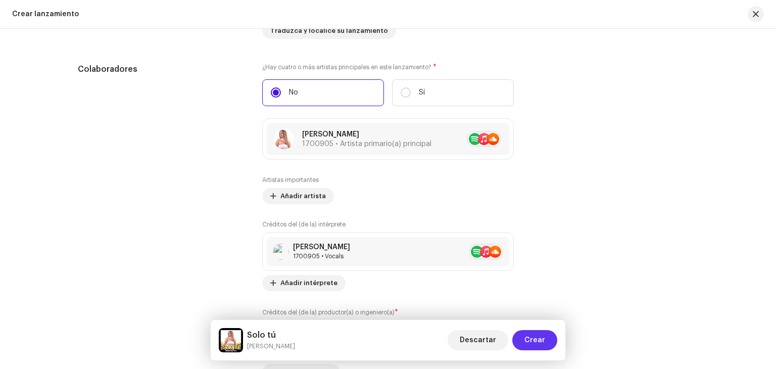
click at [538, 340] on span "Crear" at bounding box center [534, 340] width 21 height 20
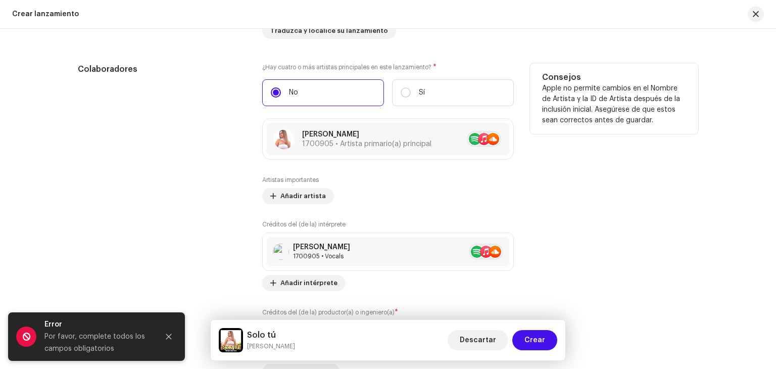
click at [551, 256] on div "Consejos Apple no permite cambios en el Nombre de Artista y la ID de Artista de…" at bounding box center [614, 221] width 168 height 317
click at [295, 195] on span "Añadir artista" at bounding box center [302, 196] width 45 height 20
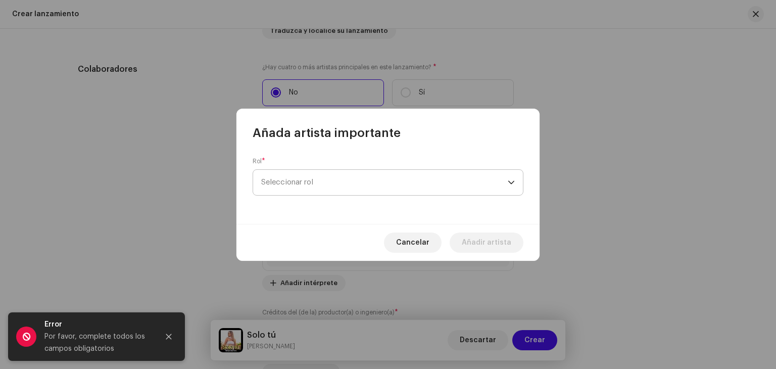
click at [302, 183] on span "Seleccionar rol" at bounding box center [384, 182] width 246 height 25
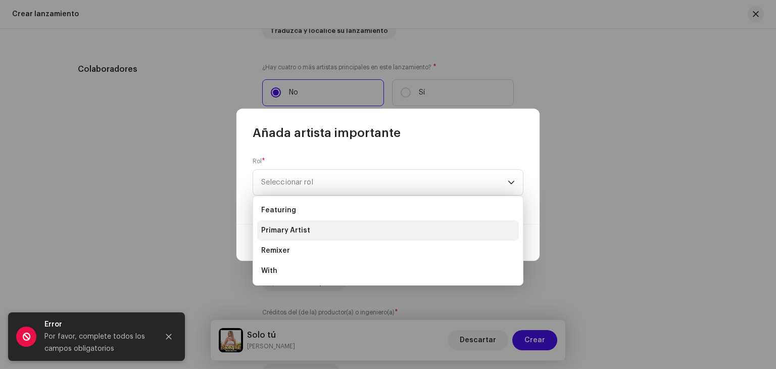
click at [280, 229] on span "Primary Artist" at bounding box center [285, 230] width 49 height 10
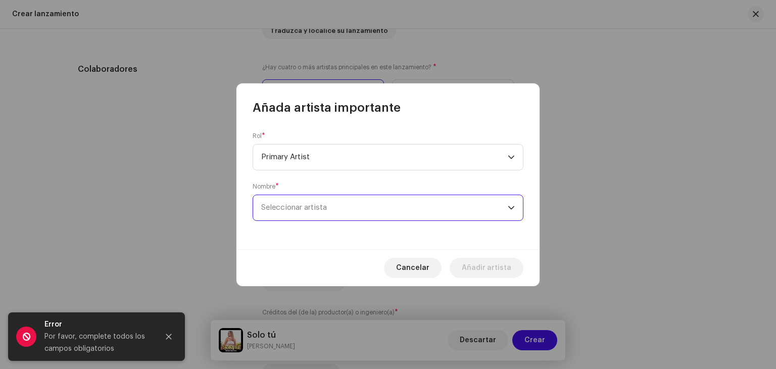
click at [287, 213] on span "Seleccionar artista" at bounding box center [384, 207] width 246 height 25
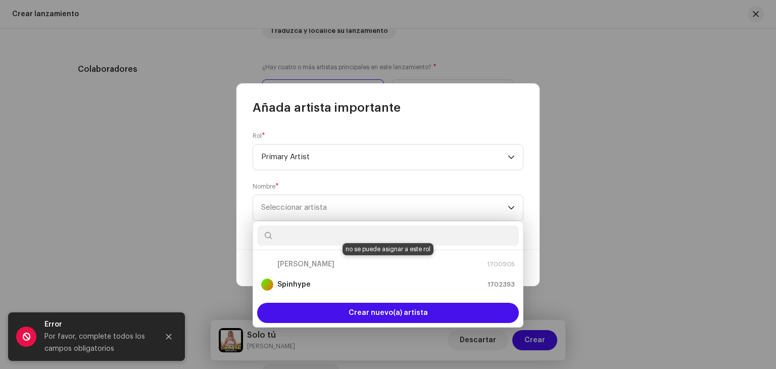
click at [290, 264] on div "Miriam Barrera 1700905" at bounding box center [387, 264] width 253 height 12
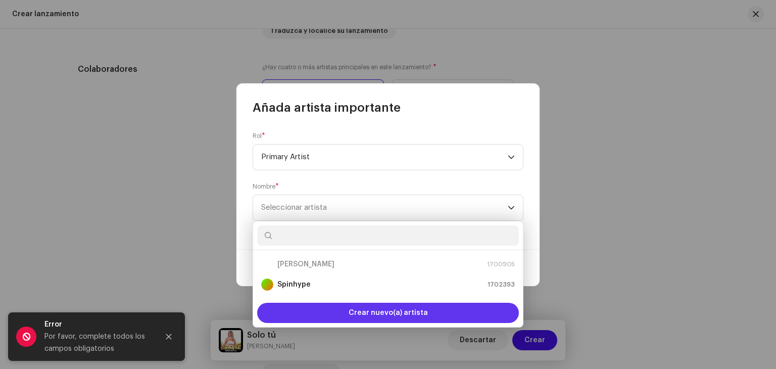
click at [363, 310] on span "Crear nuevo(a) artista" at bounding box center [387, 312] width 79 height 20
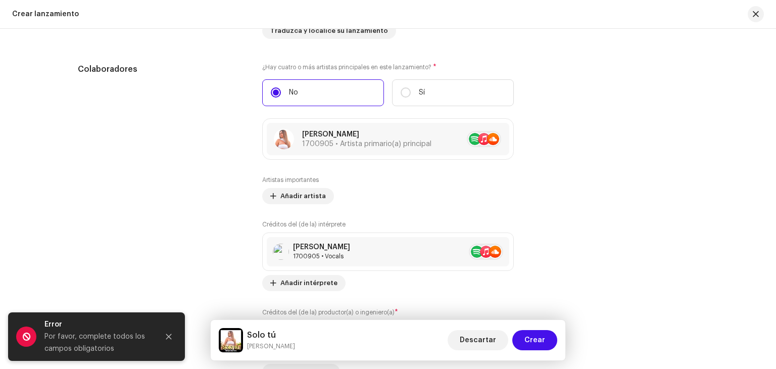
click at [194, 166] on div "Crear nuevo(a) artista Admitimos imágenes en formato PNG, JFIF, JPEG o JPG. Nom…" at bounding box center [388, 184] width 776 height 369
drag, startPoint x: 769, startPoint y: 221, endPoint x: 771, endPoint y: 266, distance: 45.0
click at [771, 266] on div "Crear un nuevo lanzamiento Le guiaremos en todo el proceso, desde la selección …" at bounding box center [388, 199] width 776 height 340
click at [525, 338] on button "Crear" at bounding box center [534, 340] width 45 height 20
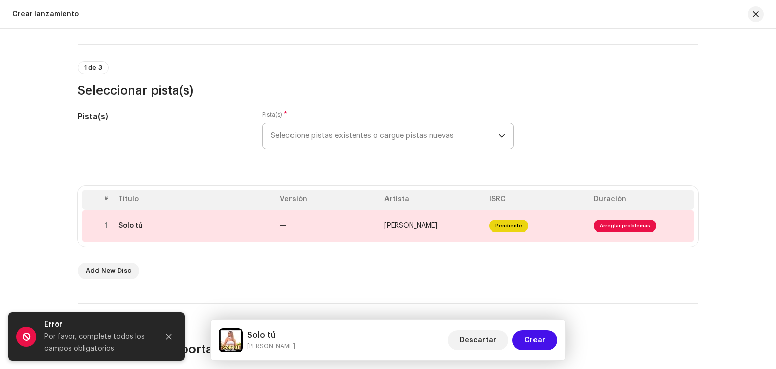
scroll to position [65, 0]
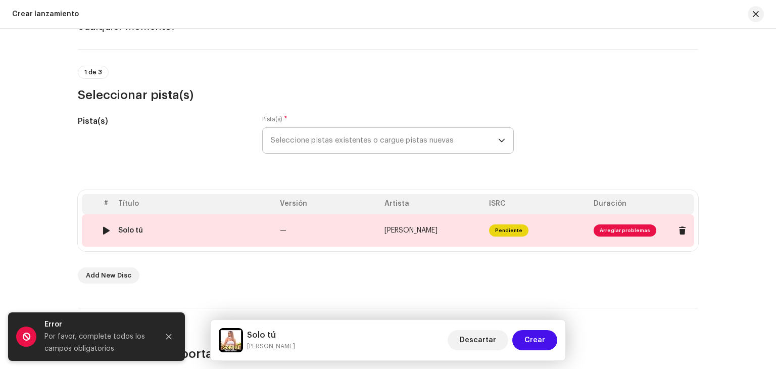
click at [599, 227] on span "Arreglar problemas" at bounding box center [624, 230] width 63 height 12
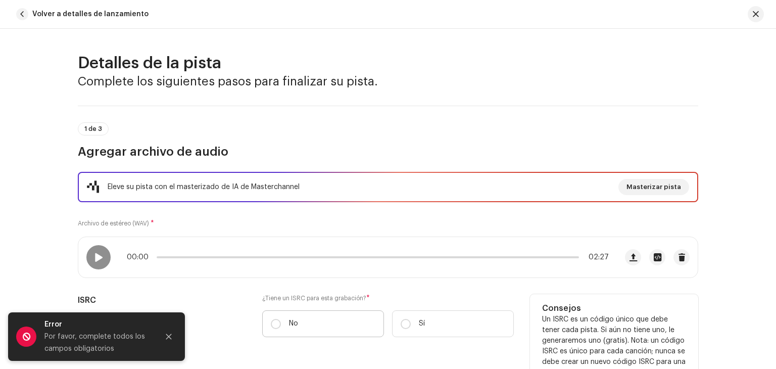
click at [267, 326] on label "No" at bounding box center [323, 323] width 122 height 27
click at [271, 326] on input "No" at bounding box center [276, 324] width 10 height 10
radio input "true"
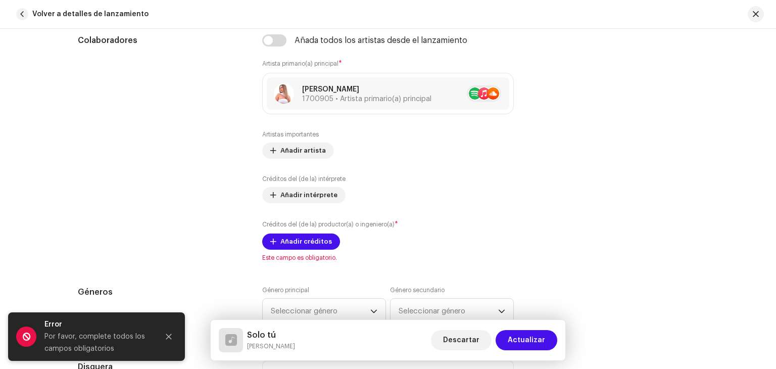
scroll to position [640, 0]
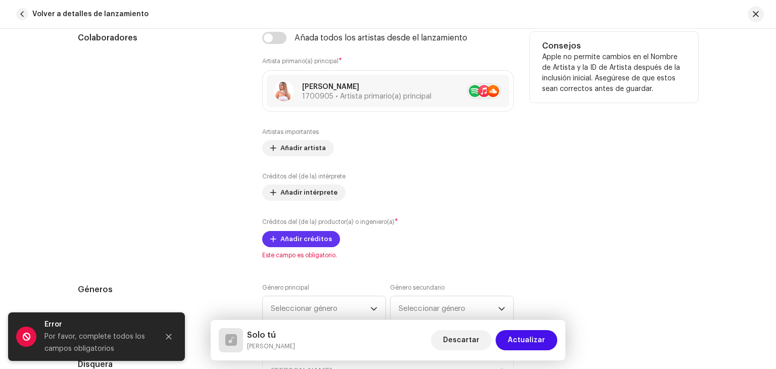
click at [289, 233] on span "Añadir créditos" at bounding box center [306, 239] width 52 height 20
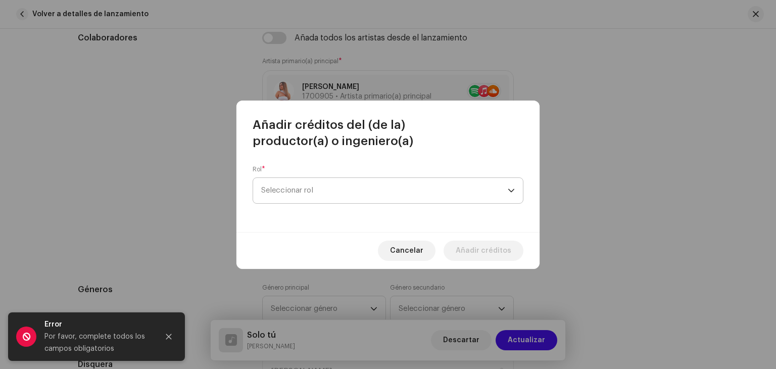
click at [342, 188] on span "Seleccionar rol" at bounding box center [384, 190] width 246 height 25
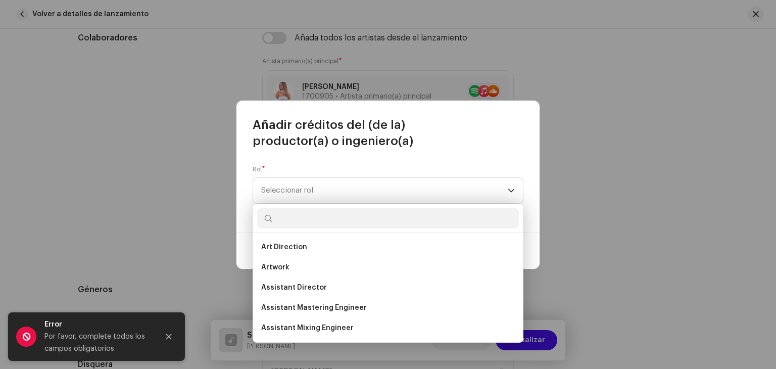
drag, startPoint x: 519, startPoint y: 248, endPoint x: 520, endPoint y: 271, distance: 23.2
click at [520, 271] on div "Art Direction Artwork Assistant Director Assistant Mastering Engineer Assistant…" at bounding box center [388, 287] width 270 height 109
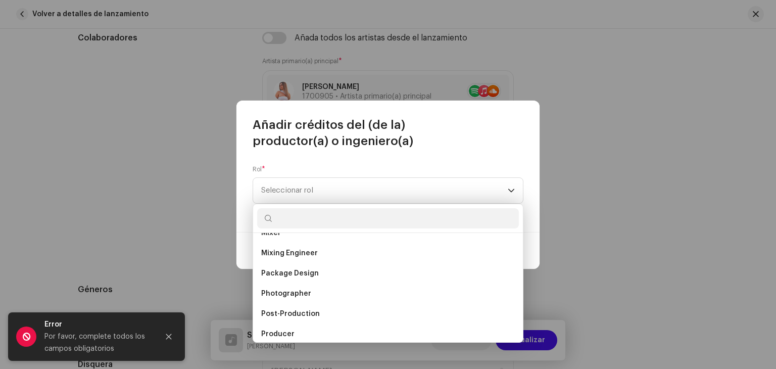
scroll to position [319, 0]
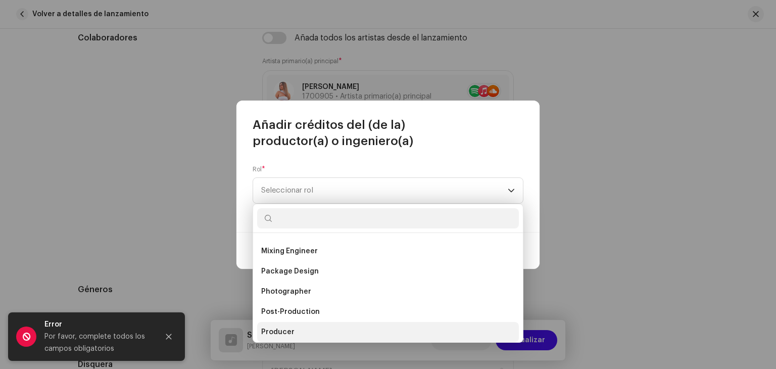
click at [285, 334] on span "Producer" at bounding box center [277, 332] width 33 height 10
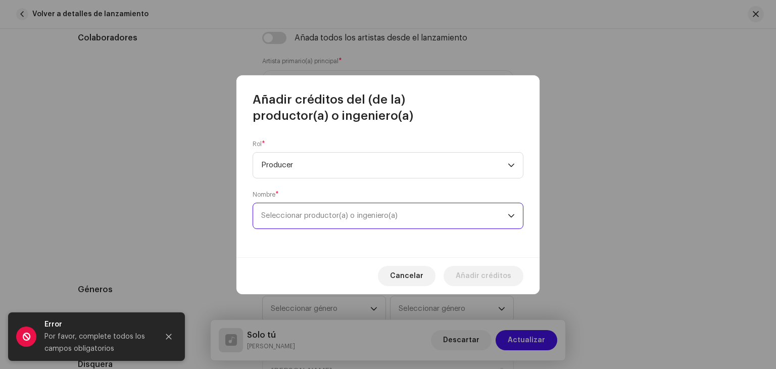
click at [333, 227] on span "Seleccionar productor(a) o ingeniero(a)" at bounding box center [384, 215] width 246 height 25
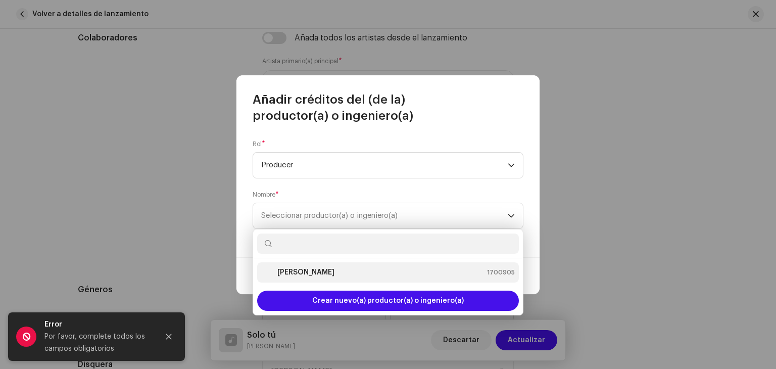
click at [316, 273] on strong "[PERSON_NAME]" at bounding box center [305, 272] width 57 height 10
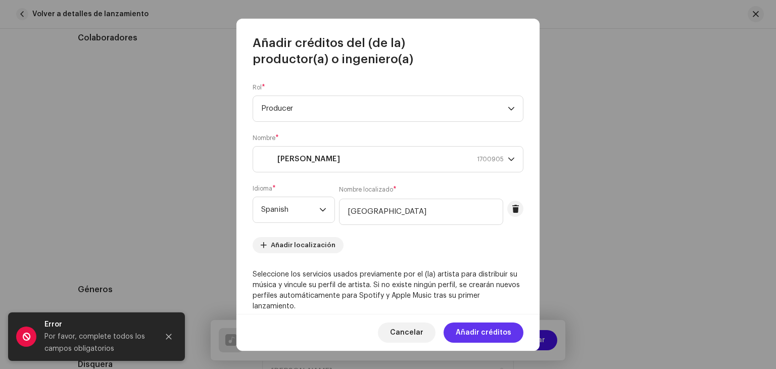
click at [473, 334] on span "Añadir créditos" at bounding box center [483, 332] width 56 height 20
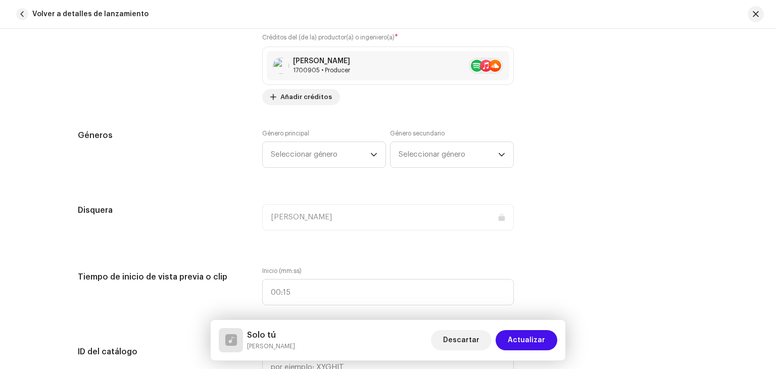
scroll to position [836, 0]
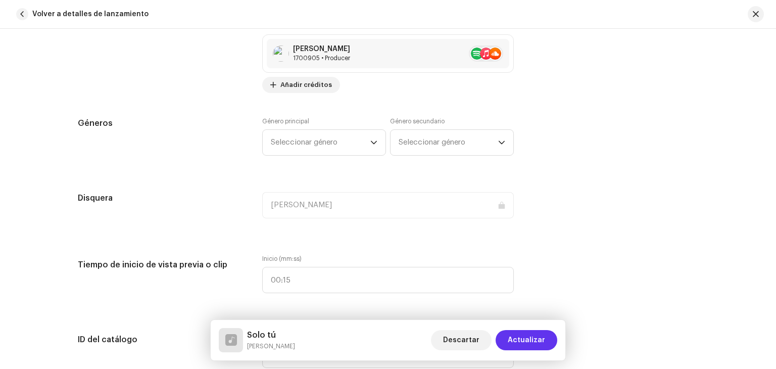
click at [527, 342] on span "Actualizar" at bounding box center [525, 340] width 37 height 20
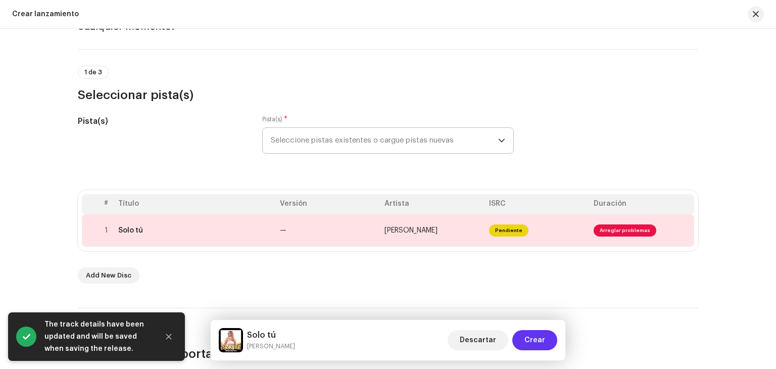
click at [540, 340] on span "Crear" at bounding box center [534, 340] width 21 height 20
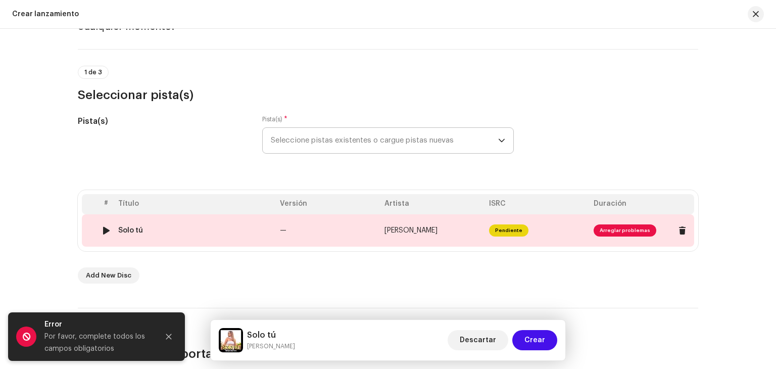
click at [612, 226] on span "Arreglar problemas" at bounding box center [624, 230] width 63 height 12
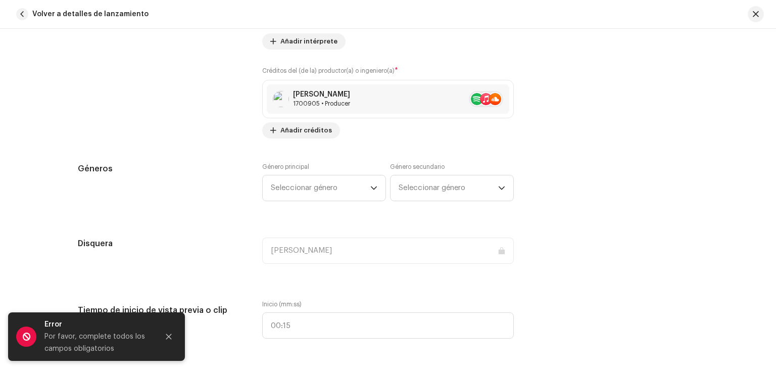
scroll to position [794, 0]
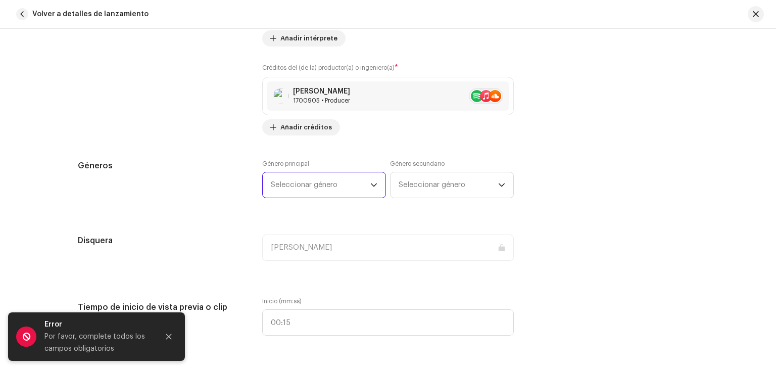
click at [318, 180] on span "Seleccionar género" at bounding box center [320, 184] width 99 height 25
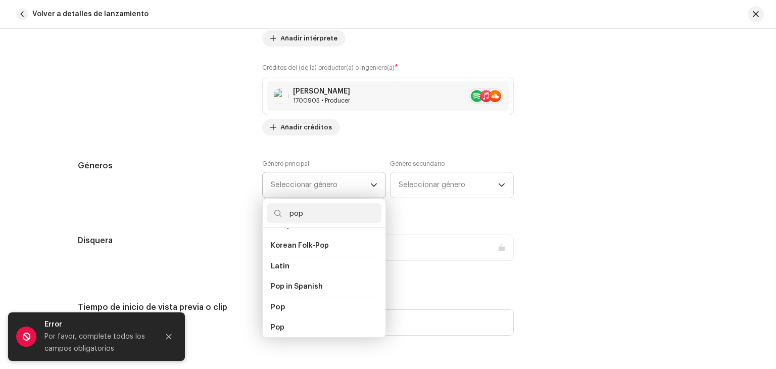
scroll to position [328, 0]
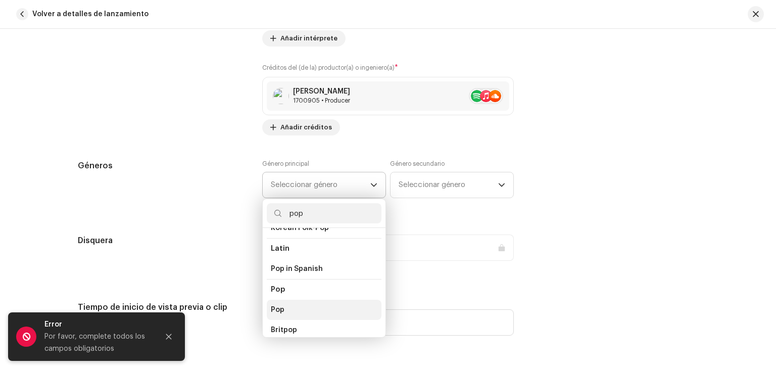
type input "pop"
click at [275, 304] on span "Pop" at bounding box center [278, 309] width 14 height 10
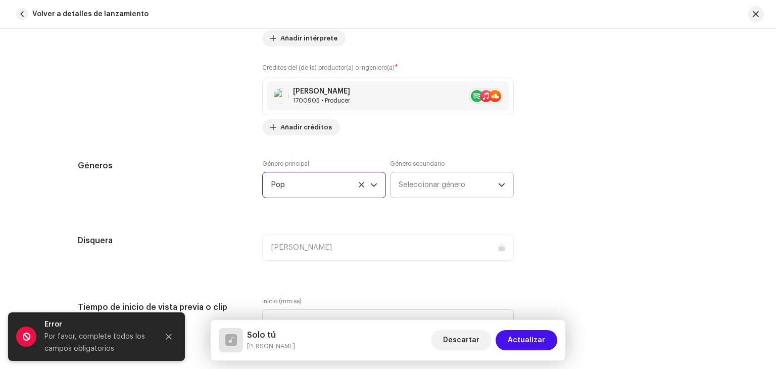
click at [442, 189] on span "Seleccionar género" at bounding box center [447, 184] width 99 height 25
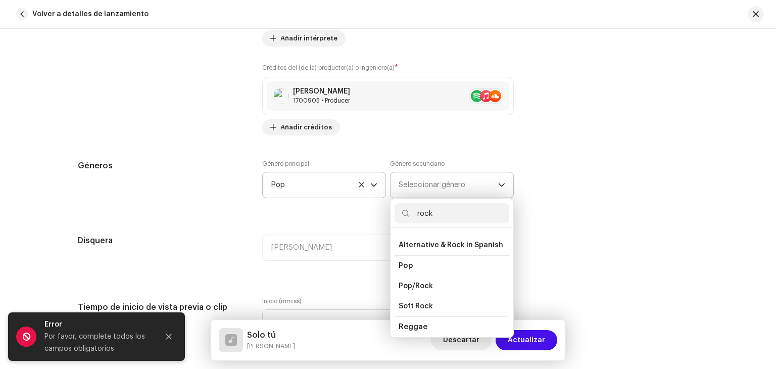
scroll to position [276, 0]
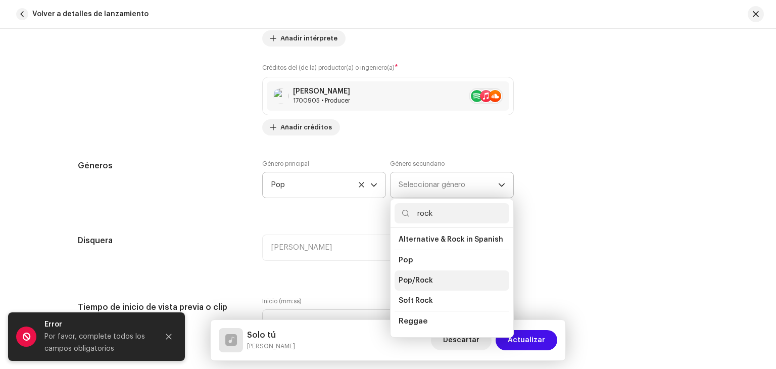
type input "rock"
click at [416, 275] on span "Pop/Rock" at bounding box center [415, 280] width 34 height 10
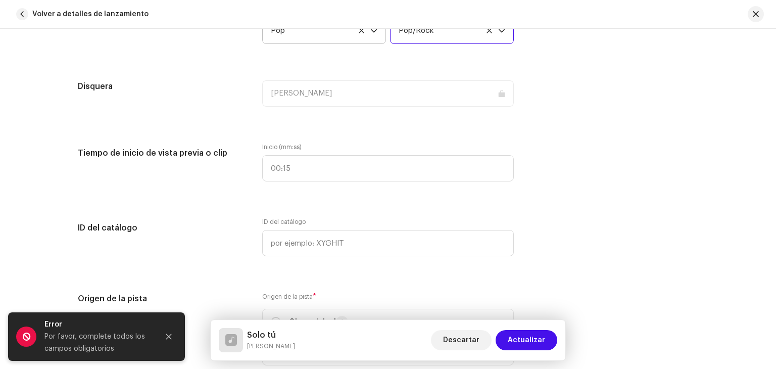
scroll to position [951, 0]
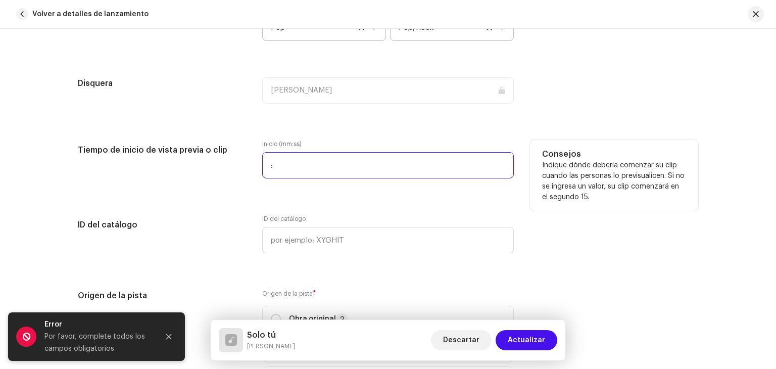
drag, startPoint x: 281, startPoint y: 166, endPoint x: 292, endPoint y: 168, distance: 11.8
click at [292, 168] on input ":" at bounding box center [387, 165] width 251 height 26
drag, startPoint x: 309, startPoint y: 165, endPoint x: 161, endPoint y: 171, distance: 147.6
click at [161, 171] on div "Tiempo de inicio de vista previa o clip Inicio (mm:ss) : Consejos Indique dónde…" at bounding box center [388, 165] width 620 height 50
type input "00:31"
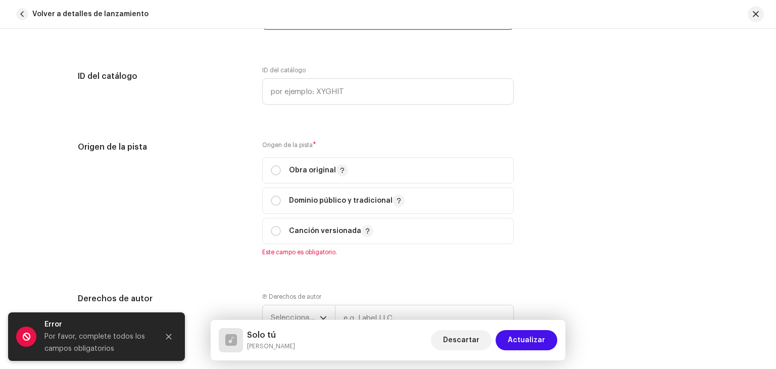
scroll to position [1133, 0]
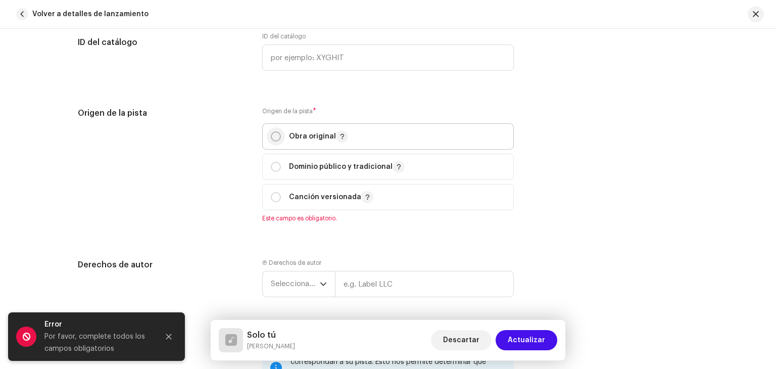
click at [271, 138] on input "radio" at bounding box center [276, 136] width 10 height 10
radio input "true"
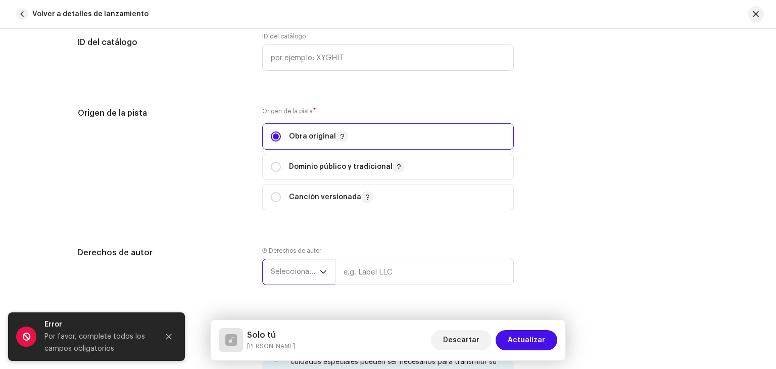
click at [293, 274] on span "Seleccionar año" at bounding box center [295, 271] width 49 height 25
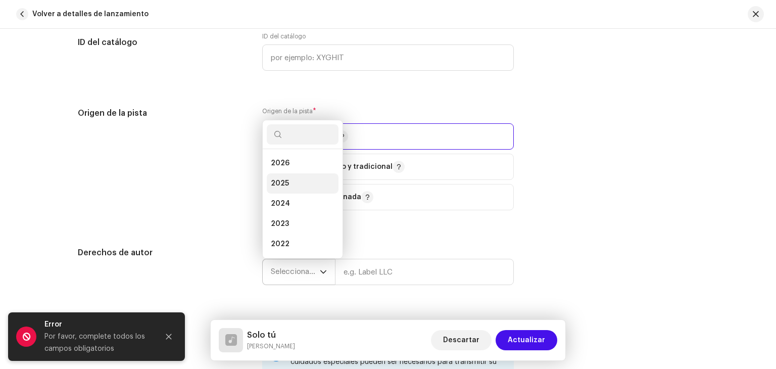
scroll to position [16, 0]
click at [293, 165] on li "2025" at bounding box center [303, 167] width 72 height 20
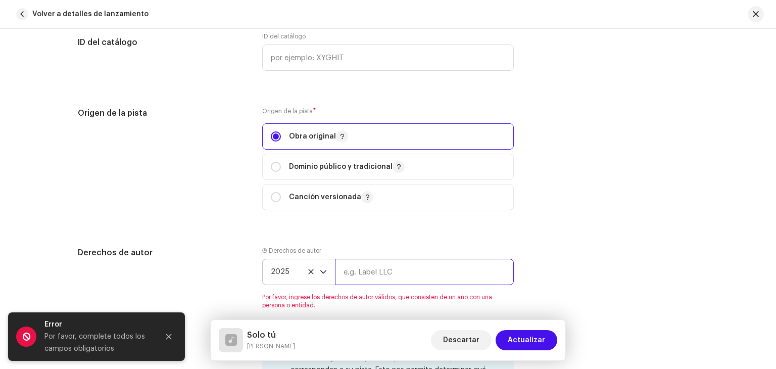
click at [408, 270] on input "text" at bounding box center [424, 272] width 179 height 26
type input "[PERSON_NAME]"
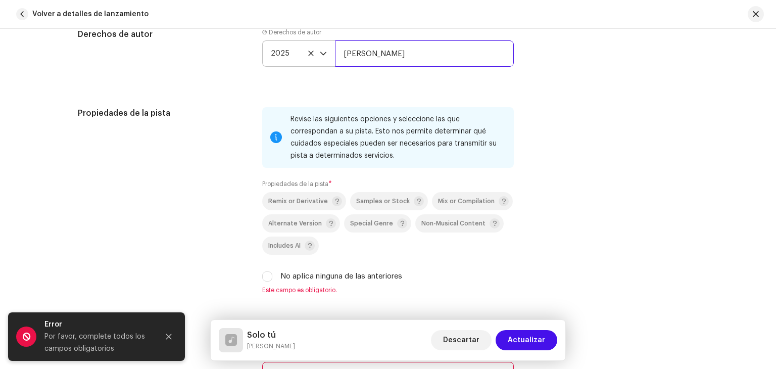
scroll to position [1351, 0]
click at [266, 281] on input "No aplica ninguna de las anteriores" at bounding box center [267, 276] width 10 height 10
checkbox input "true"
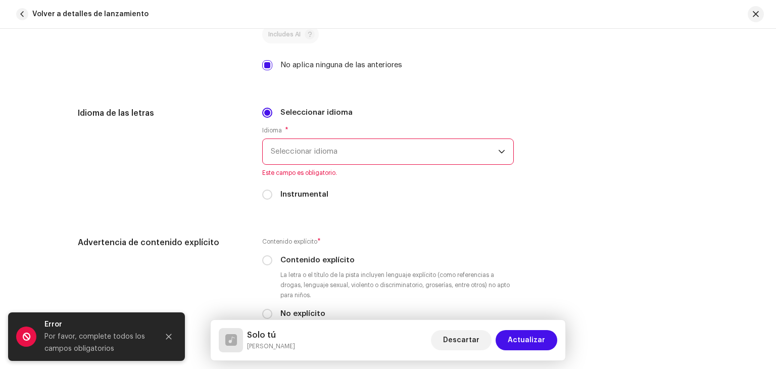
scroll to position [1579, 0]
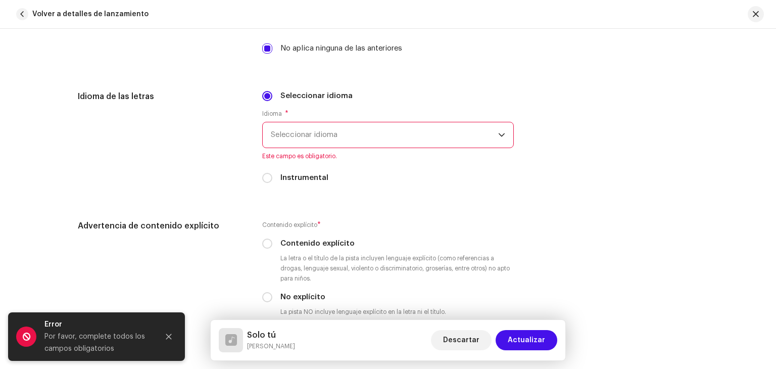
click at [423, 135] on span "Seleccionar idioma" at bounding box center [384, 134] width 227 height 25
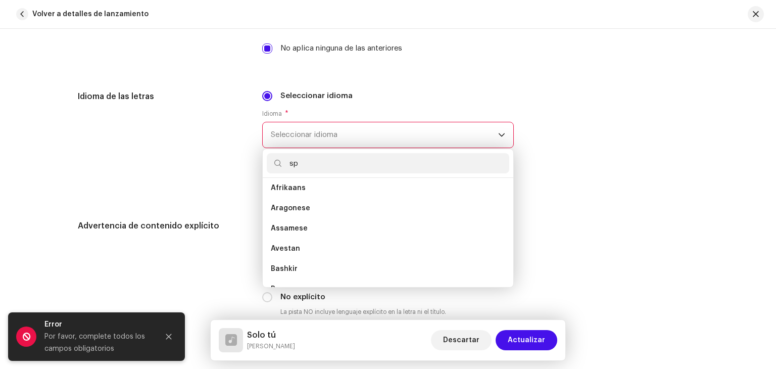
scroll to position [0, 0]
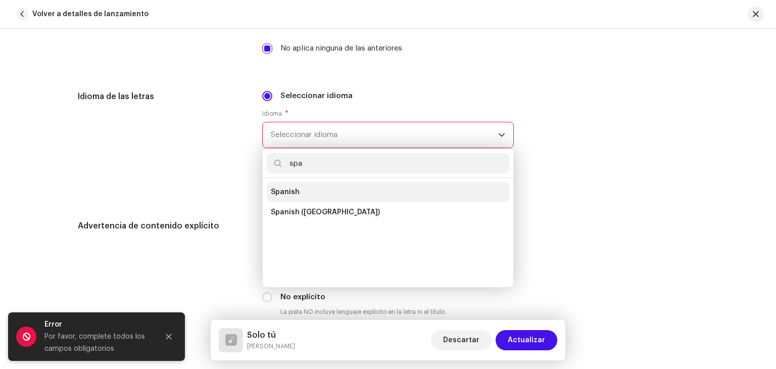
type input "spa"
click at [376, 188] on li "Spanish" at bounding box center [388, 192] width 242 height 20
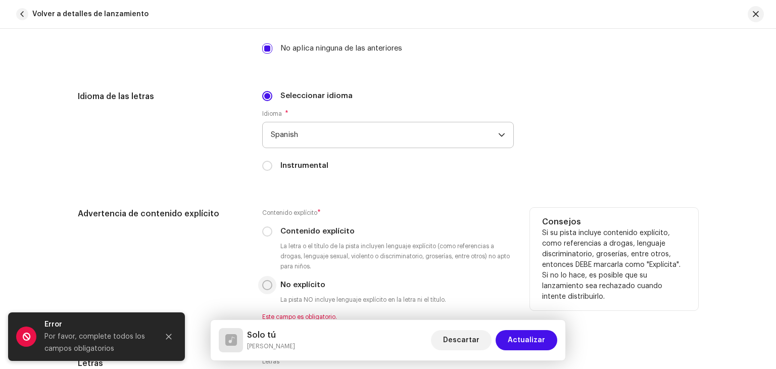
click at [265, 287] on input "No explícito" at bounding box center [267, 285] width 10 height 10
radio input "true"
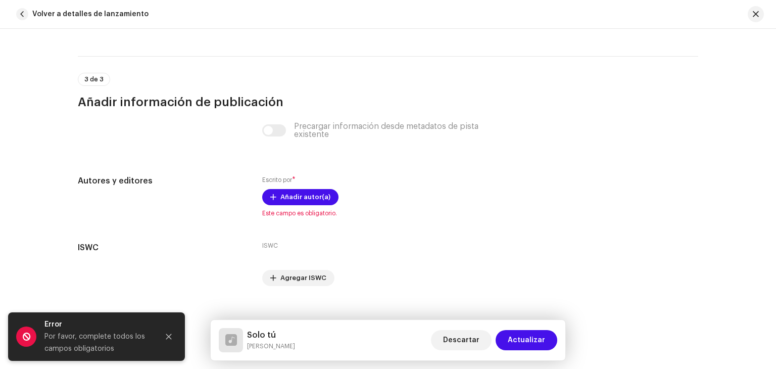
scroll to position [1971, 0]
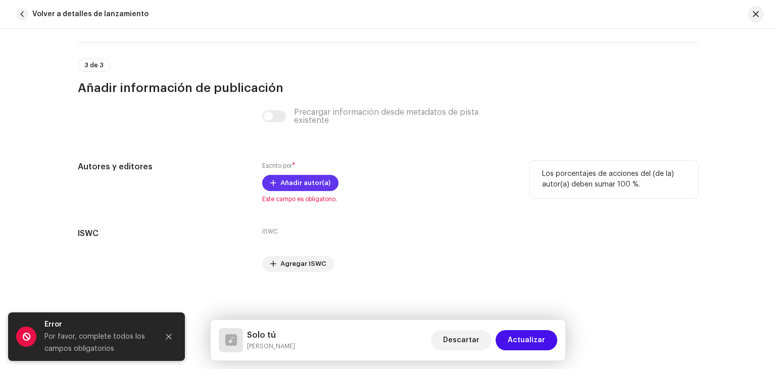
click at [303, 187] on span "Añadir autor(a)" at bounding box center [305, 183] width 50 height 20
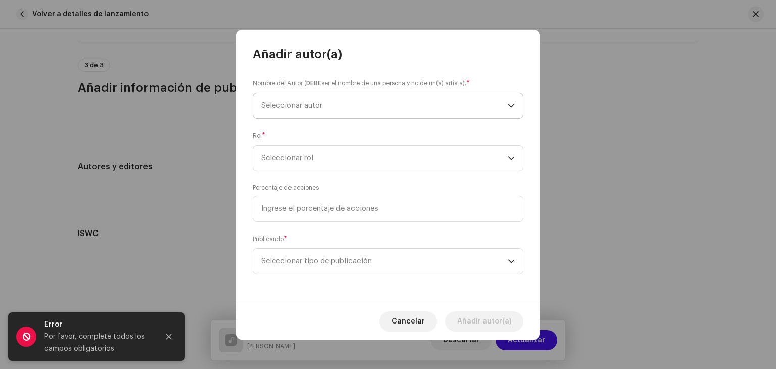
click at [330, 106] on span "Seleccionar autor" at bounding box center [384, 105] width 246 height 25
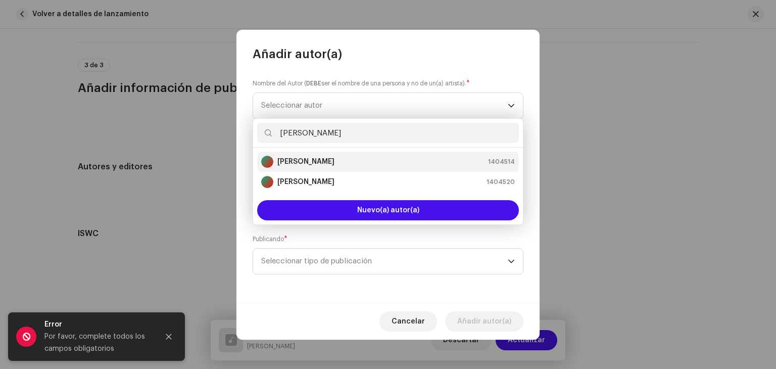
type input "miriam"
click at [383, 159] on div "Miriam Barrera 1404514" at bounding box center [387, 162] width 253 height 12
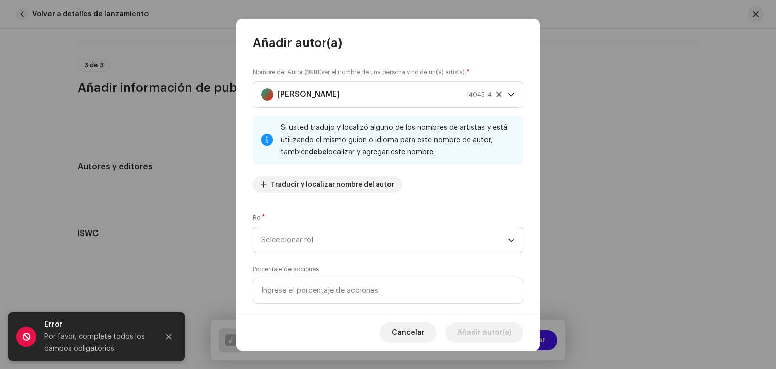
click at [390, 240] on span "Seleccionar rol" at bounding box center [384, 239] width 246 height 25
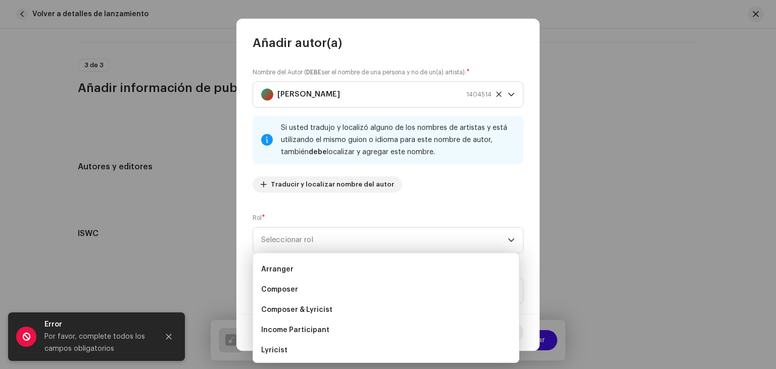
scroll to position [20, 0]
click at [286, 287] on span "Composer" at bounding box center [279, 288] width 37 height 10
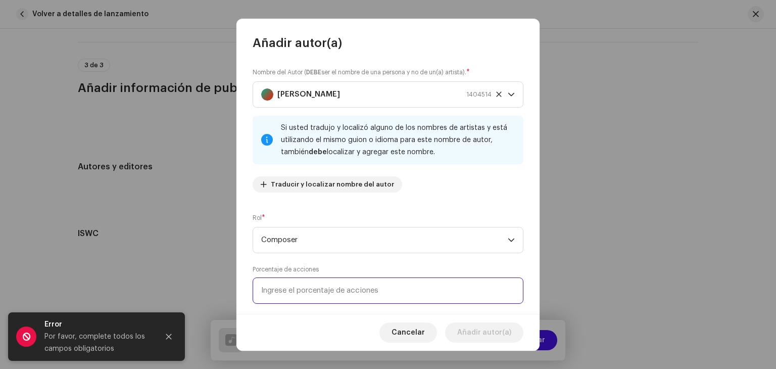
click at [400, 289] on input at bounding box center [387, 290] width 271 height 26
type input "100,00"
click at [398, 291] on input "100,00" at bounding box center [387, 290] width 271 height 26
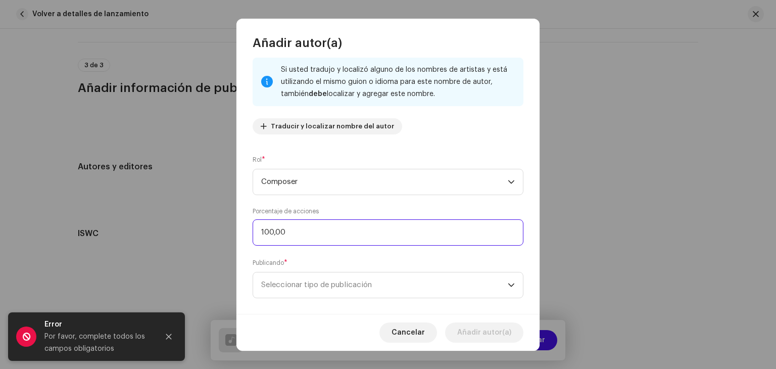
scroll to position [71, 0]
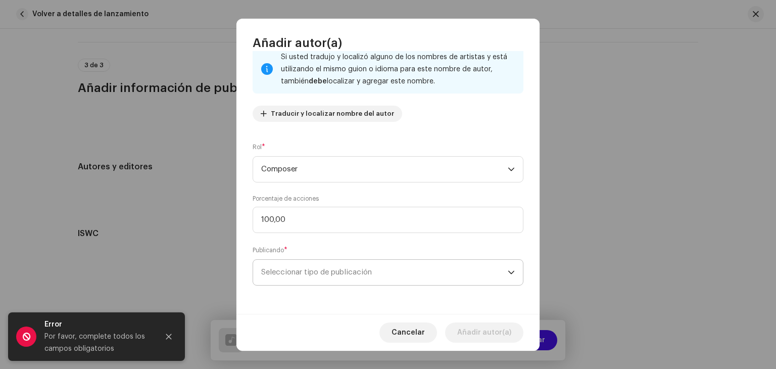
click at [509, 268] on div "dropdown trigger" at bounding box center [510, 272] width 7 height 25
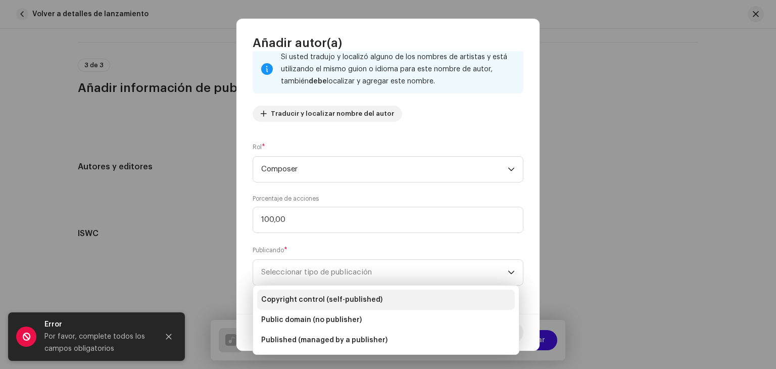
click at [355, 297] on span "Copyright control (self-published)" at bounding box center [321, 299] width 121 height 10
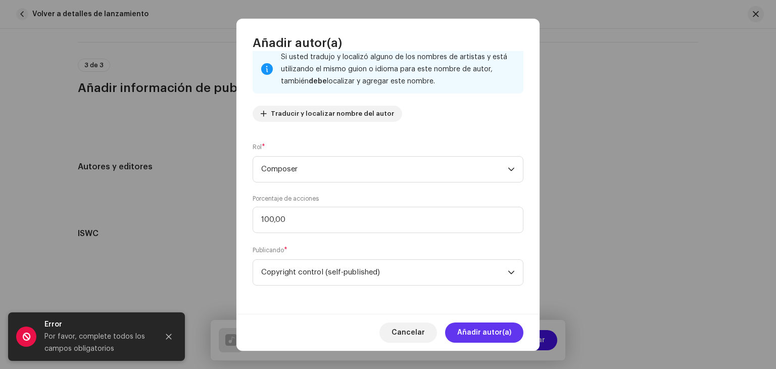
click at [467, 326] on span "Añadir autor(a)" at bounding box center [484, 332] width 54 height 20
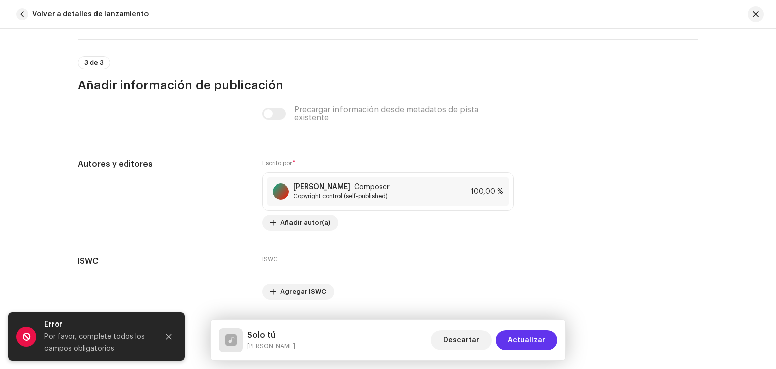
click at [541, 337] on span "Actualizar" at bounding box center [525, 340] width 37 height 20
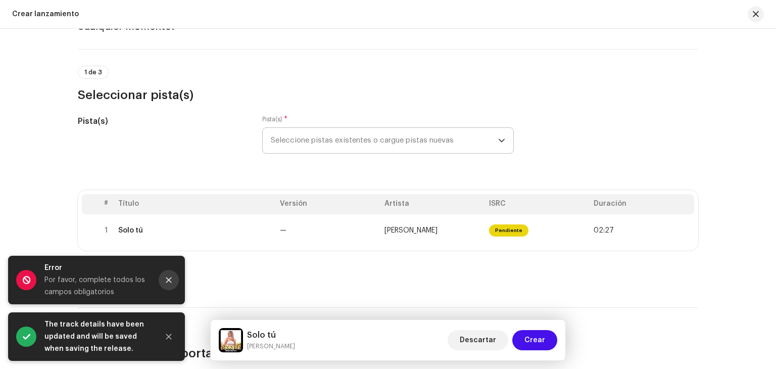
click at [170, 275] on button "Close" at bounding box center [169, 280] width 20 height 20
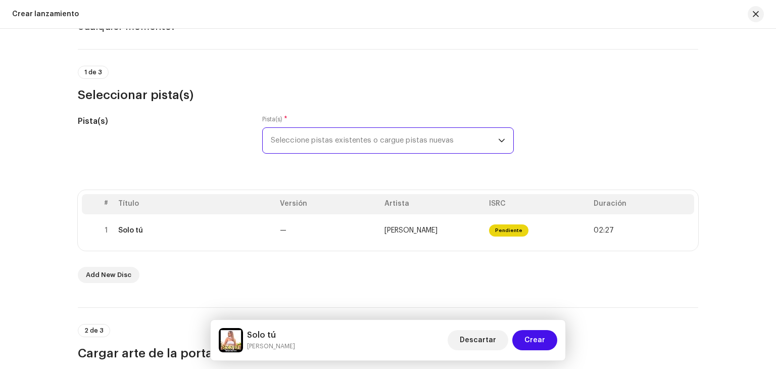
click at [392, 145] on span "Seleccione pistas existentes o cargue pistas nuevas" at bounding box center [384, 140] width 227 height 25
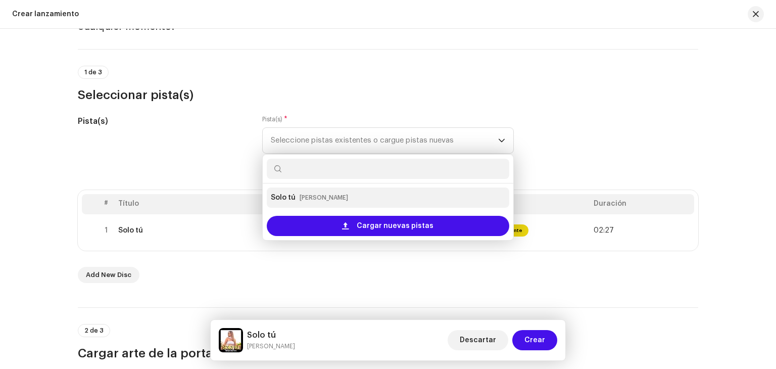
click at [375, 202] on div "Solo tú Miriam Barrera" at bounding box center [388, 197] width 234 height 16
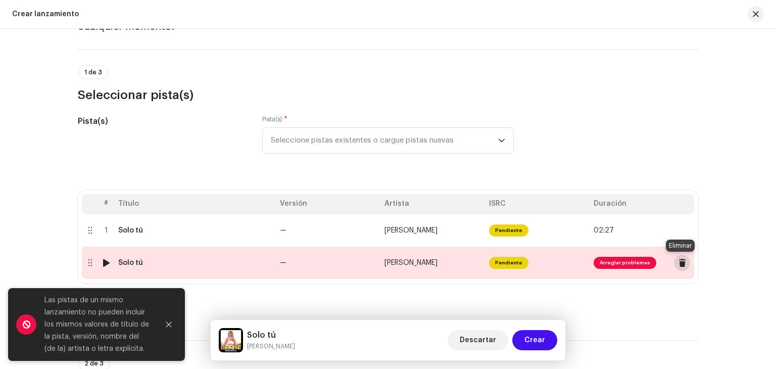
click at [678, 264] on span at bounding box center [682, 263] width 8 height 8
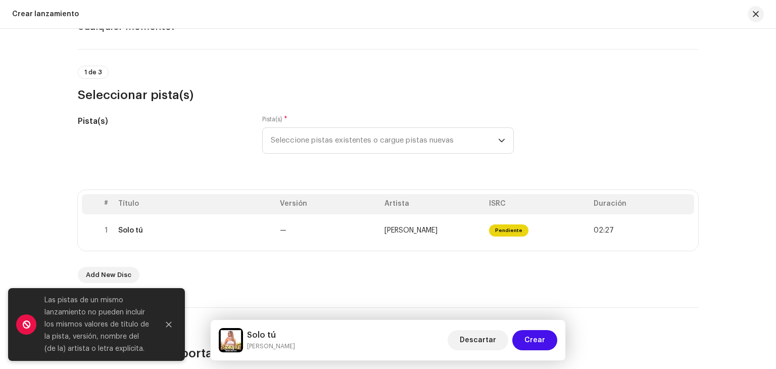
drag, startPoint x: 770, startPoint y: 87, endPoint x: 772, endPoint y: 108, distance: 21.3
click at [772, 108] on div "Crear un nuevo lanzamiento Le guiaremos en todo el proceso, desde la selección …" at bounding box center [388, 199] width 776 height 340
click at [172, 325] on icon "Close" at bounding box center [168, 324] width 7 height 7
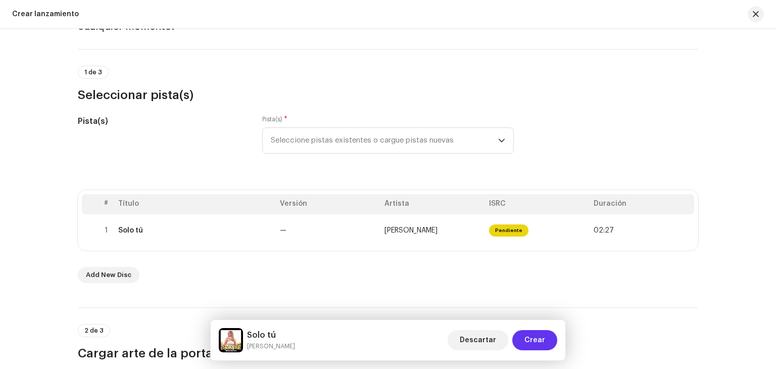
click at [539, 336] on span "Crear" at bounding box center [534, 340] width 21 height 20
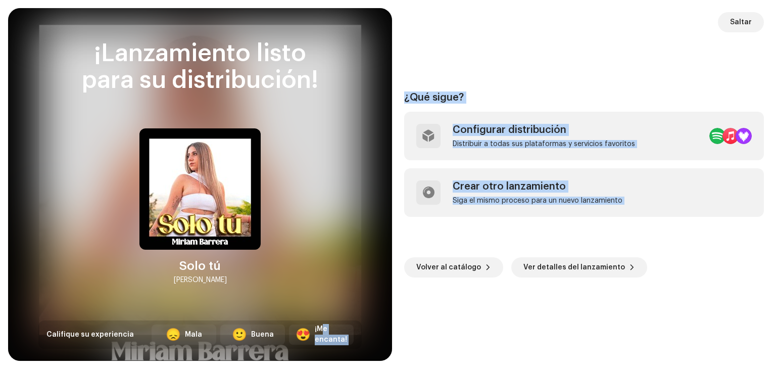
drag, startPoint x: 323, startPoint y: 330, endPoint x: 731, endPoint y: 279, distance: 411.6
click at [731, 279] on div "¡Lanzamiento listo para su distribución! Solo tú Miriam Barrera Califique su ex…" at bounding box center [388, 184] width 776 height 369
click at [731, 279] on div "¿Qué sigue? Configurar distribución Distribuir a todas sus plataformas y servic…" at bounding box center [583, 184] width 359 height 328
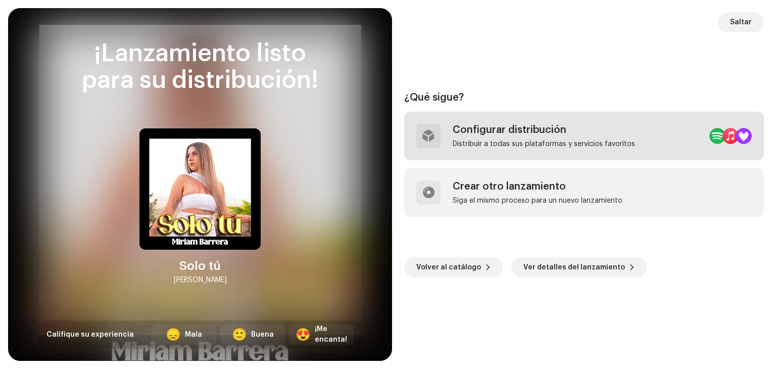
click at [567, 128] on div "Configurar distribución" at bounding box center [543, 130] width 182 height 12
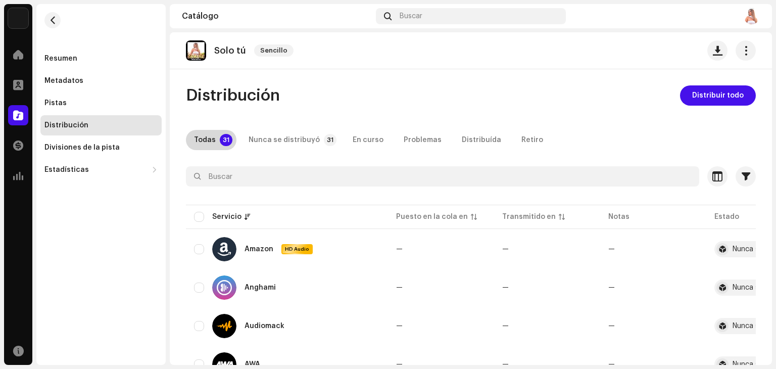
click at [208, 135] on div "Todas" at bounding box center [205, 140] width 22 height 20
click at [198, 222] on th "Servicio" at bounding box center [287, 216] width 202 height 24
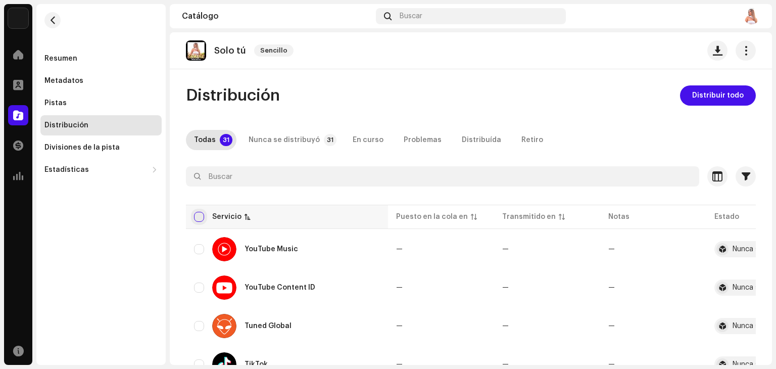
click at [197, 216] on input "checkbox" at bounding box center [199, 217] width 10 height 10
checkbox input "true"
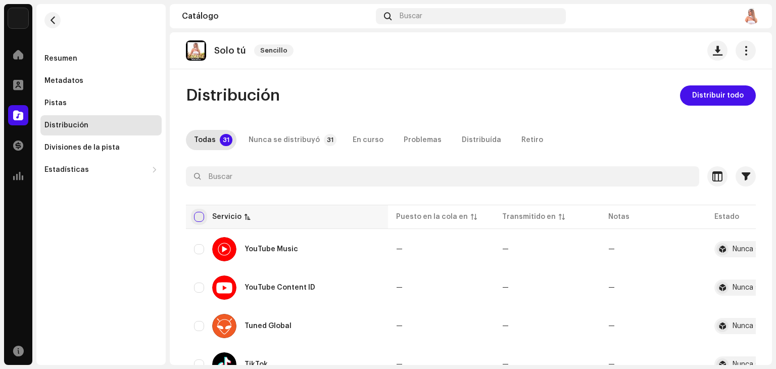
checkbox input "true"
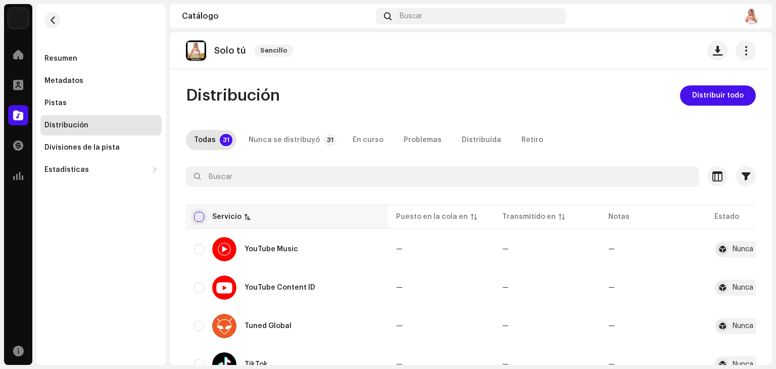
checkbox input "true"
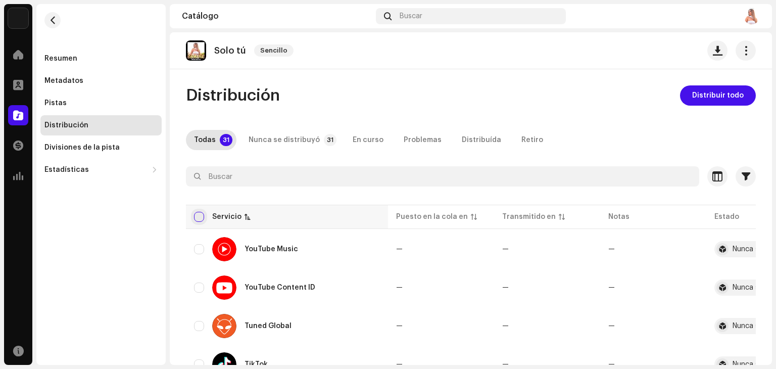
checkbox input "true"
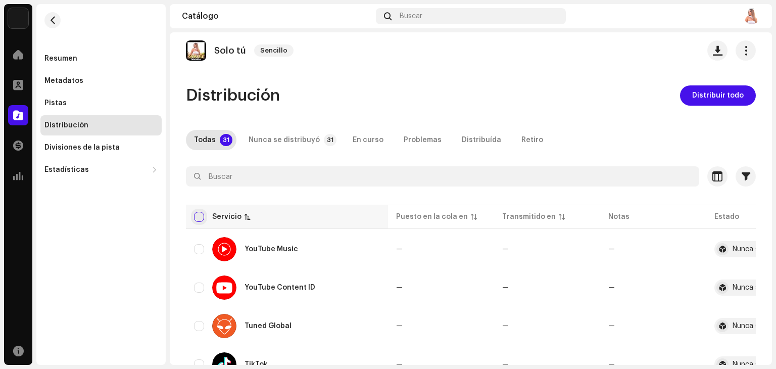
checkbox input "true"
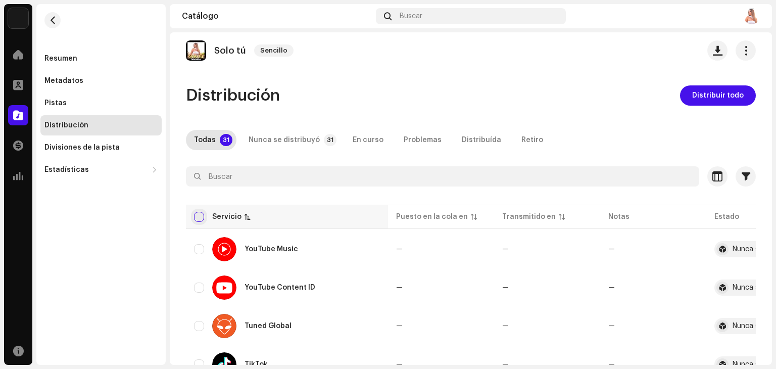
checkbox input "true"
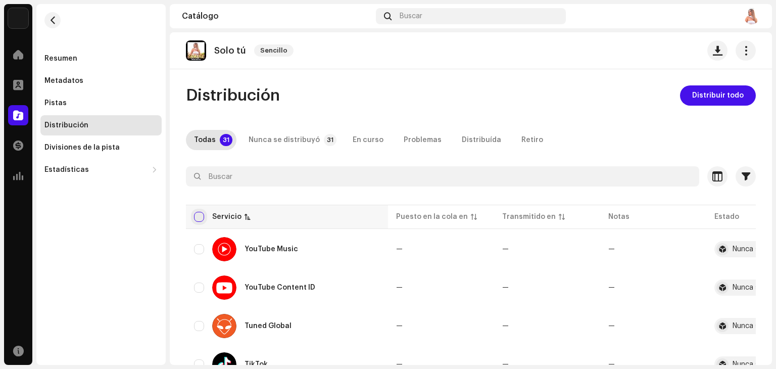
checkbox input "true"
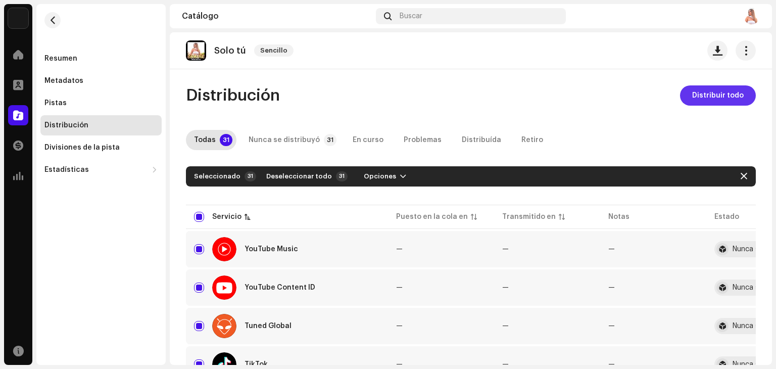
click at [721, 95] on span "Distribuir todo" at bounding box center [718, 95] width 52 height 20
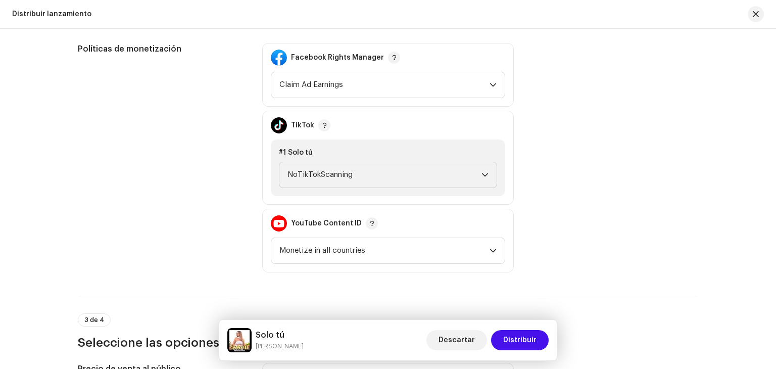
scroll to position [1189, 0]
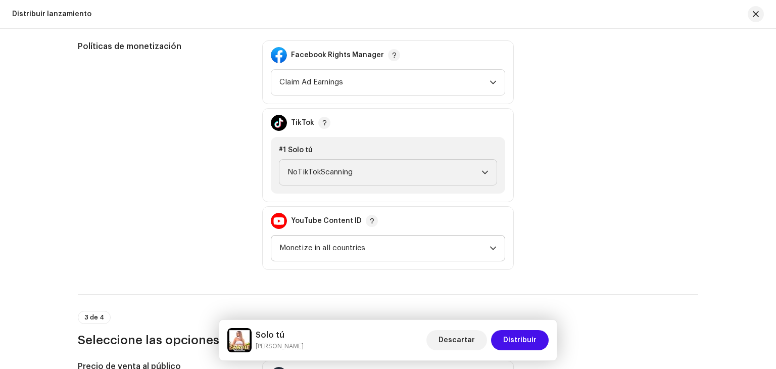
click at [489, 245] on icon "dropdown trigger" at bounding box center [492, 247] width 7 height 7
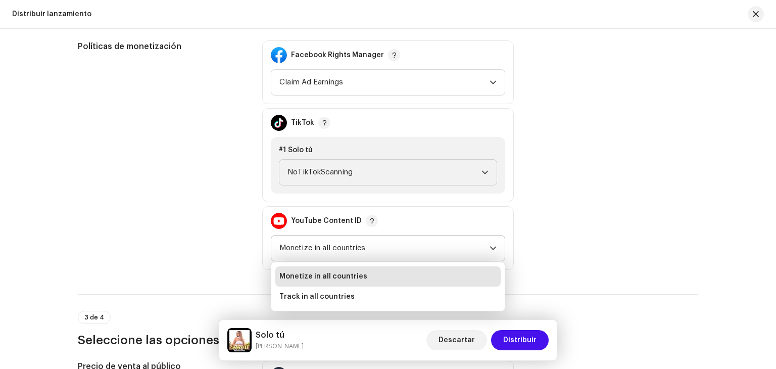
click at [489, 245] on icon "dropdown trigger" at bounding box center [492, 247] width 7 height 7
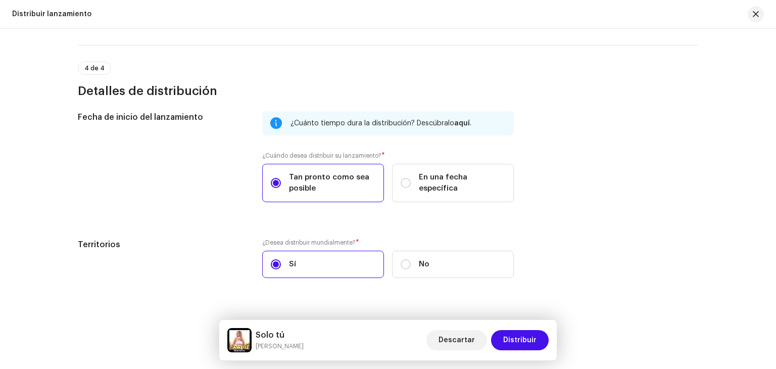
scroll to position [1684, 0]
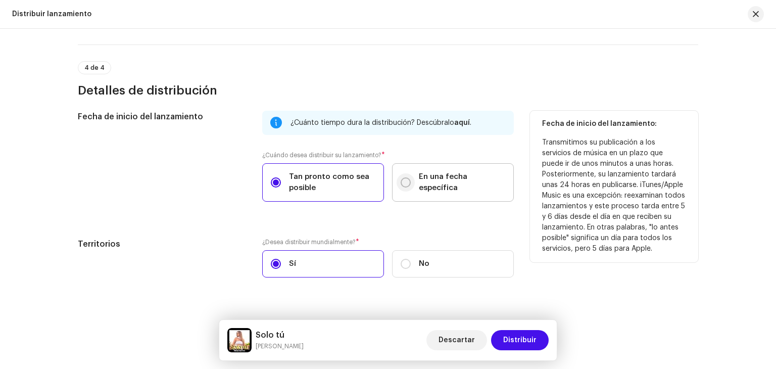
click at [406, 186] on div "En una fecha específica" at bounding box center [452, 182] width 105 height 22
click at [406, 186] on input "En una fecha específica" at bounding box center [405, 182] width 10 height 10
radio input "true"
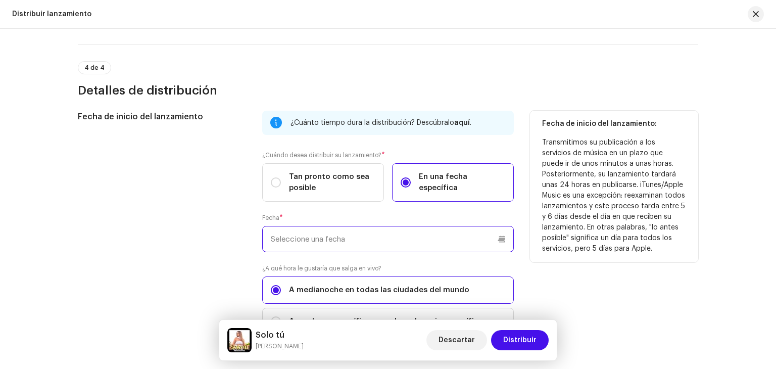
click at [467, 238] on input "text" at bounding box center [387, 239] width 251 height 26
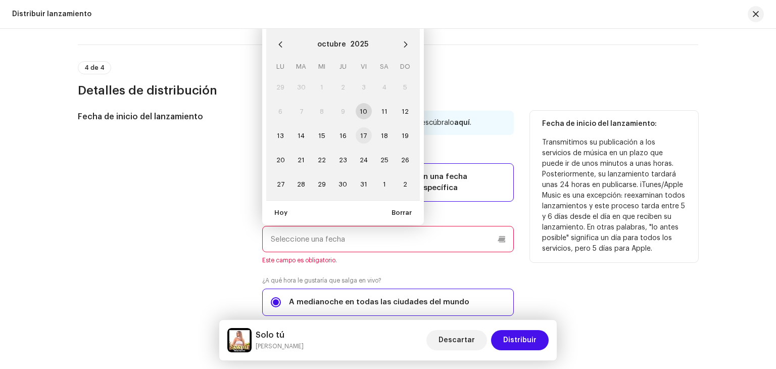
click at [363, 134] on span "17" at bounding box center [363, 135] width 16 height 16
type input "17/10/2025"
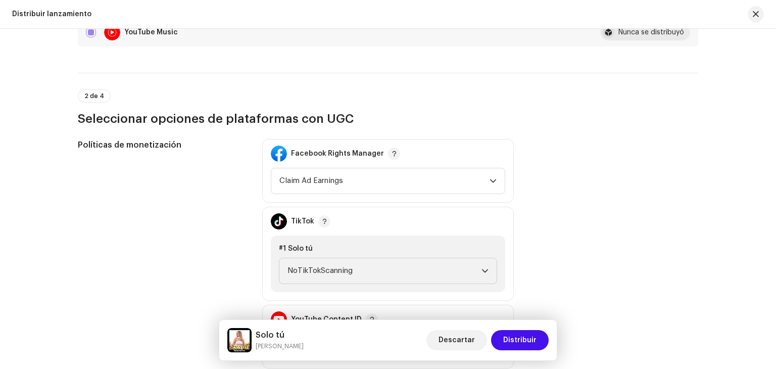
scroll to position [1091, 0]
click at [489, 179] on icon "dropdown trigger" at bounding box center [492, 180] width 7 height 7
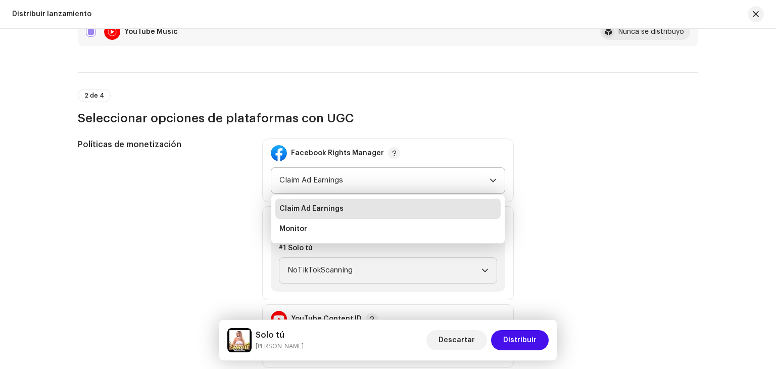
click at [489, 179] on icon "dropdown trigger" at bounding box center [492, 180] width 7 height 7
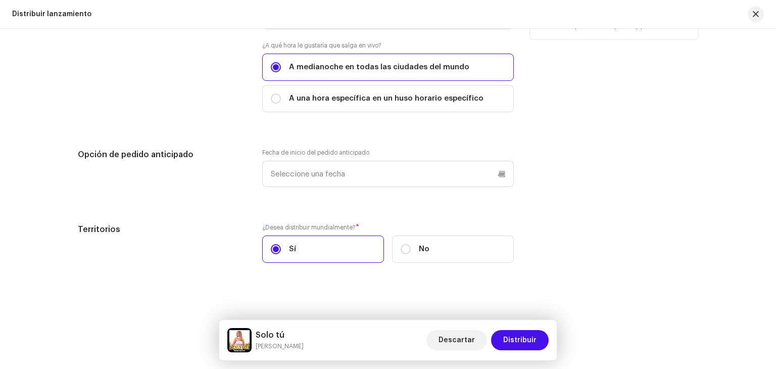
scroll to position [1910, 0]
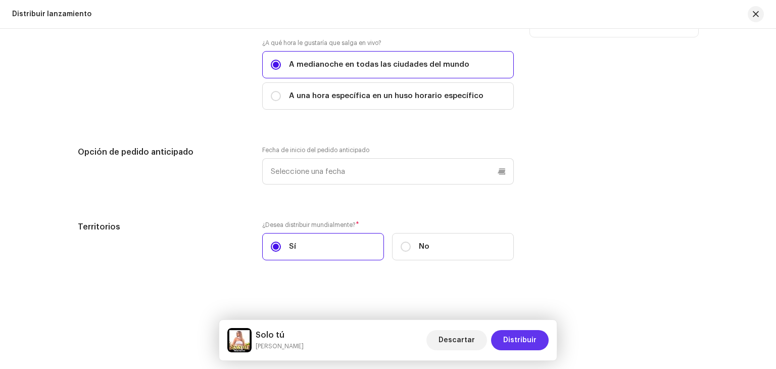
click at [526, 340] on span "Distribuir" at bounding box center [519, 340] width 33 height 20
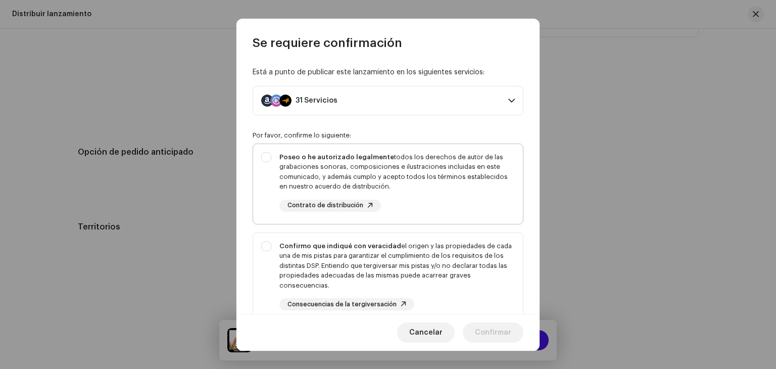
click at [265, 157] on div "Poseo o he autorizado legalmente todos los derechos de autor de las grabaciones…" at bounding box center [388, 182] width 270 height 76
checkbox input "true"
click at [264, 247] on div "Confirmo que indiqué con veracidad el origen y las propiedades de cada una de m…" at bounding box center [388, 276] width 270 height 86
checkbox input "true"
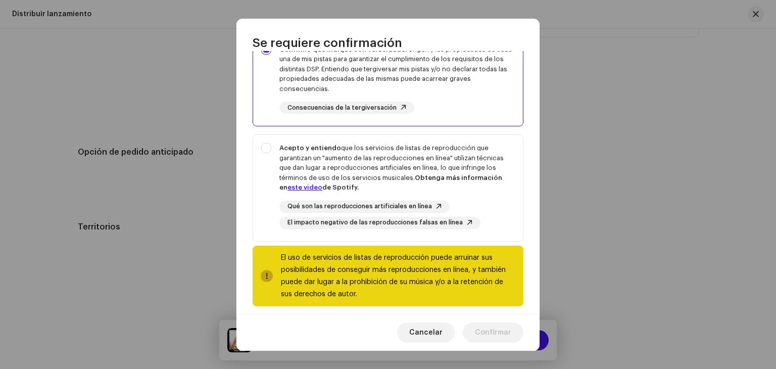
scroll to position [198, 0]
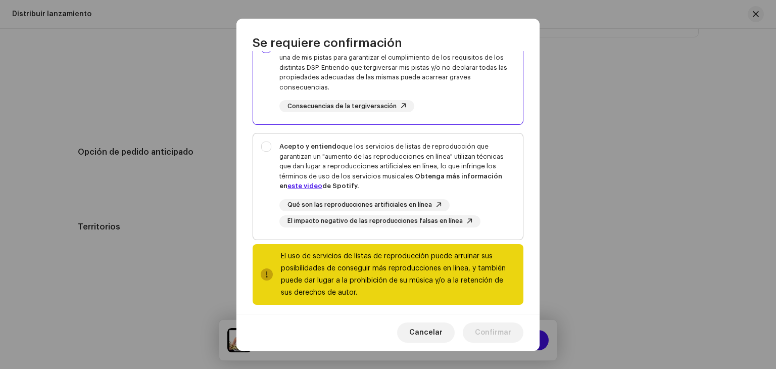
click at [267, 142] on div "Acepto y entiendo que los servicios de listas de reproducción que garantizan un…" at bounding box center [388, 184] width 270 height 102
checkbox input "true"
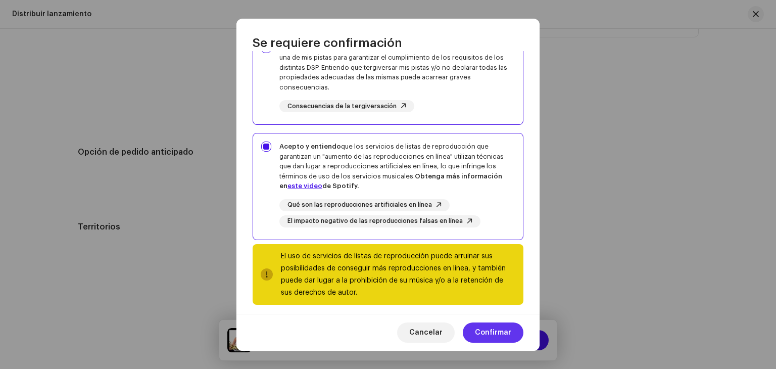
click at [501, 335] on span "Confirmar" at bounding box center [493, 332] width 36 height 20
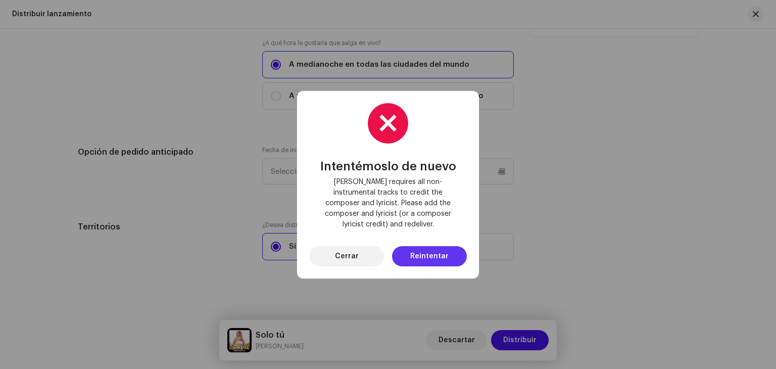
click at [422, 251] on span "Reintentar" at bounding box center [429, 256] width 38 height 20
click at [355, 250] on span "Cerrar" at bounding box center [347, 256] width 24 height 20
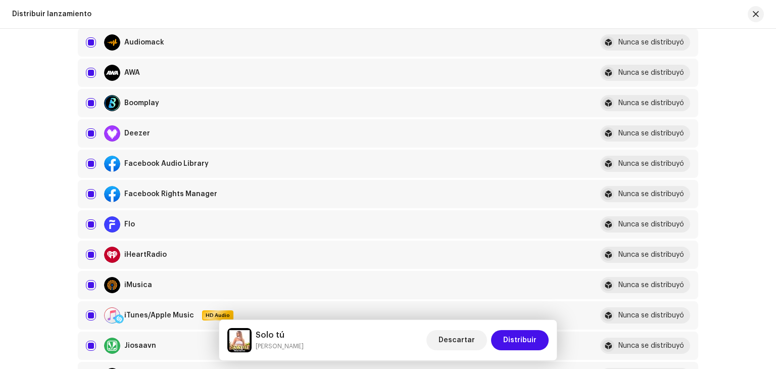
scroll to position [238, 0]
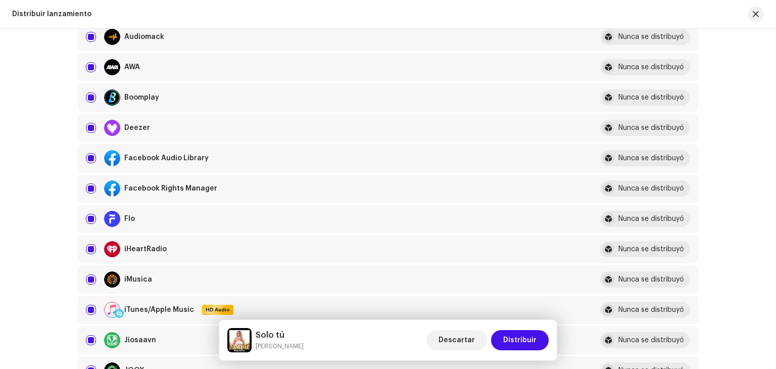
click at [633, 125] on div "Nunca se distribuyó" at bounding box center [651, 127] width 66 height 7
click at [111, 130] on div at bounding box center [112, 128] width 16 height 16
click at [609, 126] on div at bounding box center [608, 128] width 12 height 12
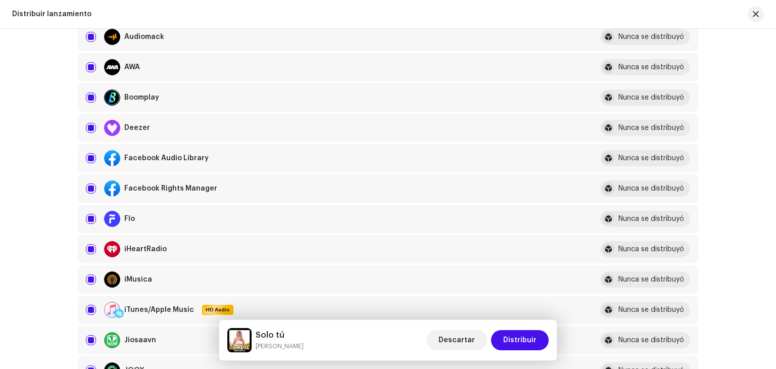
click at [609, 126] on div at bounding box center [608, 128] width 12 height 12
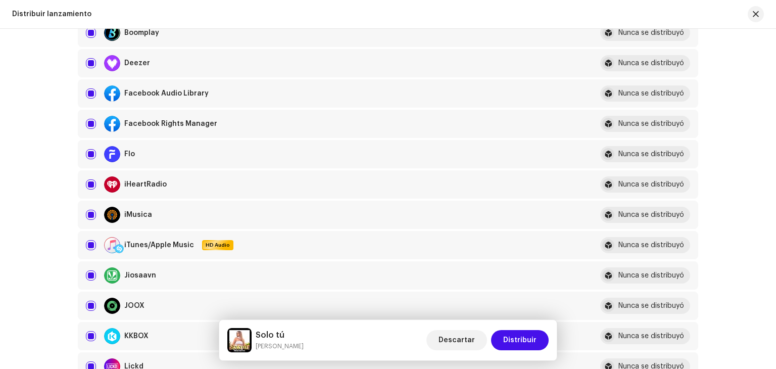
scroll to position [291, 0]
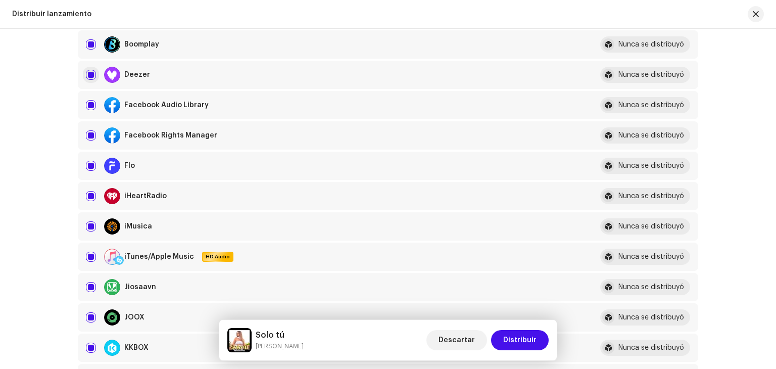
click at [91, 77] on input "checkbox" at bounding box center [91, 75] width 10 height 10
checkbox input "false"
click at [616, 80] on div "Nunca se distribuyó" at bounding box center [645, 75] width 90 height 16
click at [260, 74] on div "Deezer" at bounding box center [335, 75] width 498 height 16
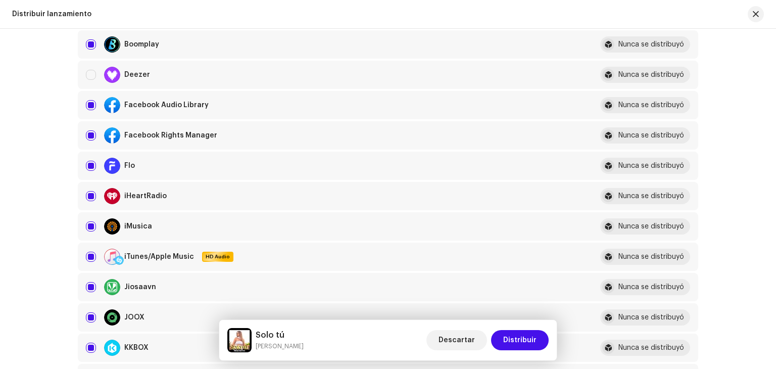
click at [260, 74] on div "Deezer" at bounding box center [335, 75] width 498 height 16
click at [519, 340] on span "Distribuir" at bounding box center [519, 340] width 33 height 20
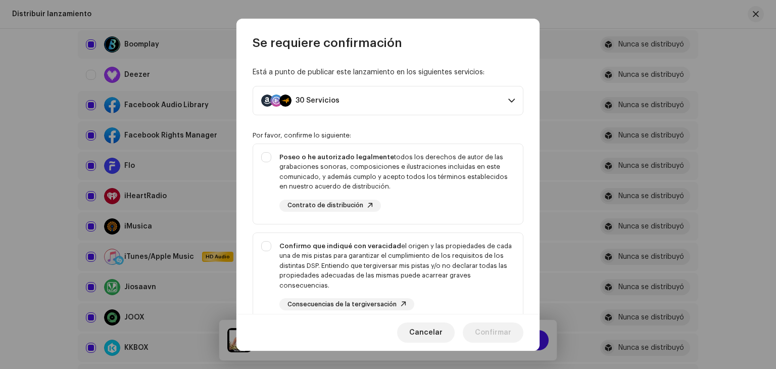
click at [447, 99] on p-accordion-header "30 Servicios" at bounding box center [387, 100] width 271 height 29
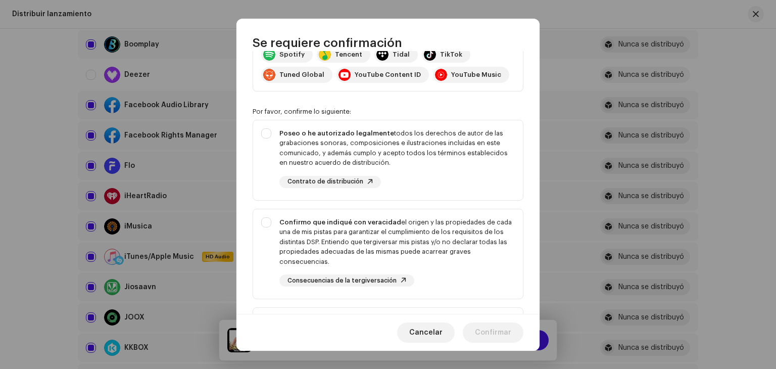
scroll to position [0, 0]
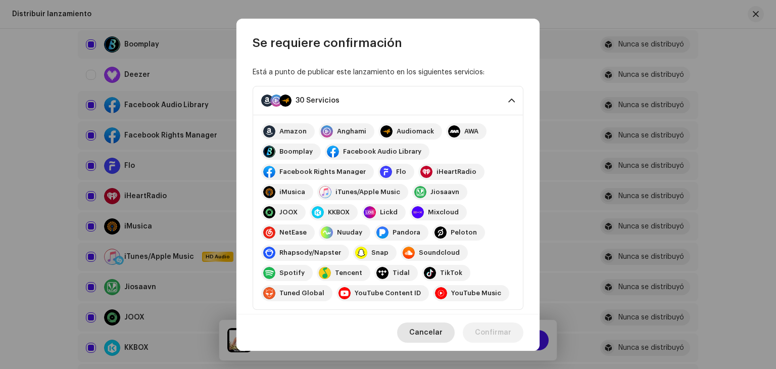
click at [424, 330] on span "Cancelar" at bounding box center [425, 332] width 33 height 20
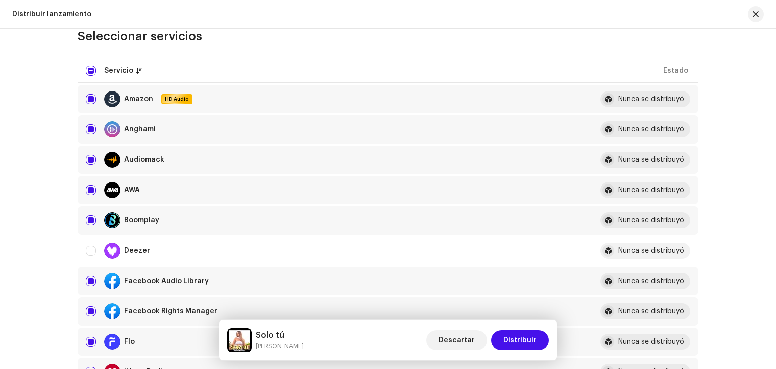
scroll to position [118, 0]
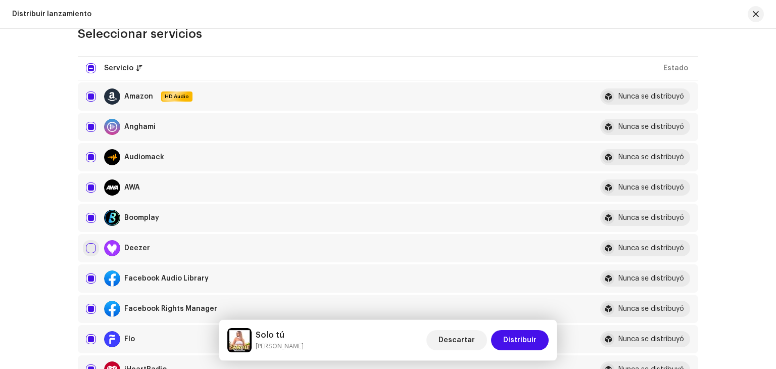
click at [92, 246] on input "Row Unselected" at bounding box center [91, 248] width 10 height 10
checkbox input "true"
click at [645, 336] on div "Nunca se distribuyó" at bounding box center [651, 338] width 66 height 7
click at [535, 335] on span "Distribuir" at bounding box center [519, 340] width 33 height 20
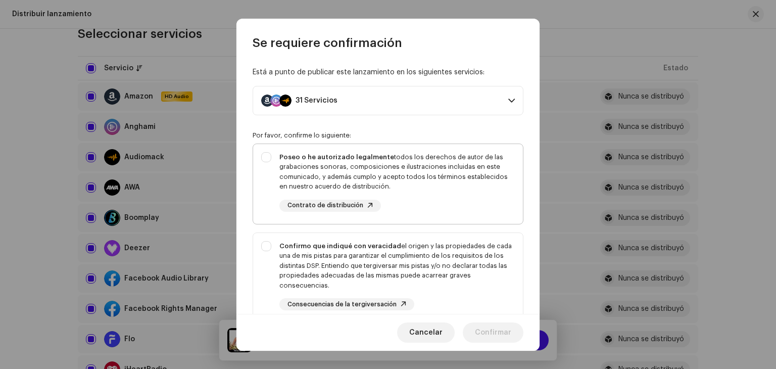
click at [265, 157] on div "Poseo o he autorizado legalmente todos los derechos de autor de las grabaciones…" at bounding box center [388, 182] width 270 height 76
checkbox input "true"
click at [267, 247] on div "Confirmo que indiqué con veracidad el origen y las propiedades de cada una de m…" at bounding box center [388, 276] width 270 height 86
checkbox input "true"
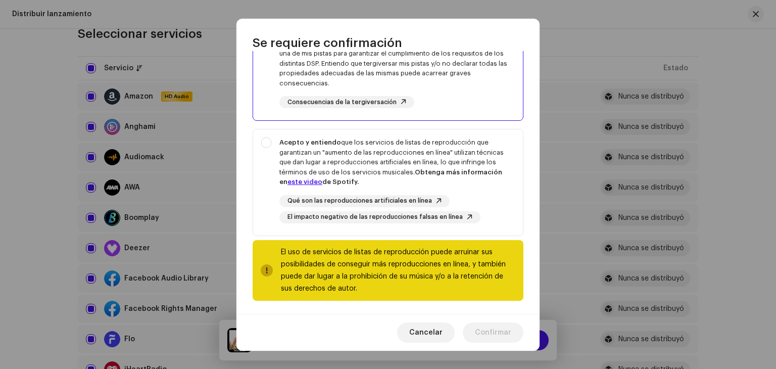
scroll to position [204, 0]
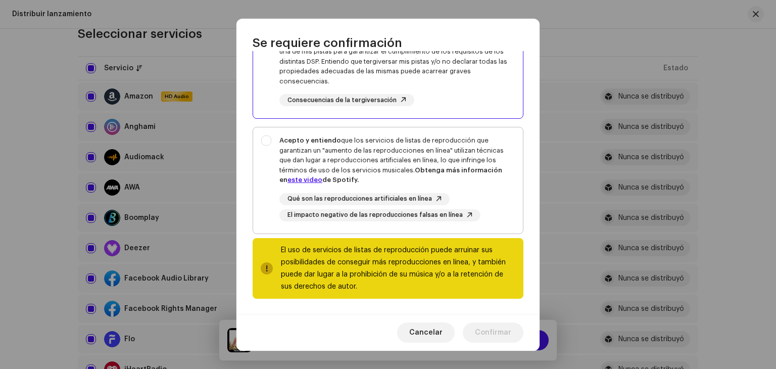
click at [267, 137] on div "Acepto y entiendo que los servicios de listas de reproducción que garantizan un…" at bounding box center [388, 178] width 270 height 102
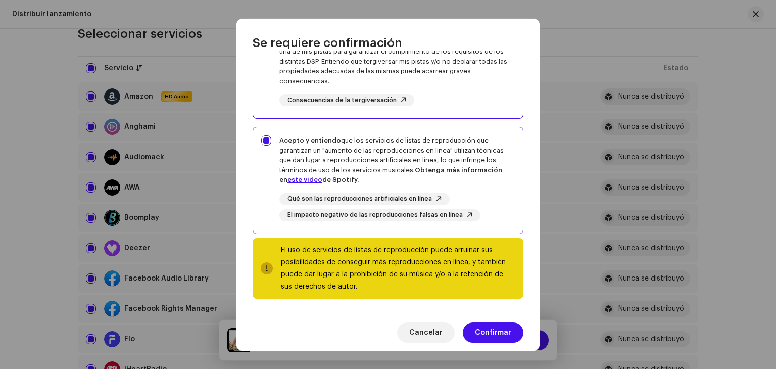
click at [268, 136] on div "Acepto y entiendo que los servicios de listas de reproducción que garantizan un…" at bounding box center [388, 178] width 270 height 102
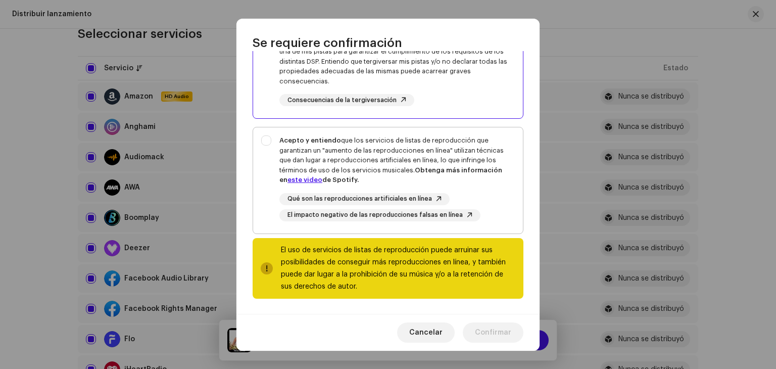
click at [268, 136] on div "Acepto y entiendo que los servicios de listas de reproducción que garantizan un…" at bounding box center [388, 178] width 270 height 102
checkbox input "true"
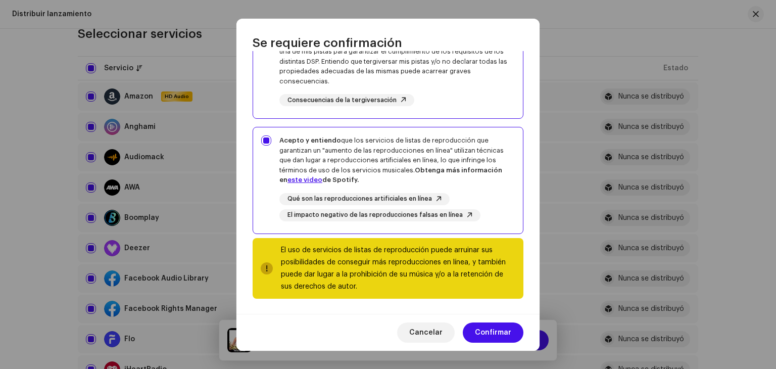
drag, startPoint x: 536, startPoint y: 196, endPoint x: 537, endPoint y: 170, distance: 26.3
click at [537, 170] on div "Está a punto de publicar este lanzamiento en los siguientes servicios: 31 Servi…" at bounding box center [387, 182] width 303 height 263
click at [483, 328] on span "Confirmar" at bounding box center [493, 332] width 36 height 20
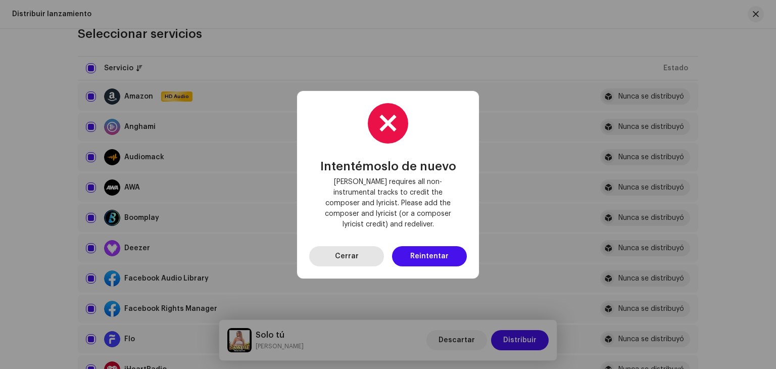
click at [346, 250] on span "Cerrar" at bounding box center [347, 256] width 24 height 20
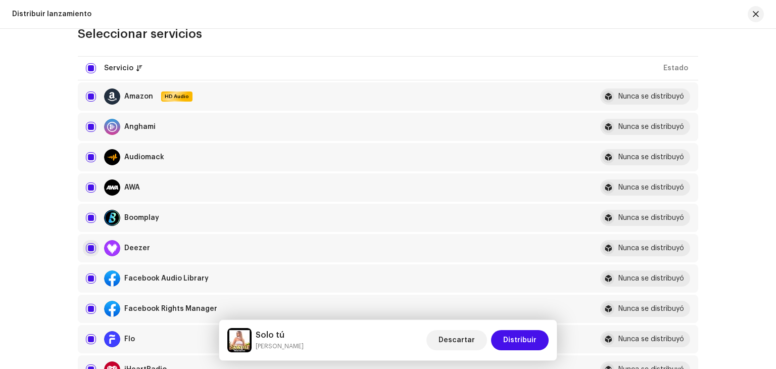
click at [91, 247] on input "Row Selected" at bounding box center [91, 248] width 10 height 10
checkbox input "false"
click at [523, 338] on span "Distribuir" at bounding box center [519, 340] width 33 height 20
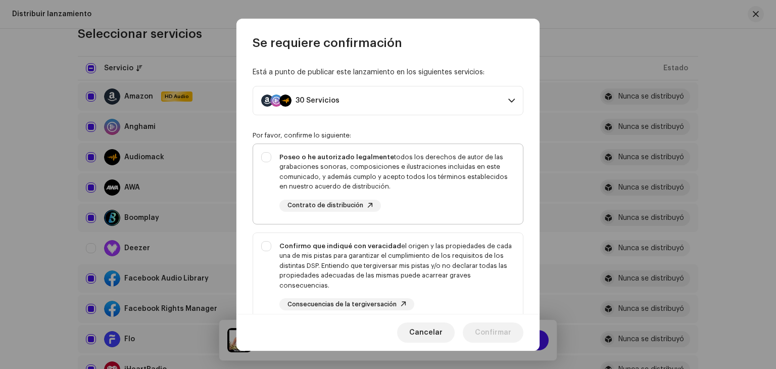
click at [266, 158] on div "Poseo o he autorizado legalmente todos los derechos de autor de las grabaciones…" at bounding box center [388, 182] width 270 height 76
checkbox input "true"
click at [265, 245] on div "Confirmo que indiqué con veracidad el origen y las propiedades de cada una de m…" at bounding box center [388, 276] width 270 height 86
checkbox input "true"
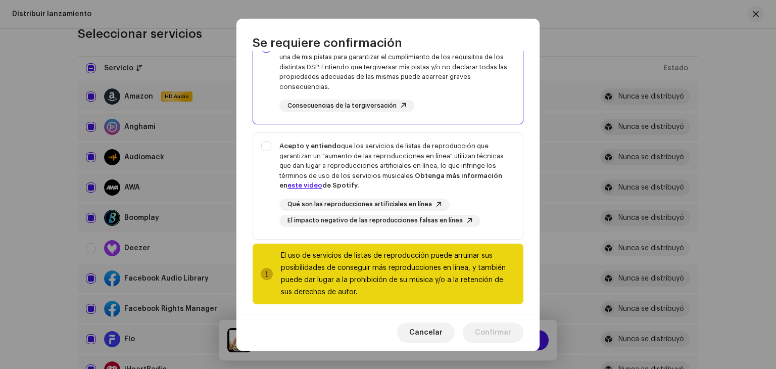
scroll to position [203, 0]
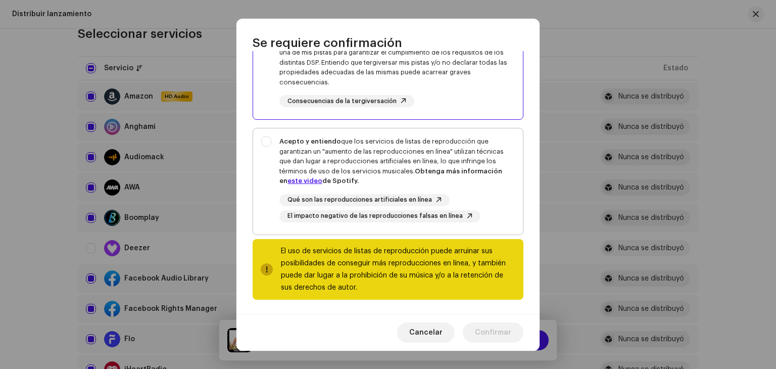
click at [269, 140] on div "Acepto y entiendo que los servicios de listas de reproducción que garantizan un…" at bounding box center [388, 179] width 270 height 102
checkbox input "true"
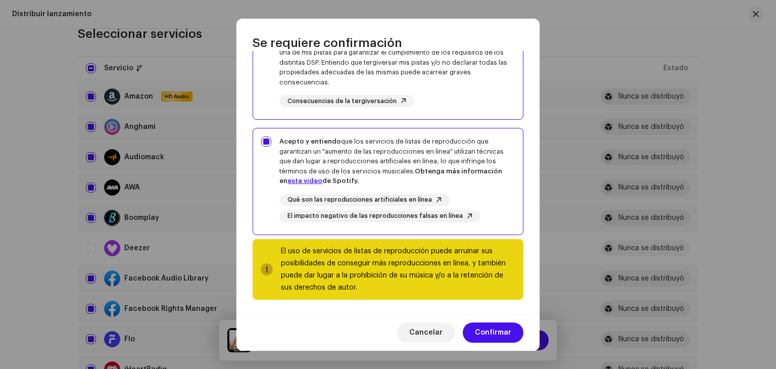
scroll to position [204, 0]
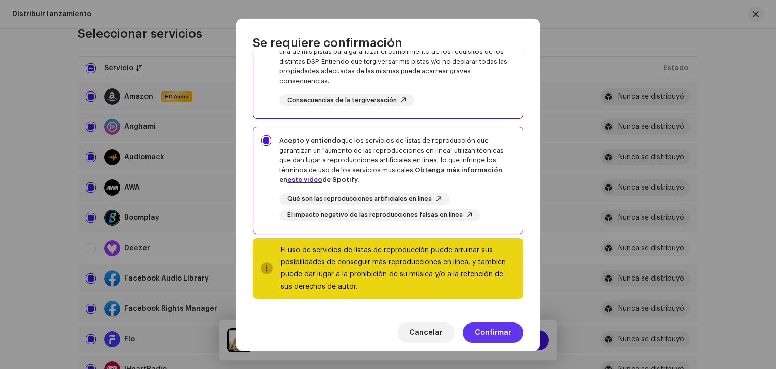
click at [503, 330] on span "Confirmar" at bounding box center [493, 332] width 36 height 20
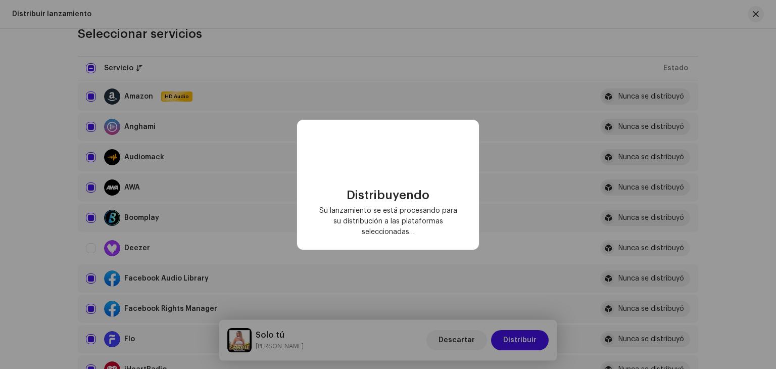
checkbox input "false"
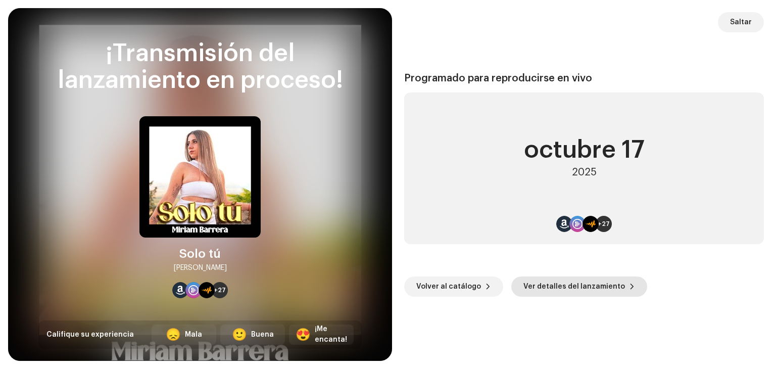
click at [594, 286] on span "Ver detalles del lanzamiento" at bounding box center [573, 286] width 101 height 20
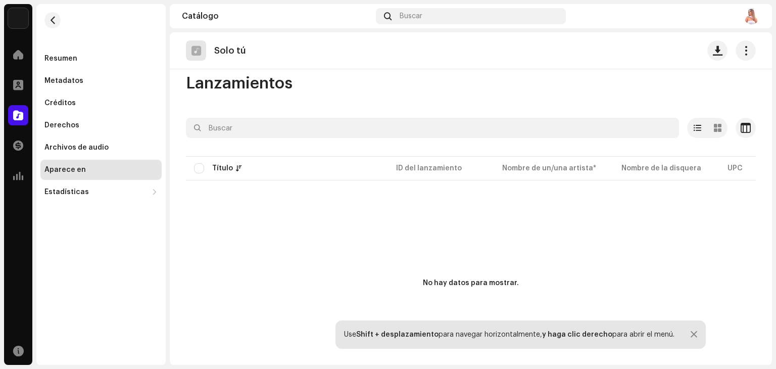
scroll to position [32, 0]
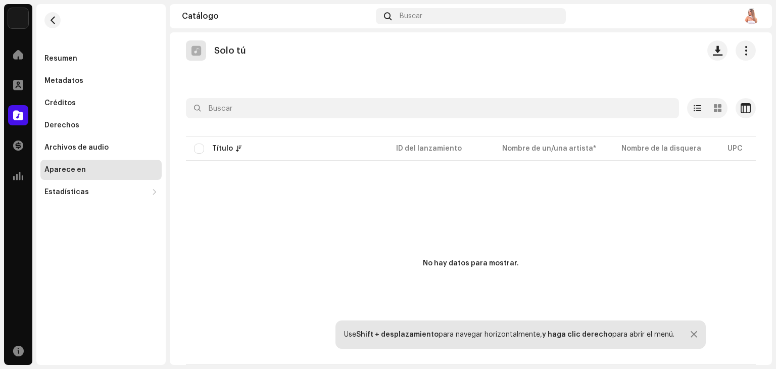
click at [690, 330] on div at bounding box center [693, 334] width 7 height 8
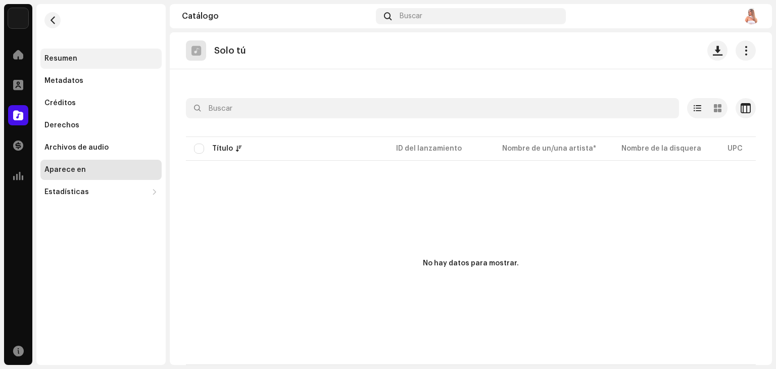
click at [70, 64] on div "Resumen" at bounding box center [100, 58] width 121 height 20
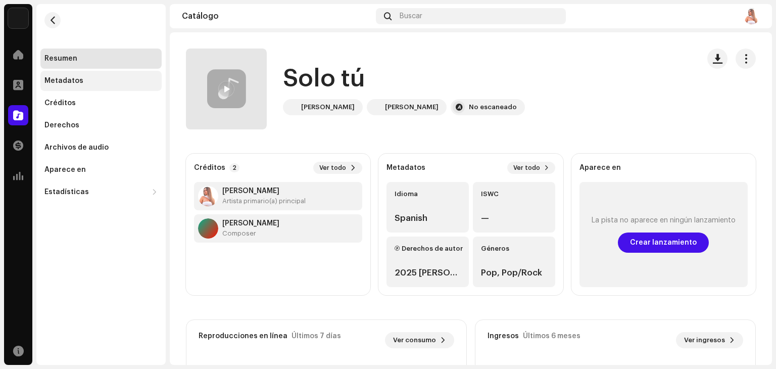
click at [55, 85] on div "Metadatos" at bounding box center [100, 81] width 121 height 20
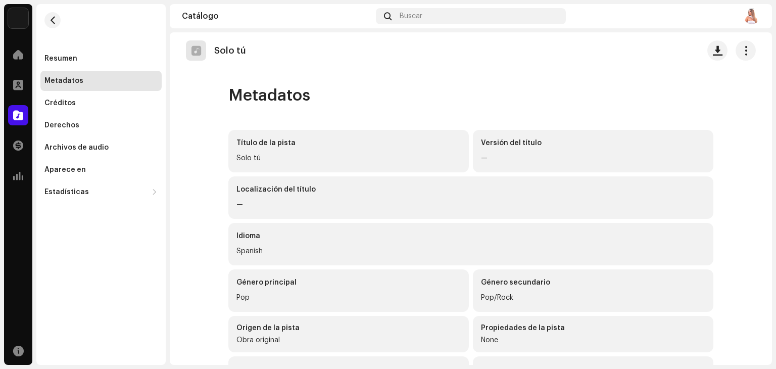
click at [196, 56] on div at bounding box center [196, 50] width 20 height 20
click at [741, 46] on span "button" at bounding box center [746, 50] width 10 height 8
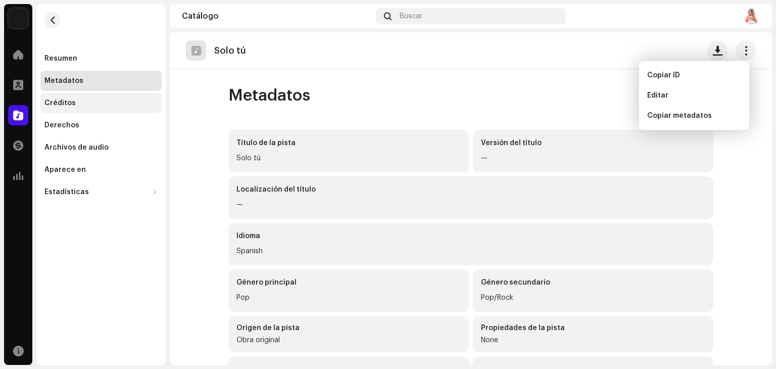
click at [61, 106] on div "Créditos" at bounding box center [59, 103] width 31 height 8
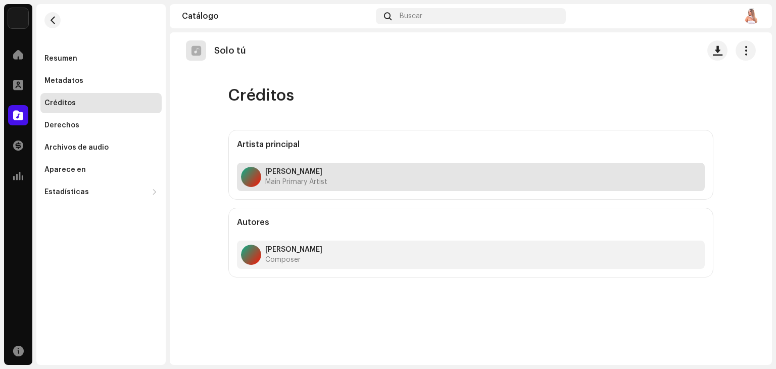
click at [309, 175] on strong "[PERSON_NAME]" at bounding box center [296, 172] width 62 height 8
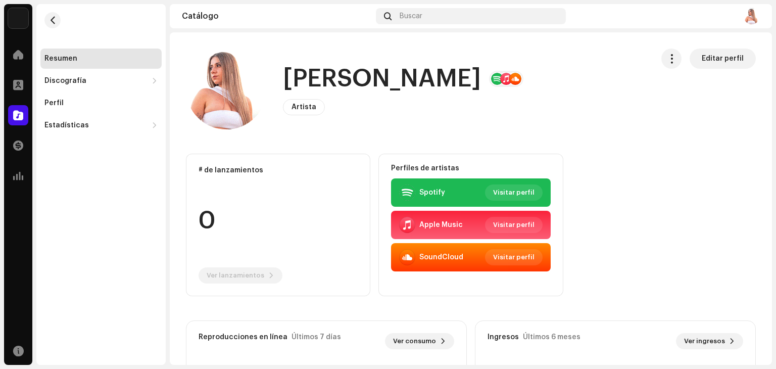
click at [15, 16] on img at bounding box center [18, 18] width 20 height 20
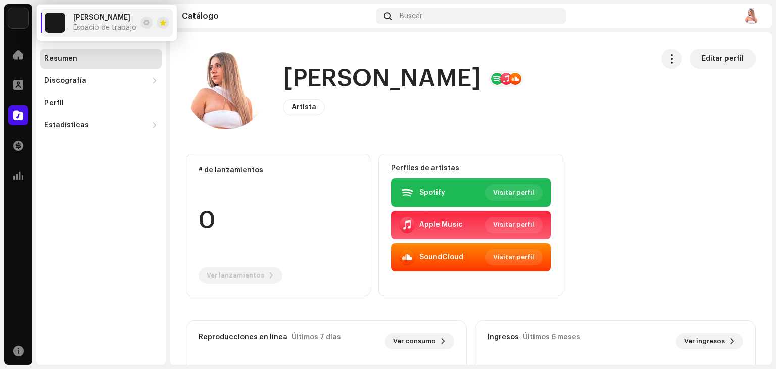
click at [82, 24] on span "Espacio de trabajo" at bounding box center [104, 28] width 63 height 8
click at [162, 23] on span at bounding box center [163, 23] width 7 height 8
click at [144, 19] on span at bounding box center [146, 23] width 6 height 8
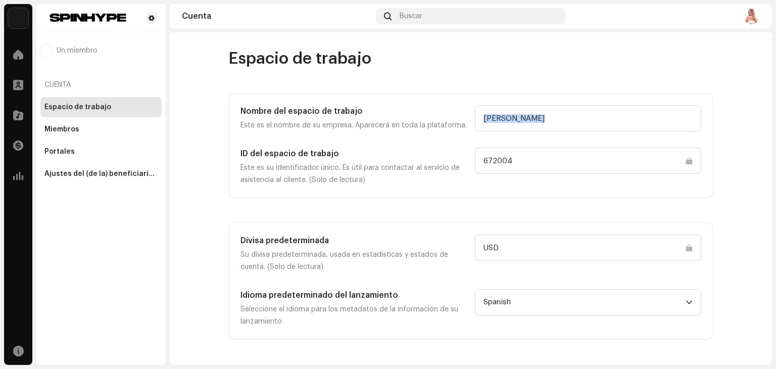
drag, startPoint x: 774, startPoint y: 98, endPoint x: 774, endPoint y: 183, distance: 84.3
click at [774, 183] on div "Miriam Barrera Inicio Perfil Catálogo Transacciones Estadísticas Recursos Un mi…" at bounding box center [388, 184] width 776 height 369
click at [74, 127] on div "Miembros" at bounding box center [61, 129] width 35 height 8
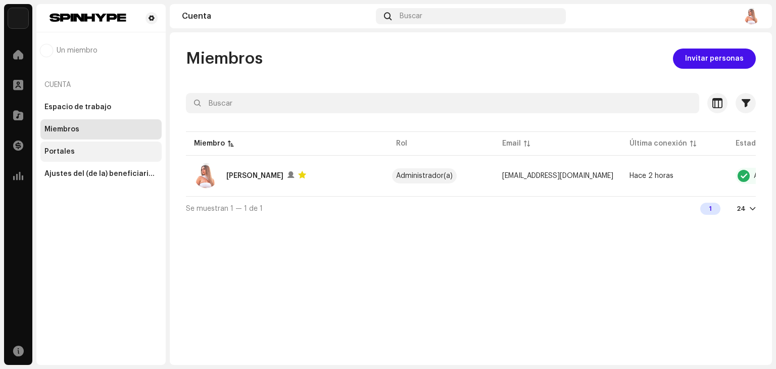
click at [61, 152] on div "Portales" at bounding box center [59, 151] width 30 height 8
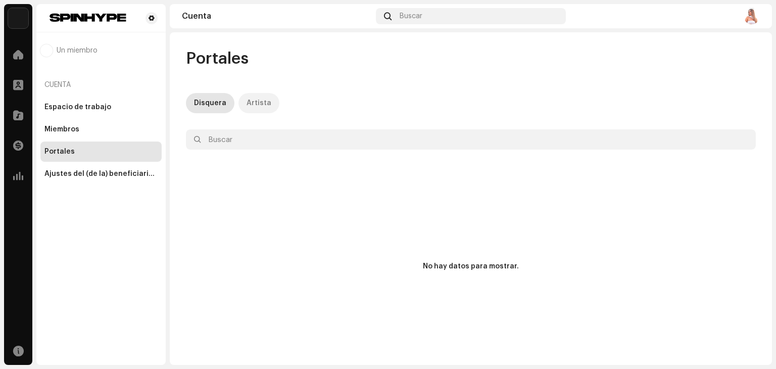
click at [250, 105] on div "Artista" at bounding box center [258, 103] width 25 height 20
click at [114, 171] on div "Ajustes del (de la) beneficiario(a)" at bounding box center [100, 174] width 113 height 8
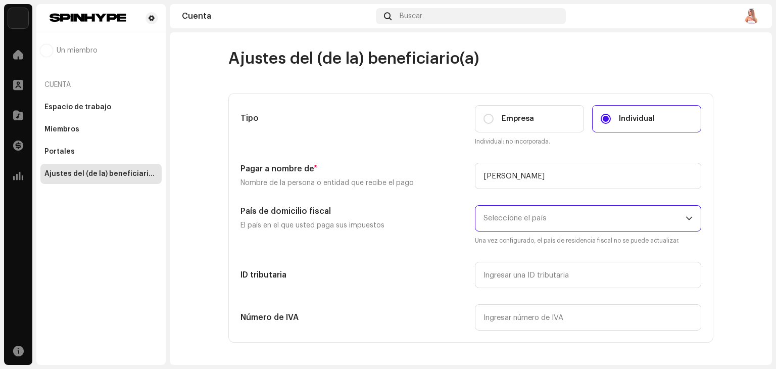
click at [558, 214] on span "Seleccione el país" at bounding box center [584, 217] width 202 height 25
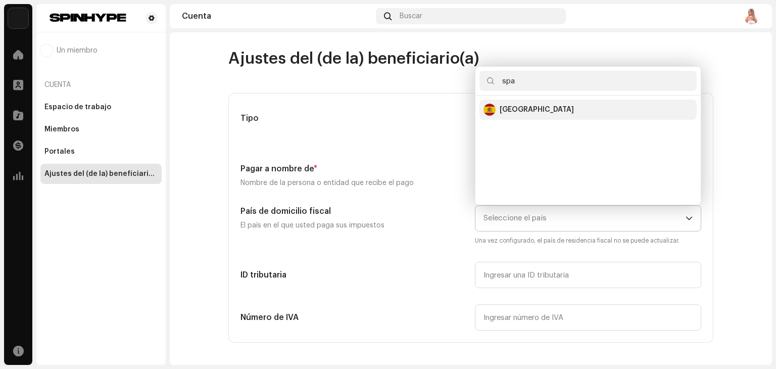
type input "spa"
click at [499, 113] on div "Spain" at bounding box center [536, 110] width 74 height 10
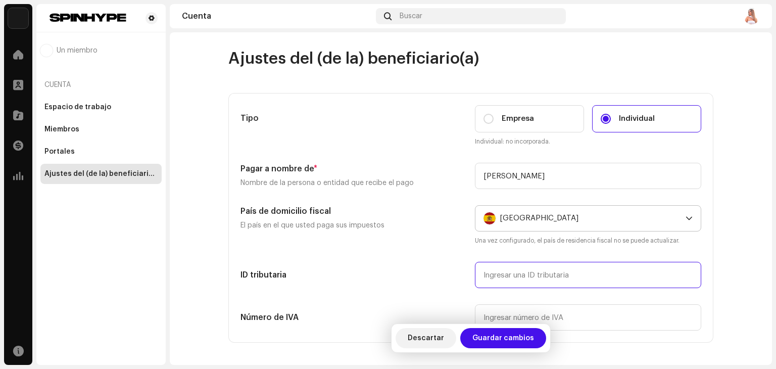
click at [532, 276] on input "text" at bounding box center [588, 275] width 226 height 26
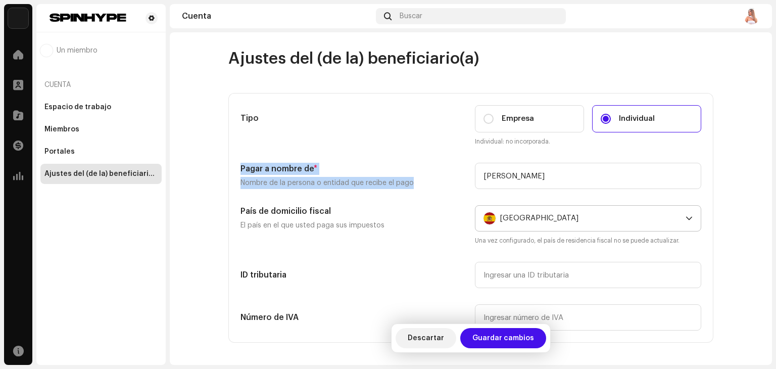
drag, startPoint x: 764, startPoint y: 149, endPoint x: 769, endPoint y: 175, distance: 26.3
click at [769, 175] on div "Ajustes del (de la) beneficiario(a) Tipo Empresa Individual Individual: no inco…" at bounding box center [471, 198] width 602 height 332
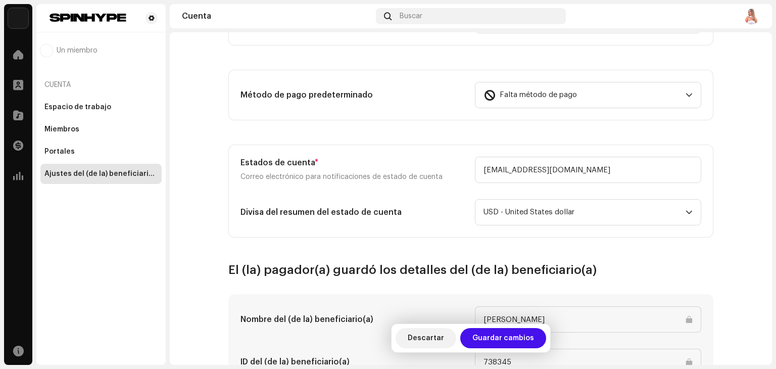
scroll to position [310, 0]
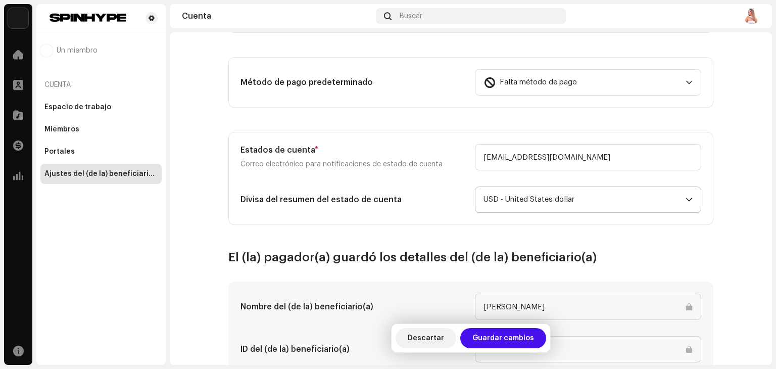
click at [573, 200] on span "USD - United States dollar" at bounding box center [584, 199] width 202 height 25
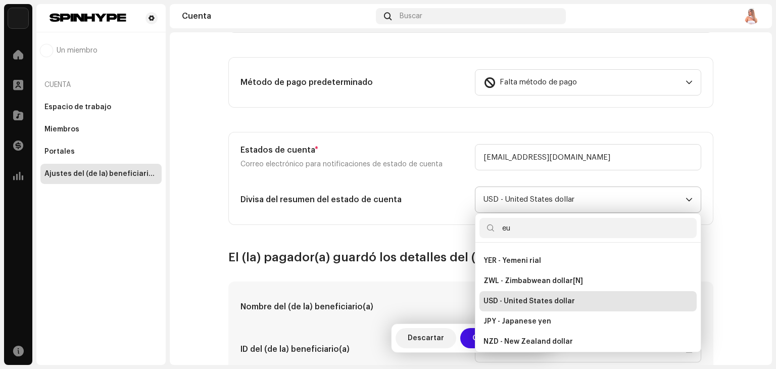
scroll to position [0, 0]
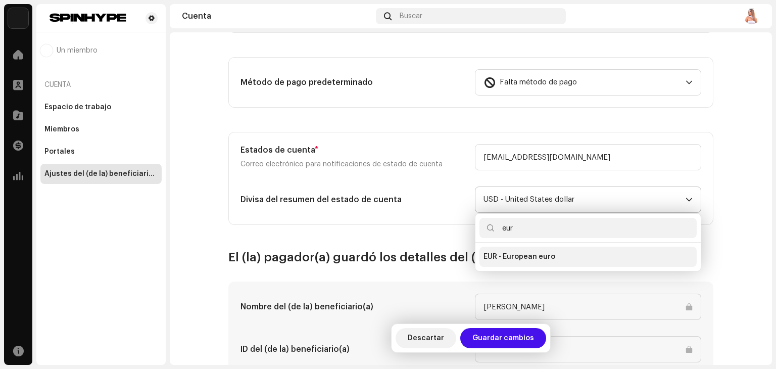
type input "eur"
click at [537, 260] on li "EUR - European euro" at bounding box center [587, 256] width 217 height 20
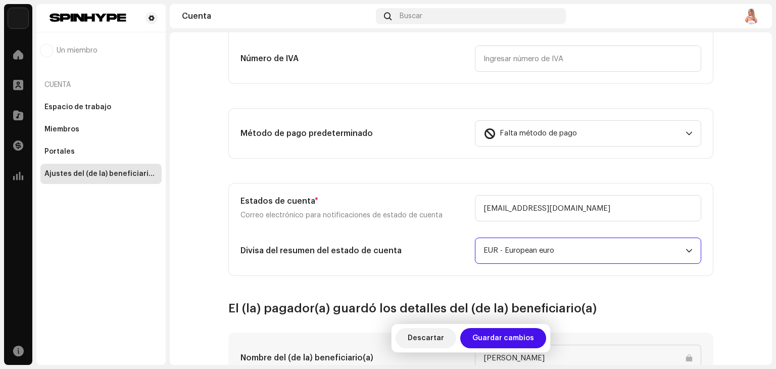
scroll to position [238, 0]
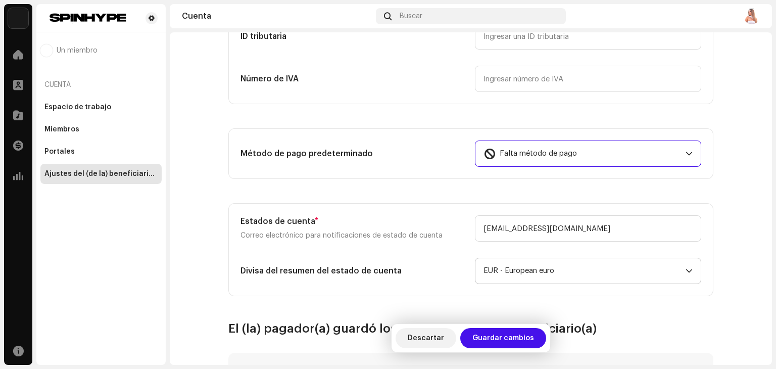
click at [645, 150] on div "Falta método de pago" at bounding box center [582, 153] width 198 height 25
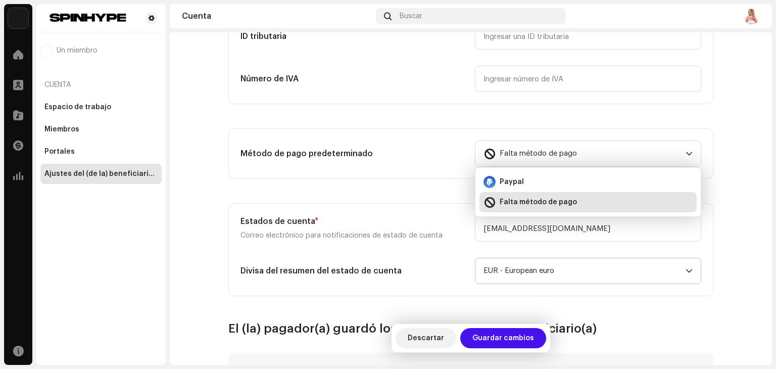
click at [735, 150] on account-payee-settings "Ajustes del (de la) beneficiario(a) Tipo Empresa Individual Individual: no inco…" at bounding box center [471, 191] width 602 height 762
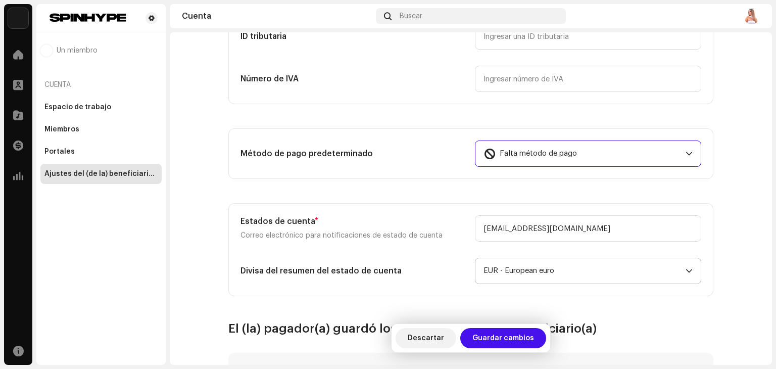
click at [611, 147] on div "Falta método de pago" at bounding box center [582, 153] width 198 height 25
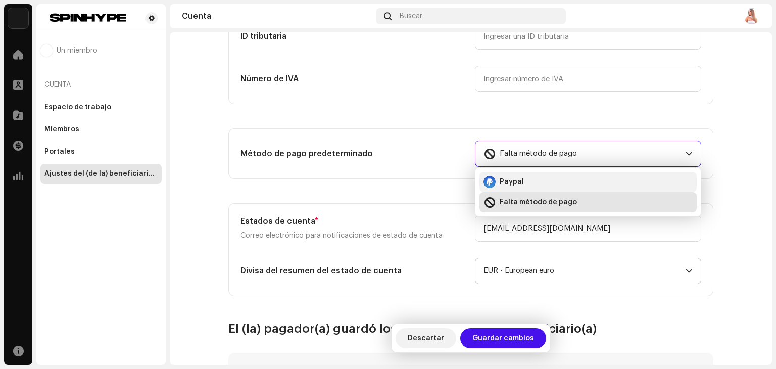
click at [541, 176] on div "Paypal" at bounding box center [587, 182] width 209 height 12
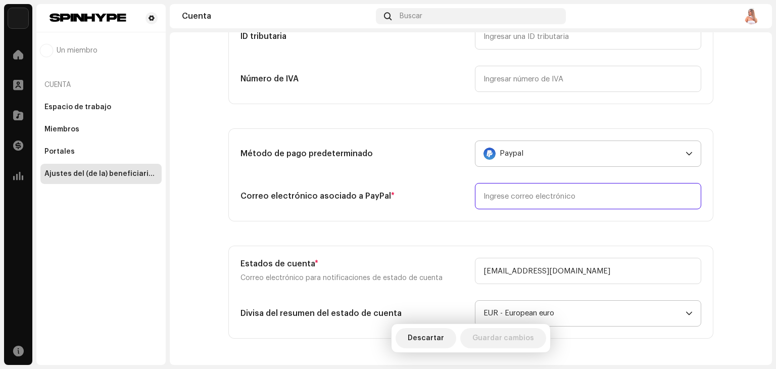
click at [524, 196] on input "email" at bounding box center [588, 196] width 226 height 26
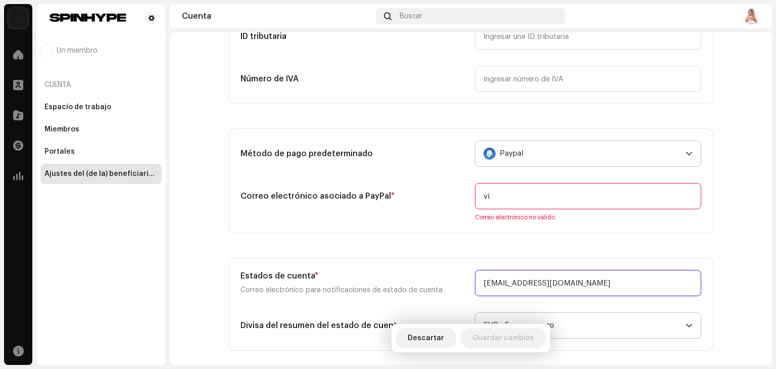
click at [602, 265] on div "Estados de cuenta * Correo electrónico para notificaciones de estado de cuenta …" at bounding box center [471, 304] width 484 height 92
drag, startPoint x: 594, startPoint y: 280, endPoint x: 441, endPoint y: 281, distance: 152.5
click at [441, 281] on div "Estados de cuenta * Correo electrónico para notificaciones de estado de cuenta …" at bounding box center [470, 283] width 460 height 26
drag, startPoint x: 545, startPoint y: 207, endPoint x: 451, endPoint y: 192, distance: 95.0
click at [451, 192] on div "Correo electrónico asociado a PayPal * vi Correo electrónico no válido." at bounding box center [470, 202] width 460 height 38
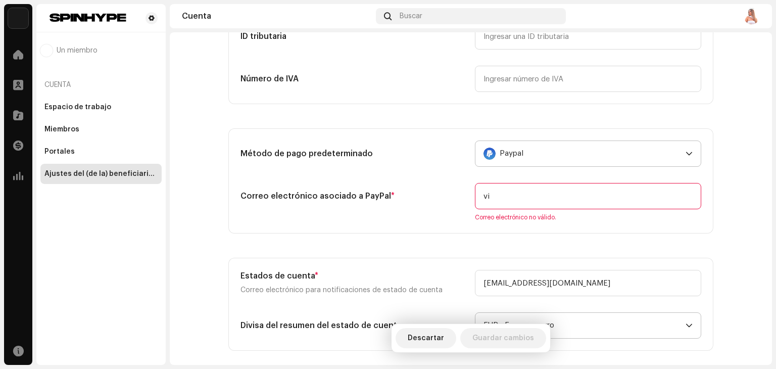
paste input "bacomunica@gmail.com"
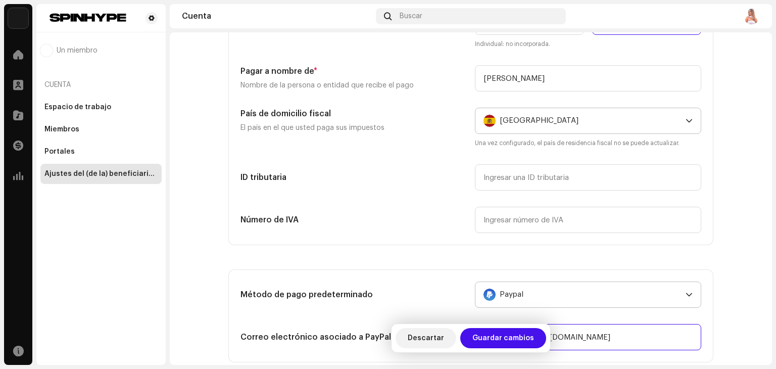
scroll to position [96, 0]
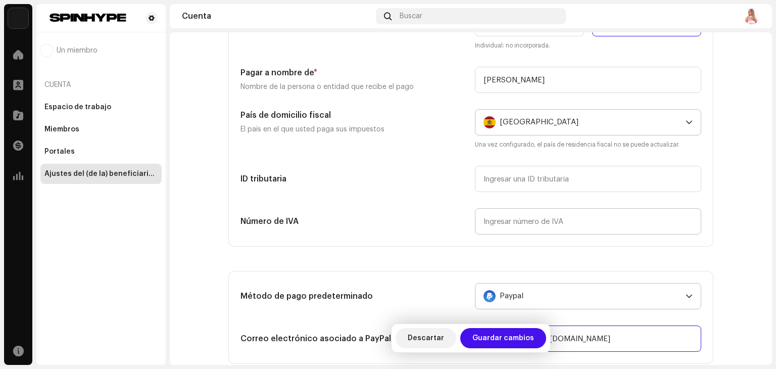
type input "vibacomunica@gmail.com"
click at [517, 230] on input "text" at bounding box center [588, 221] width 226 height 26
type input "21"
click at [542, 181] on input "text" at bounding box center [588, 179] width 226 height 26
click at [483, 337] on span "Guardar cambios" at bounding box center [503, 338] width 62 height 20
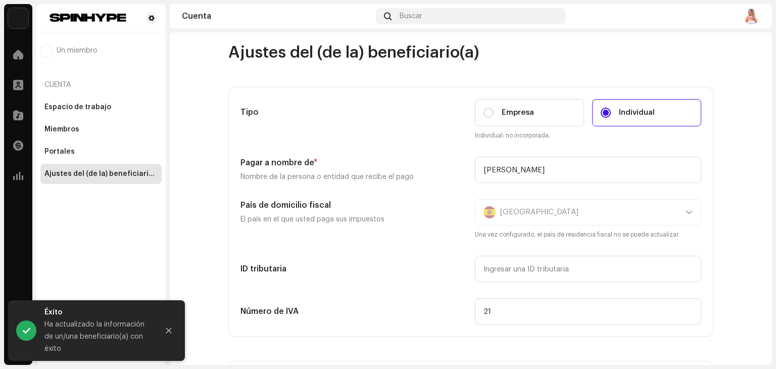
scroll to position [0, 0]
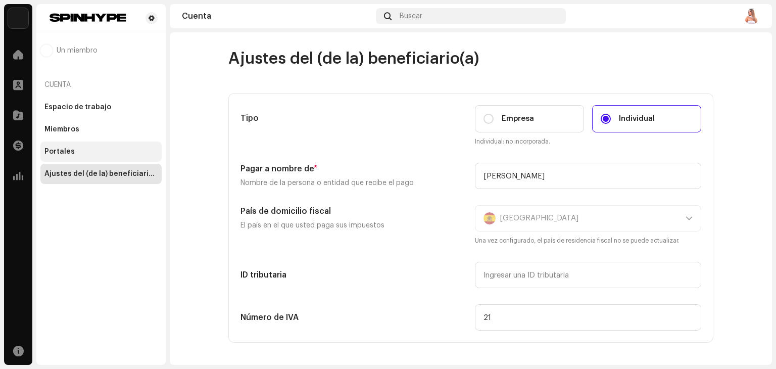
click at [72, 147] on div "Portales" at bounding box center [100, 151] width 113 height 8
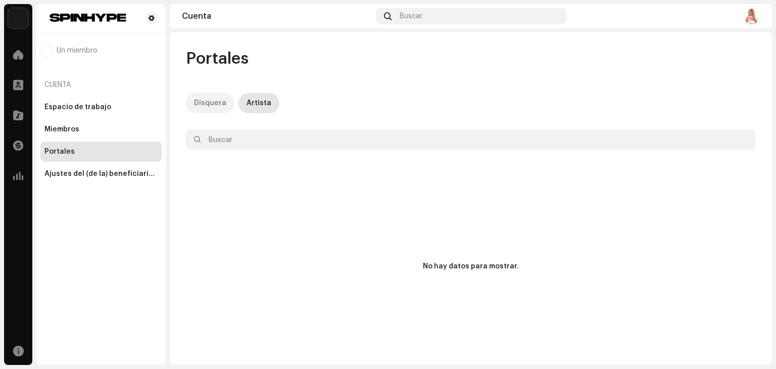
click at [204, 104] on div "Disquera" at bounding box center [210, 103] width 32 height 20
click at [69, 130] on div "Miembros" at bounding box center [61, 129] width 35 height 8
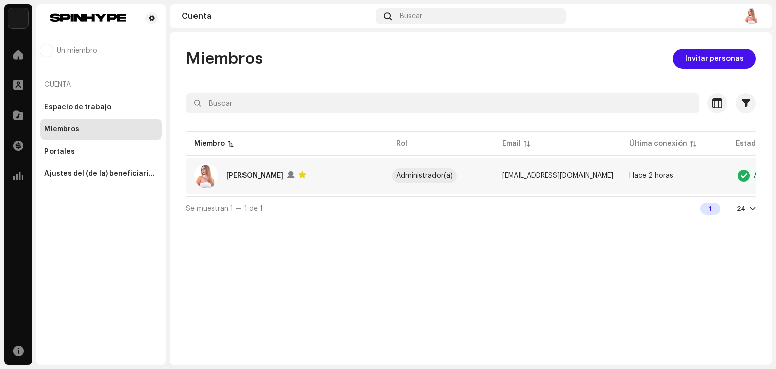
click at [247, 176] on div "Miriam Barrera López" at bounding box center [254, 176] width 57 height 12
click at [90, 106] on div "Espacio de trabajo" at bounding box center [77, 107] width 67 height 8
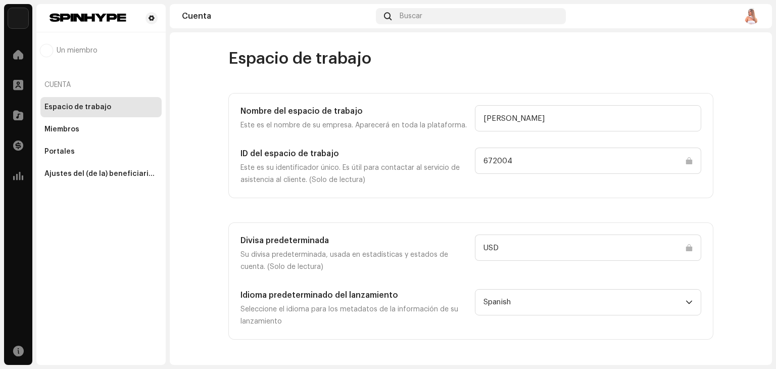
click at [539, 249] on input "USD" at bounding box center [588, 247] width 226 height 26
click at [685, 246] on input "USD" at bounding box center [588, 247] width 226 height 26
drag, startPoint x: 772, startPoint y: 70, endPoint x: 775, endPoint y: 160, distance: 89.9
click at [775, 160] on div "Miriam Barrera Inicio Perfil Catálogo Transacciones Estadísticas Recursos Un mi…" at bounding box center [388, 184] width 776 height 369
click at [57, 81] on div "Cuenta" at bounding box center [100, 85] width 121 height 24
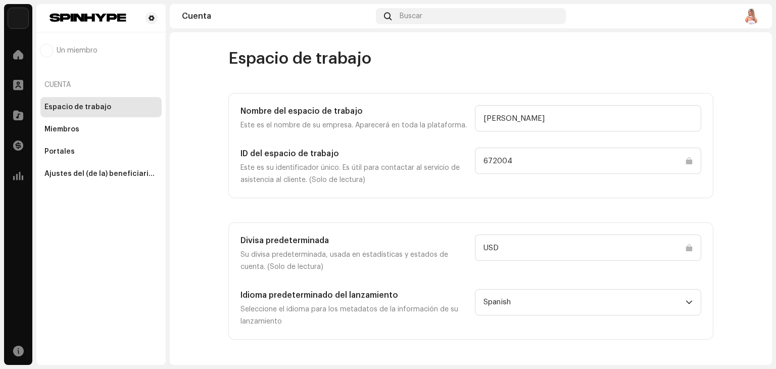
click at [18, 12] on img at bounding box center [18, 18] width 20 height 20
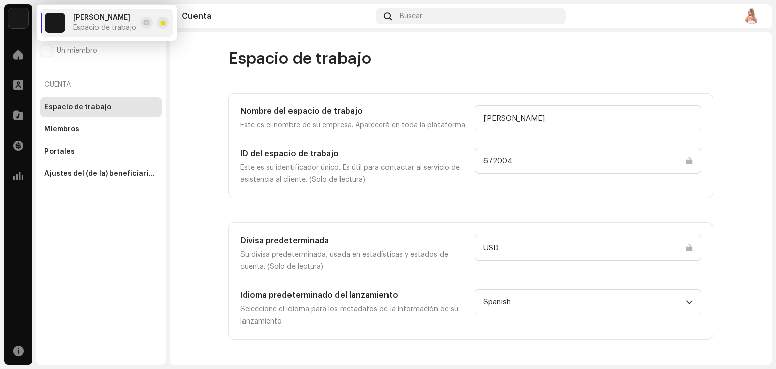
click at [108, 18] on span "[PERSON_NAME]" at bounding box center [101, 18] width 57 height 8
click at [144, 23] on span at bounding box center [146, 23] width 6 height 8
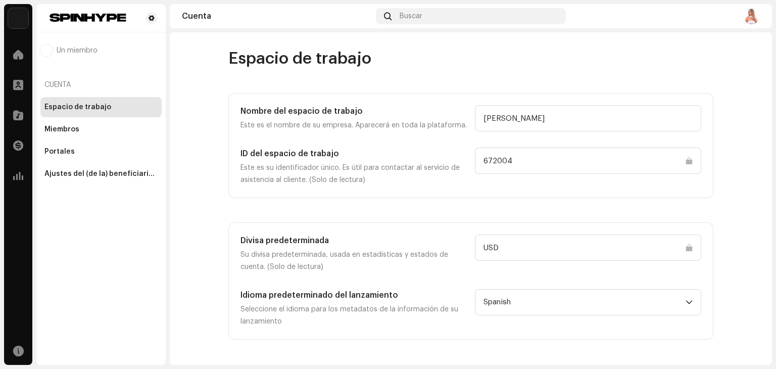
click at [64, 49] on span "Un miembro" at bounding box center [77, 50] width 41 height 8
click at [19, 16] on img at bounding box center [18, 18] width 20 height 20
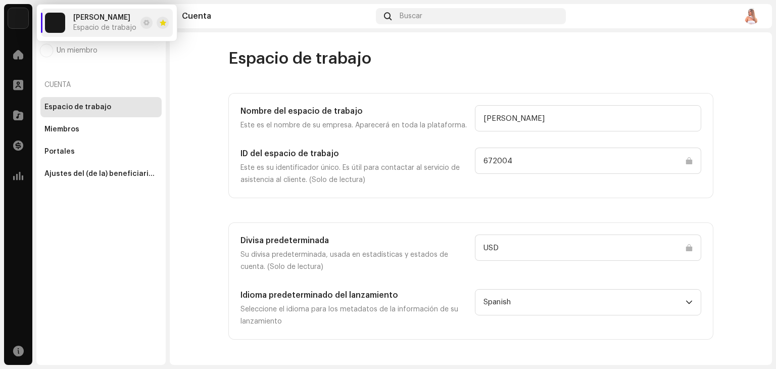
click at [87, 17] on span "[PERSON_NAME]" at bounding box center [101, 18] width 57 height 8
click at [751, 11] on img at bounding box center [751, 16] width 16 height 16
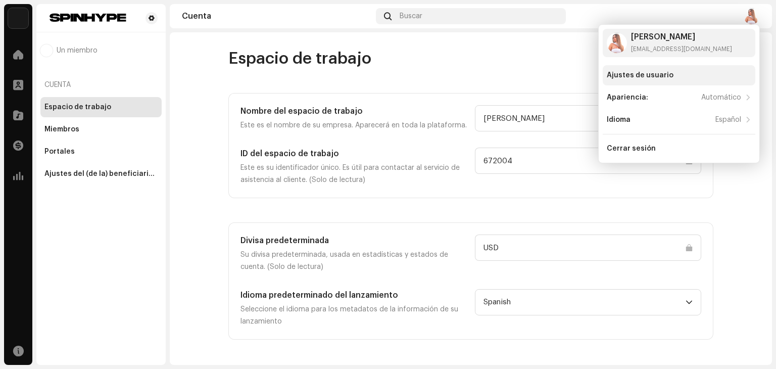
click at [638, 75] on div "Ajustes de usuario" at bounding box center [639, 75] width 67 height 8
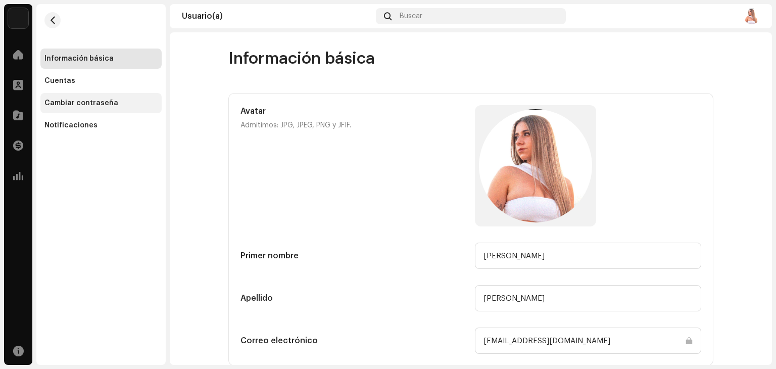
click at [75, 104] on div "Cambiar contraseña" at bounding box center [81, 103] width 74 height 8
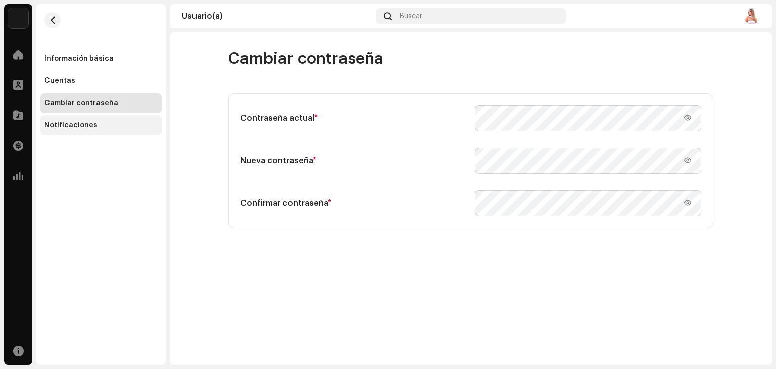
click at [71, 121] on div "Notificaciones" at bounding box center [70, 125] width 53 height 8
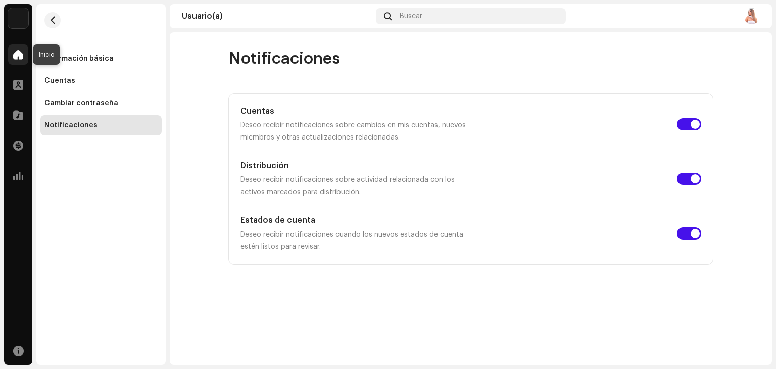
click at [18, 52] on span at bounding box center [18, 54] width 10 height 8
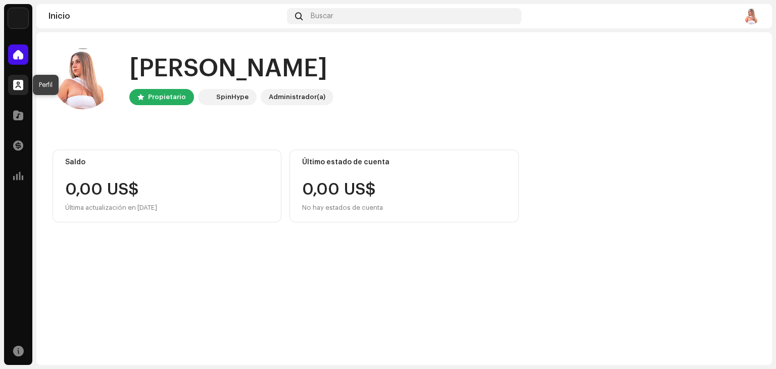
click at [21, 81] on span at bounding box center [18, 85] width 10 height 8
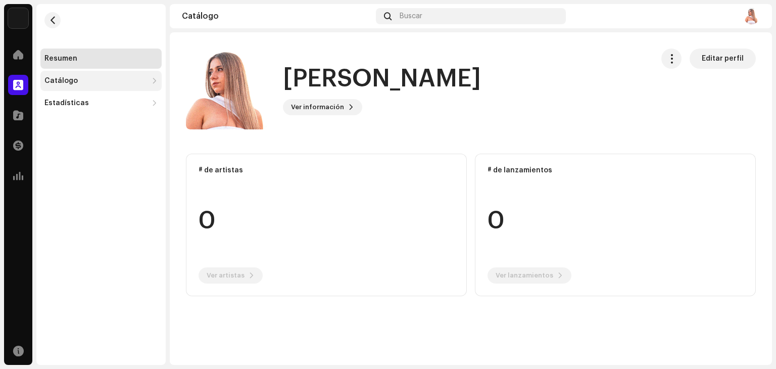
click at [61, 79] on div "Catálogo" at bounding box center [60, 81] width 33 height 8
click at [66, 101] on div "Lanzamientos" at bounding box center [73, 103] width 50 height 8
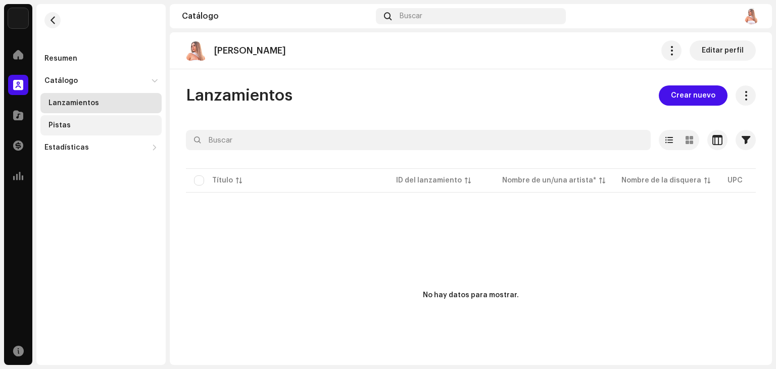
click at [63, 123] on div "Pistas" at bounding box center [59, 125] width 22 height 8
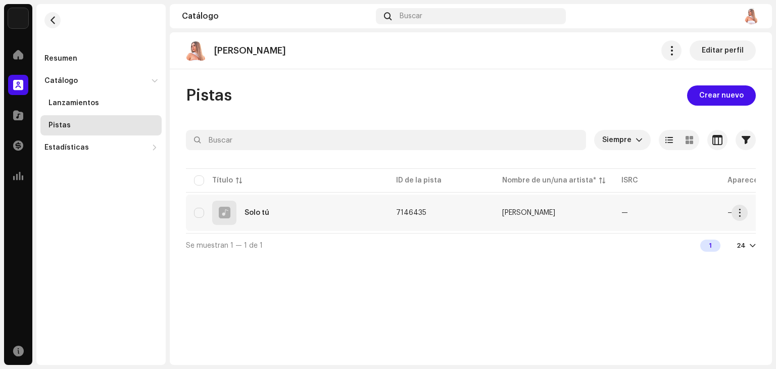
drag, startPoint x: 252, startPoint y: 232, endPoint x: 488, endPoint y: 226, distance: 235.4
click at [488, 226] on table "Título ID de la pista Nombre de un/una artista* ISRC Aparece en Audio faltante …" at bounding box center [611, 199] width 851 height 67
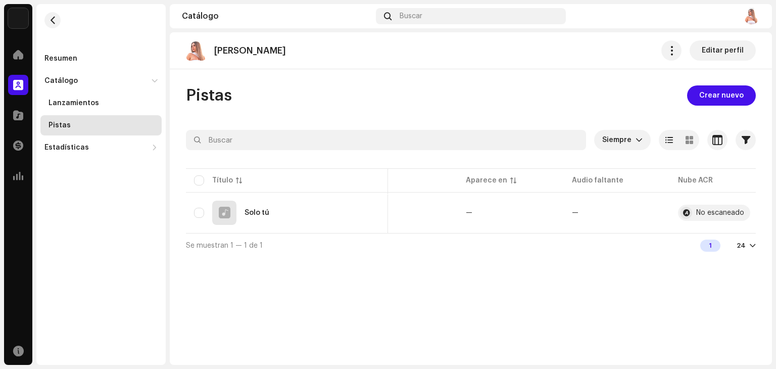
scroll to position [0, 277]
click at [696, 215] on div "No escaneado" at bounding box center [705, 212] width 48 height 7
click at [737, 210] on span "button" at bounding box center [740, 213] width 8 height 8
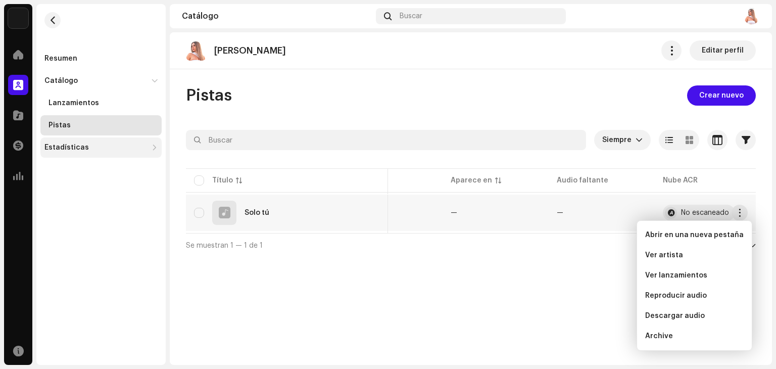
click at [75, 142] on div "Estadísticas" at bounding box center [100, 147] width 121 height 20
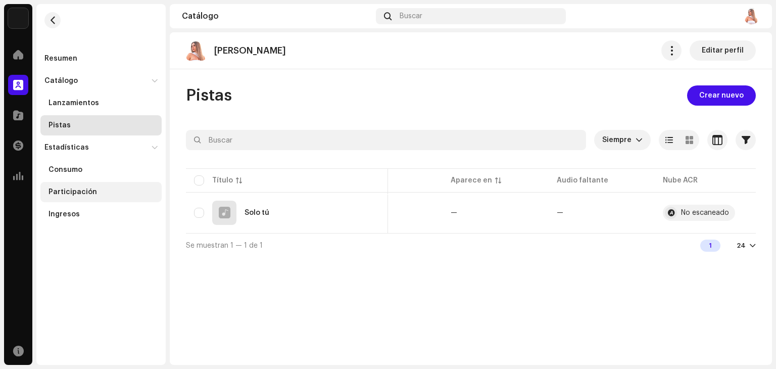
click at [66, 193] on div "Participación" at bounding box center [72, 192] width 48 height 8
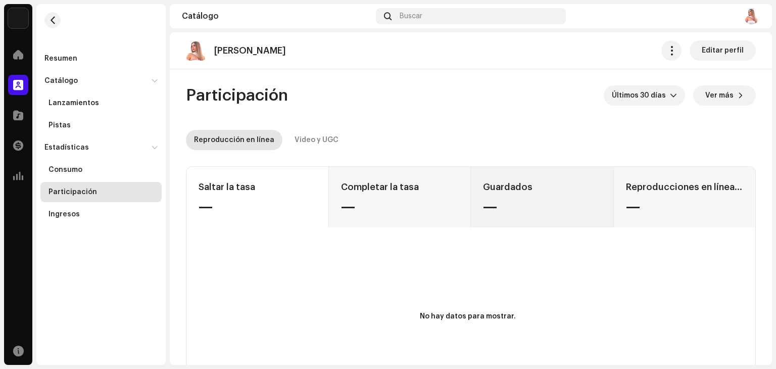
click at [515, 195] on div "Guardados —" at bounding box center [542, 197] width 142 height 61
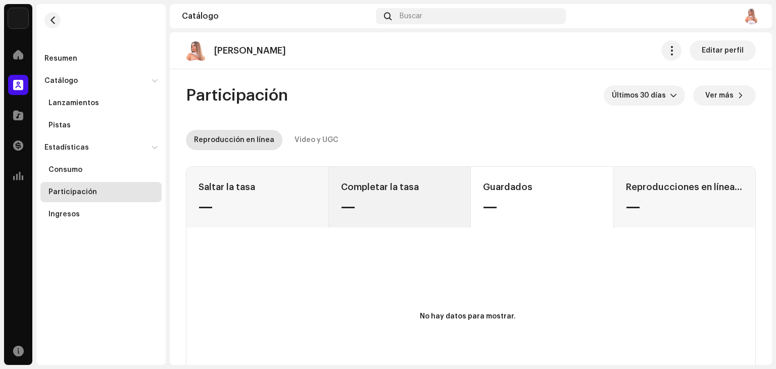
click at [388, 184] on div "Completar la tasa" at bounding box center [400, 187] width 118 height 16
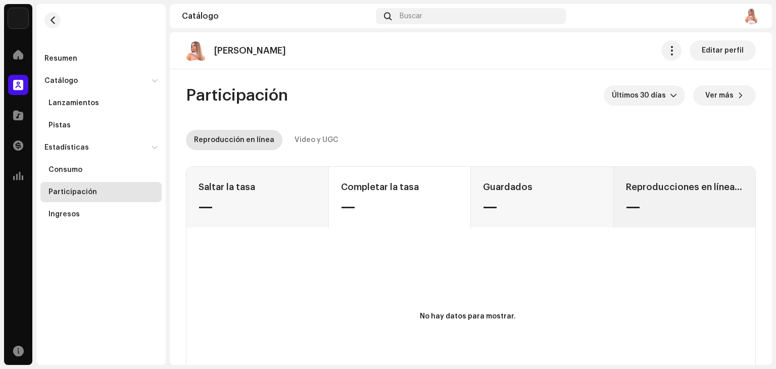
click at [681, 217] on div "Reproducciones en línea Sub30 —" at bounding box center [684, 197] width 142 height 61
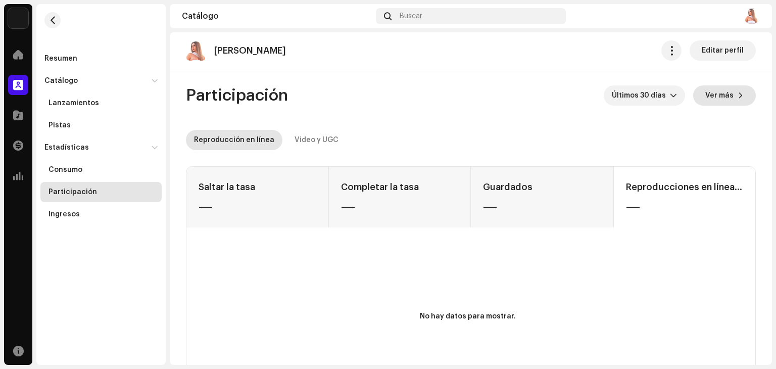
click at [722, 91] on span "Ver más" at bounding box center [719, 95] width 28 height 20
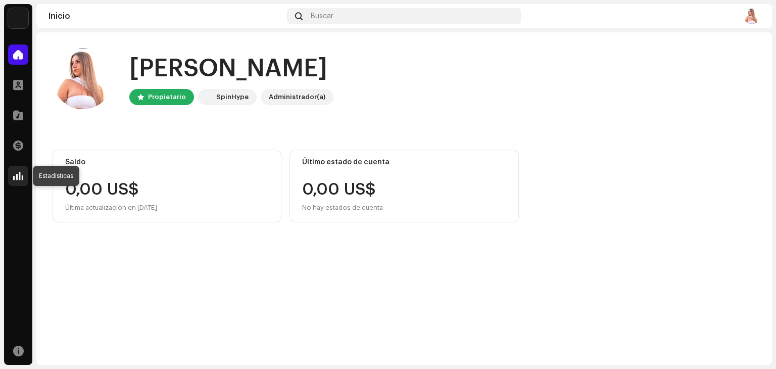
click at [22, 180] on div at bounding box center [18, 176] width 20 height 20
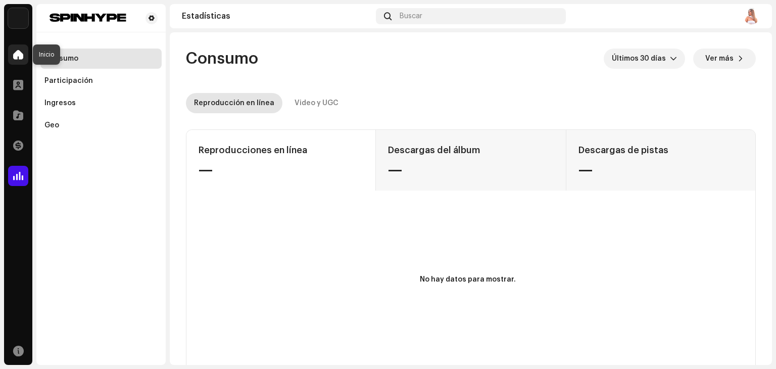
click at [20, 53] on span at bounding box center [18, 54] width 10 height 8
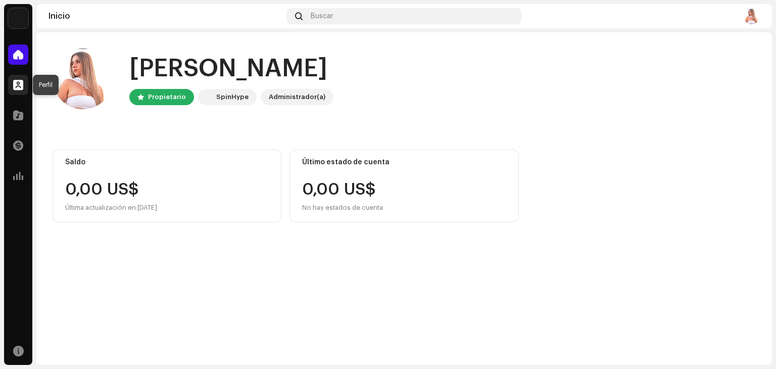
click at [14, 89] on span at bounding box center [18, 85] width 10 height 8
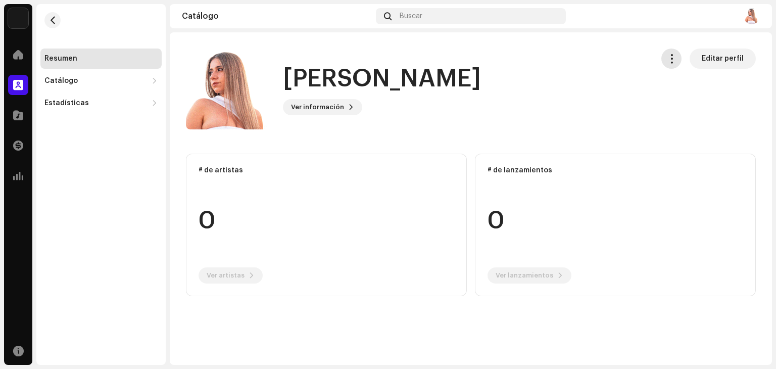
click at [676, 55] on span "button" at bounding box center [671, 59] width 10 height 8
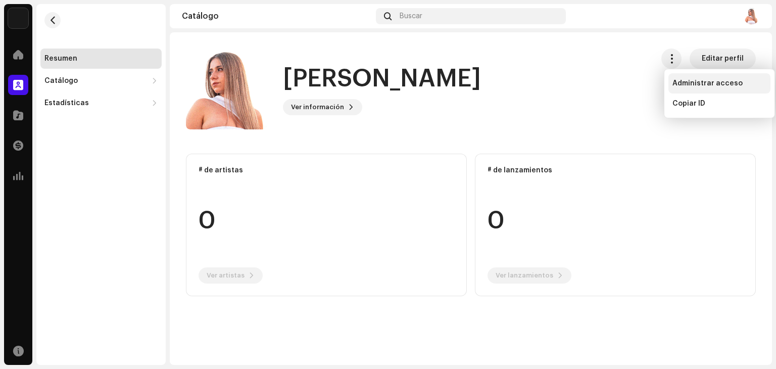
click at [680, 85] on span "Administrar acceso" at bounding box center [707, 83] width 70 height 8
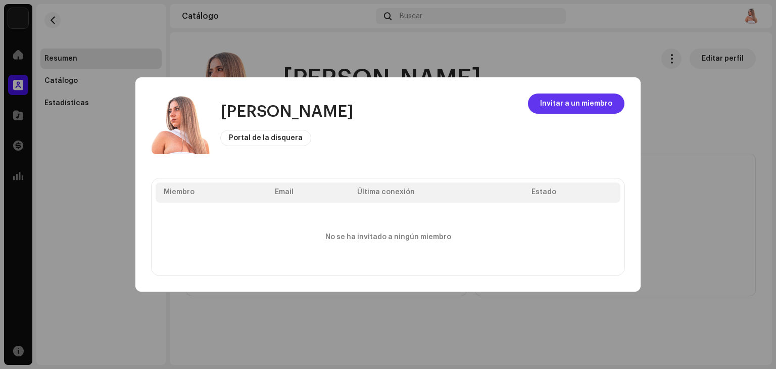
click at [596, 99] on span "Invitar a un miembro" at bounding box center [576, 103] width 72 height 20
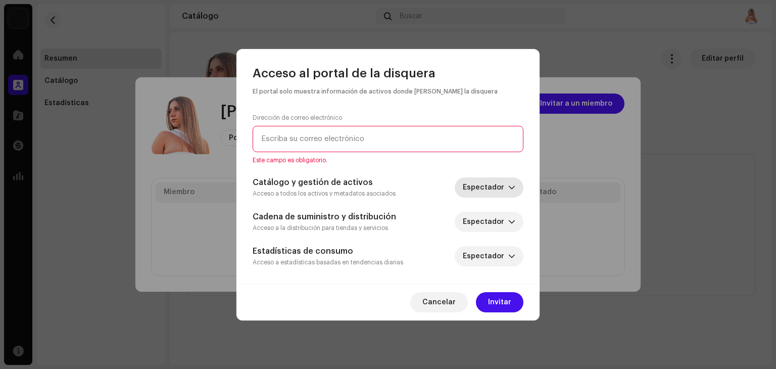
click at [483, 178] on span "Espectador" at bounding box center [484, 187] width 45 height 20
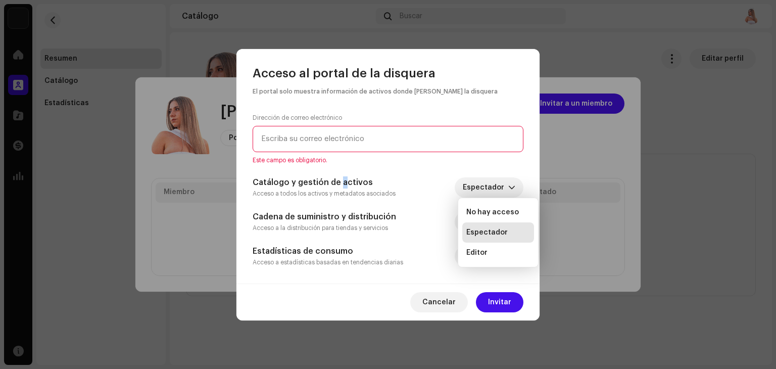
click at [339, 174] on div "Dirección de correo electrónico Este campo es obligatorio. Catálogo y gestión d…" at bounding box center [387, 190] width 271 height 153
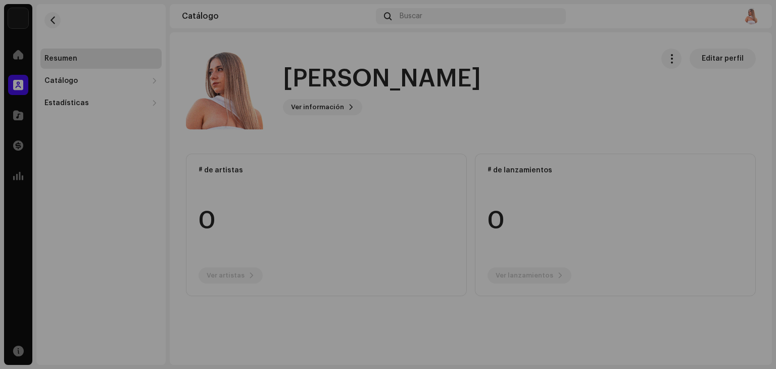
click at [726, 204] on div "Miriam Barrera Portal de la disquera Invitar a un miembro Miembro Email Última …" at bounding box center [388, 184] width 776 height 369
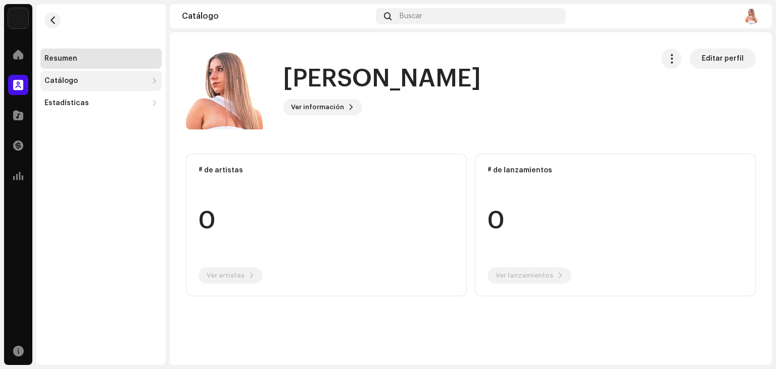
click at [68, 78] on div "Catálogo" at bounding box center [60, 81] width 33 height 8
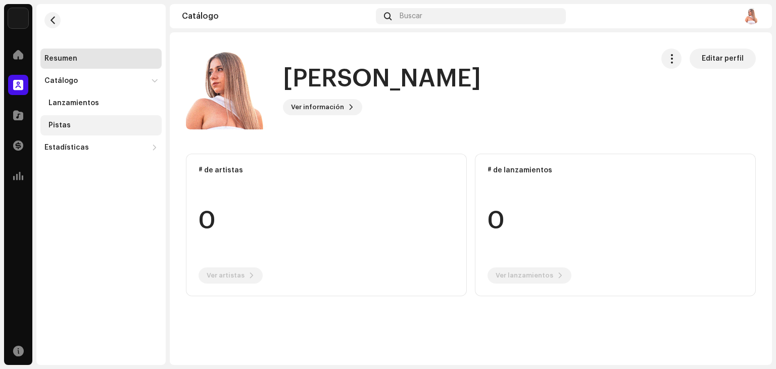
click at [70, 125] on div "Pistas" at bounding box center [102, 125] width 109 height 8
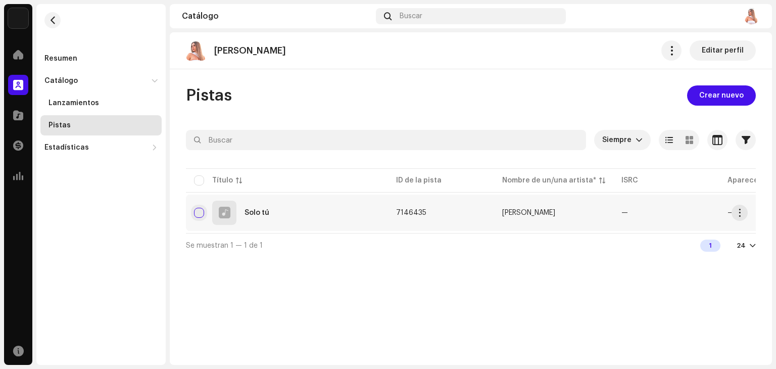
click at [201, 212] on input "checkbox" at bounding box center [199, 213] width 10 height 10
checkbox input "true"
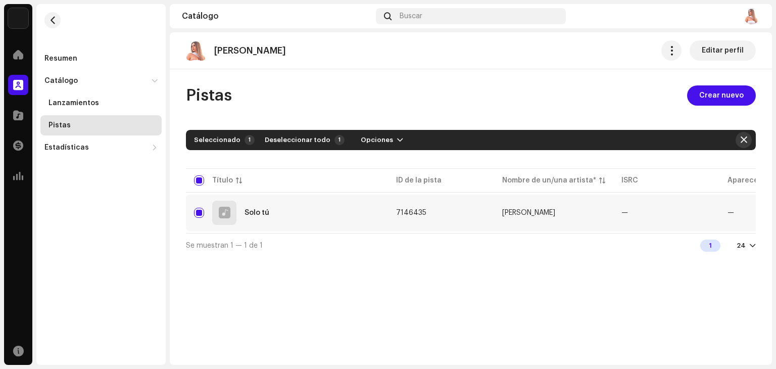
click at [740, 136] on span "button" at bounding box center [743, 140] width 7 height 8
checkbox input "false"
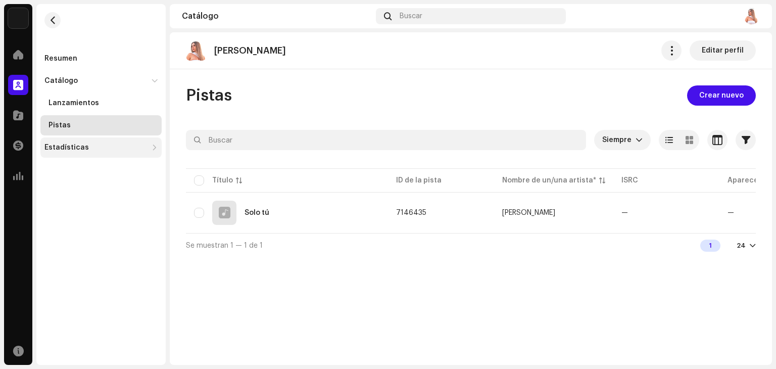
click at [76, 150] on div "Estadísticas" at bounding box center [66, 147] width 44 height 8
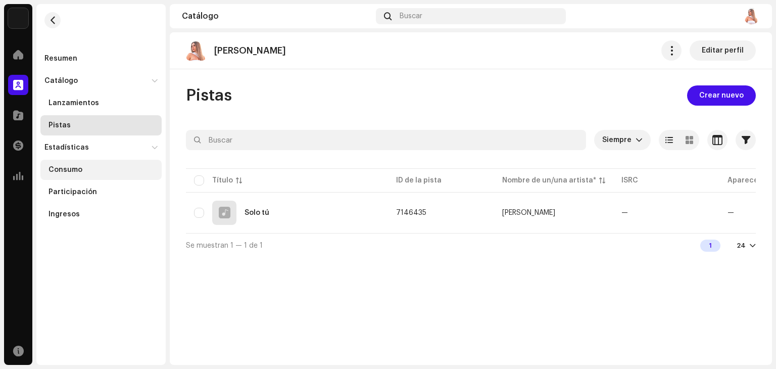
click at [103, 175] on div "Consumo" at bounding box center [100, 170] width 121 height 20
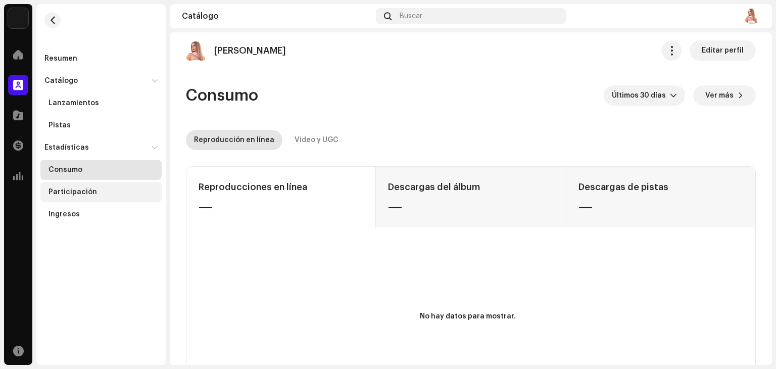
click at [56, 192] on div "Participación" at bounding box center [72, 192] width 48 height 8
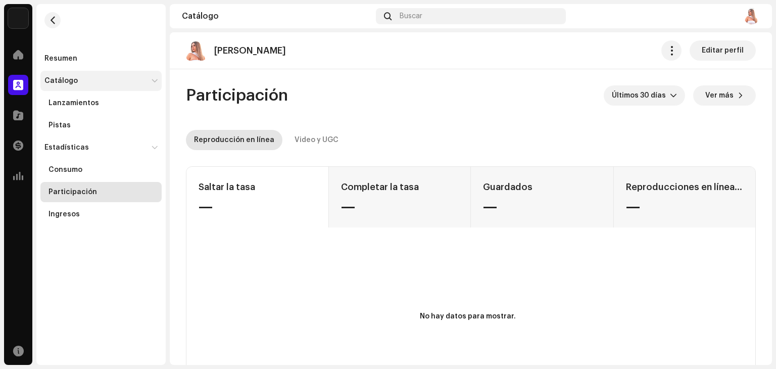
click at [75, 79] on div "Catálogo" at bounding box center [60, 81] width 33 height 8
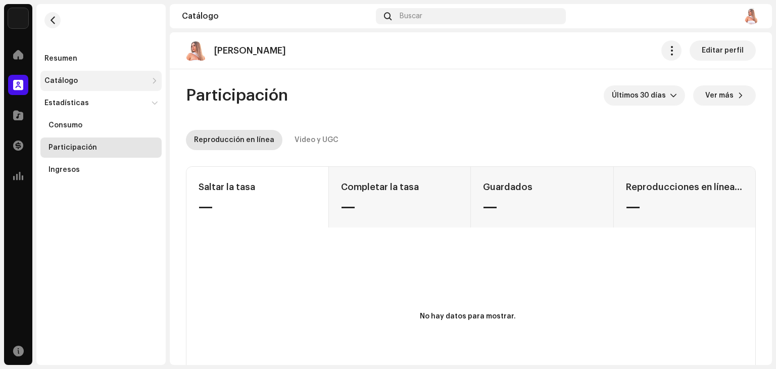
click at [78, 81] on div "Catálogo" at bounding box center [95, 81] width 103 height 8
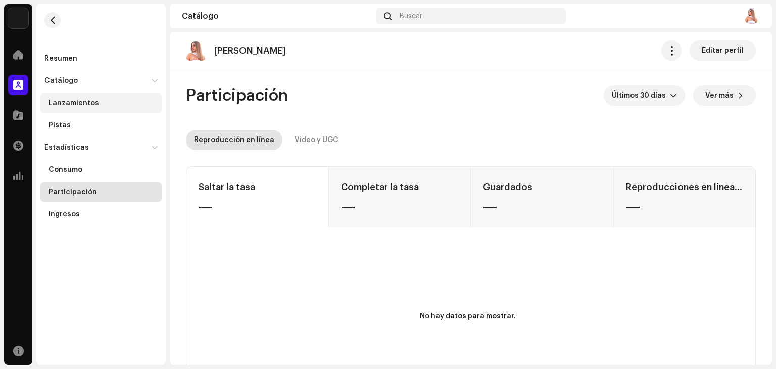
click at [71, 105] on div "Lanzamientos" at bounding box center [73, 103] width 50 height 8
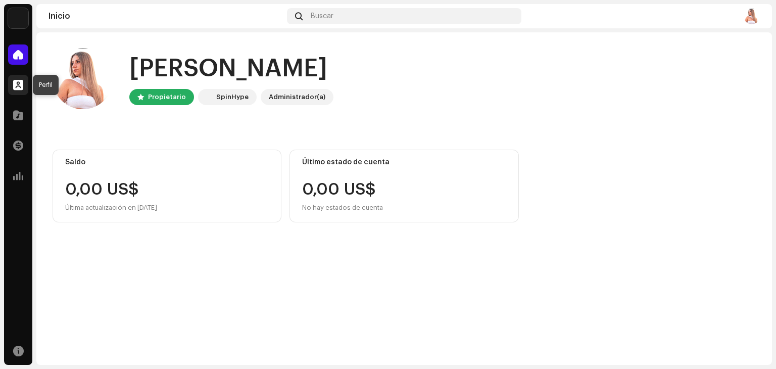
click at [22, 83] on span at bounding box center [18, 85] width 10 height 8
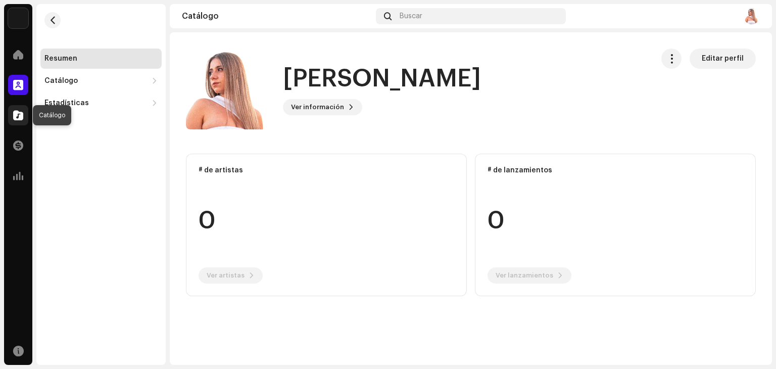
click at [21, 117] on span at bounding box center [18, 115] width 10 height 8
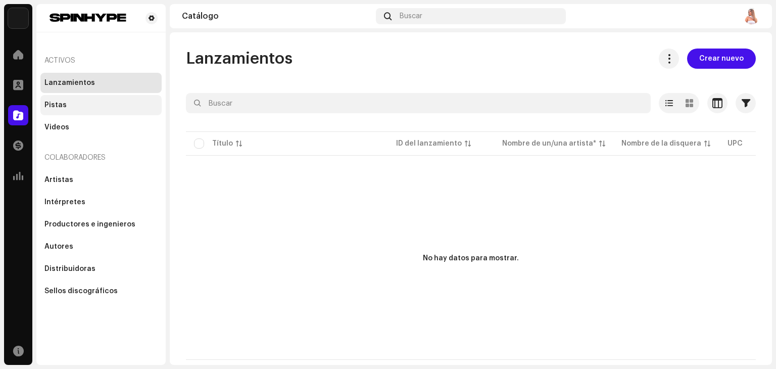
click at [77, 108] on div "Pistas" at bounding box center [100, 105] width 113 height 8
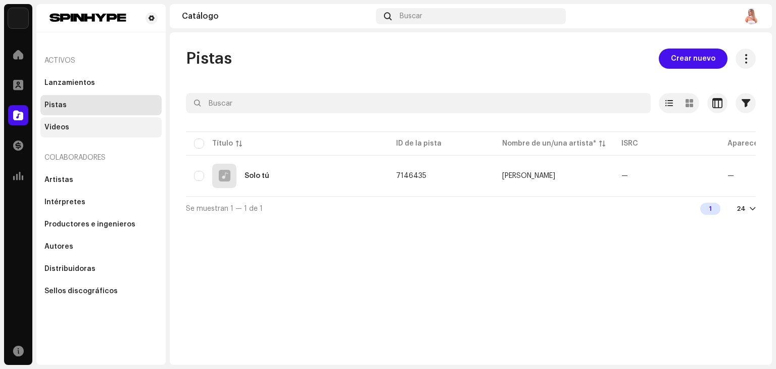
click at [100, 128] on div "Videos" at bounding box center [100, 127] width 113 height 8
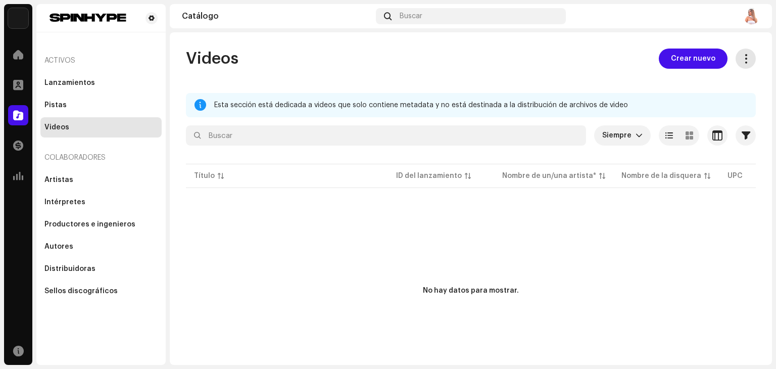
click at [741, 55] on span at bounding box center [746, 59] width 10 height 8
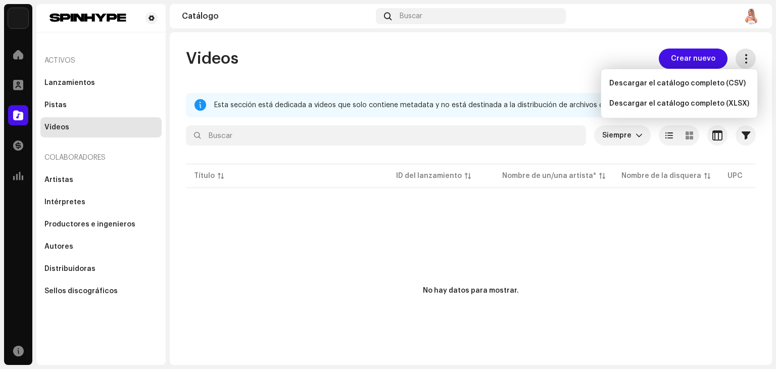
click at [741, 55] on span at bounding box center [746, 59] width 10 height 8
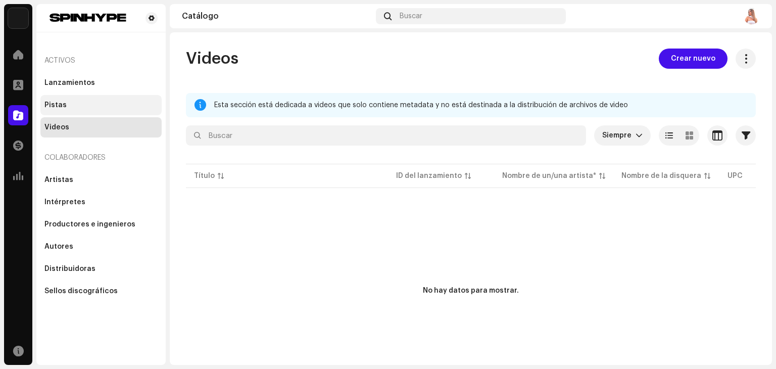
click at [57, 108] on div "Pistas" at bounding box center [55, 105] width 22 height 8
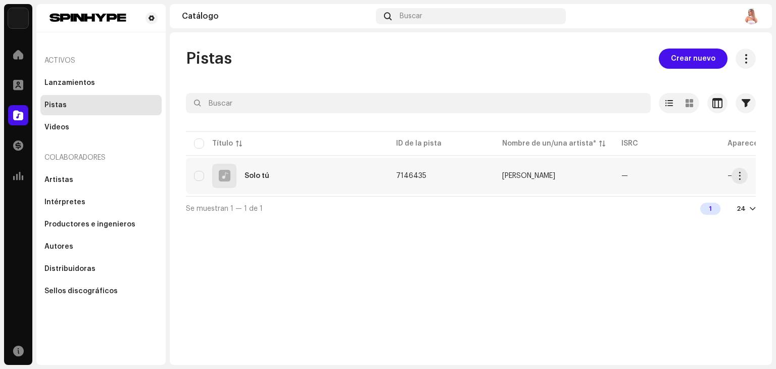
click at [410, 172] on span "7146435" at bounding box center [411, 175] width 30 height 7
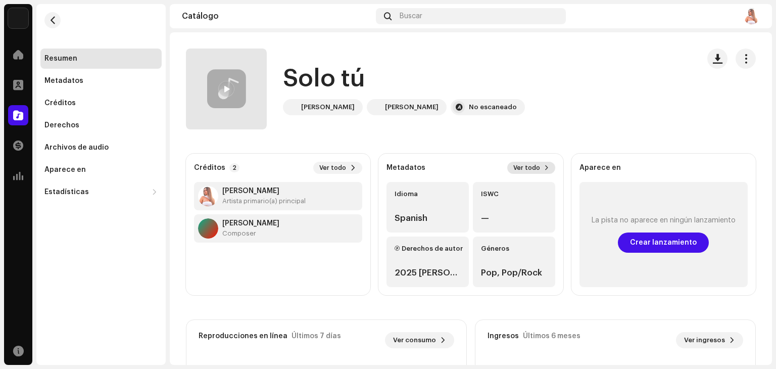
click at [516, 169] on span "Ver todo" at bounding box center [526, 168] width 27 height 8
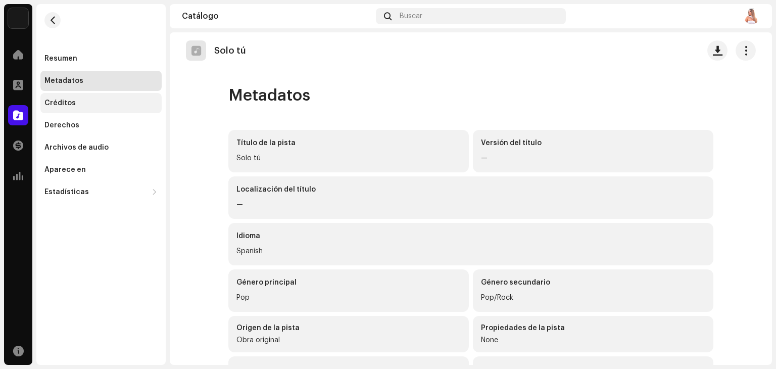
click at [70, 107] on div "Créditos" at bounding box center [59, 103] width 31 height 8
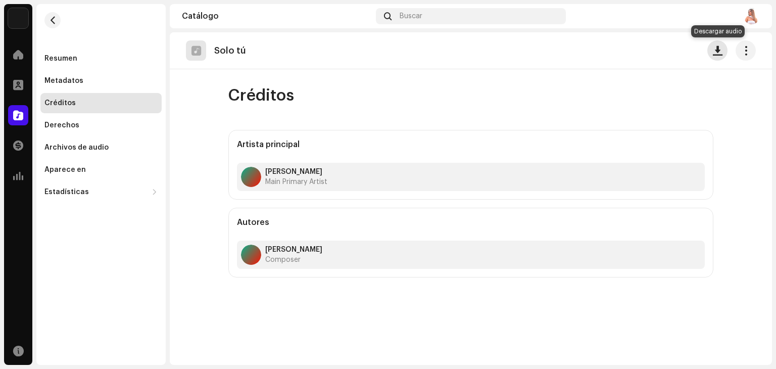
click at [717, 52] on span "button" at bounding box center [717, 50] width 10 height 8
click at [78, 126] on div "Derechos" at bounding box center [100, 125] width 113 height 8
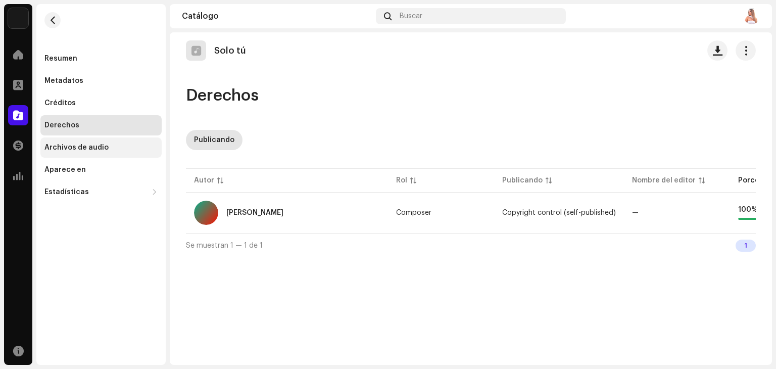
click at [87, 147] on div "Archivos de audio" at bounding box center [76, 147] width 64 height 8
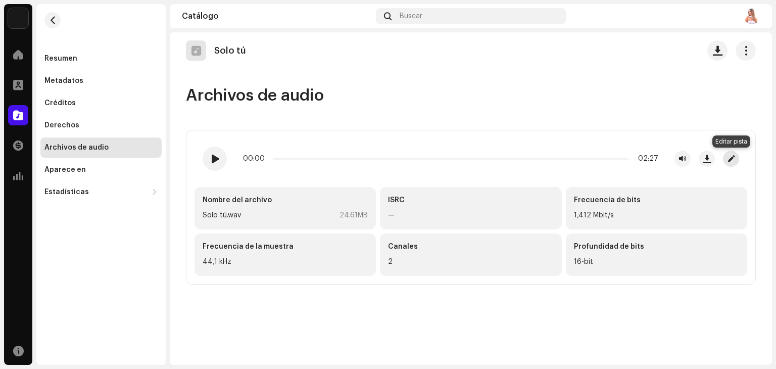
click at [733, 153] on button "button" at bounding box center [731, 158] width 16 height 16
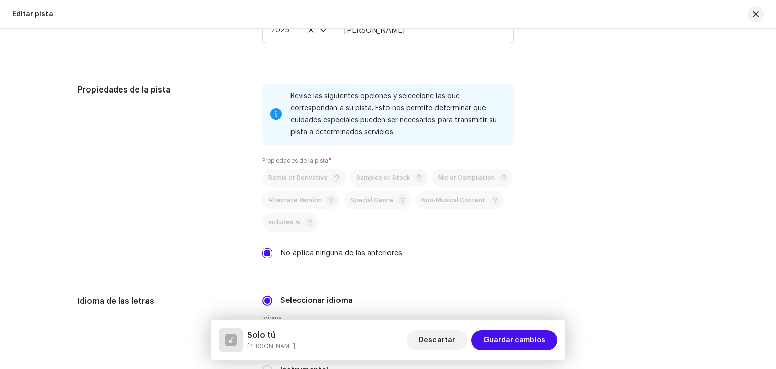
scroll to position [1268, 0]
drag, startPoint x: 770, startPoint y: 245, endPoint x: 774, endPoint y: 269, distance: 24.6
click at [774, 269] on div "Detalles de la pista Complete los siguientes pasos para finalizar su pista. 1 d…" at bounding box center [388, 199] width 776 height 340
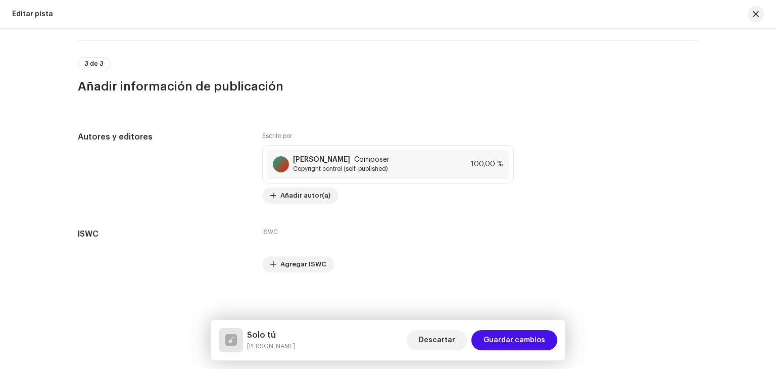
scroll to position [1866, 0]
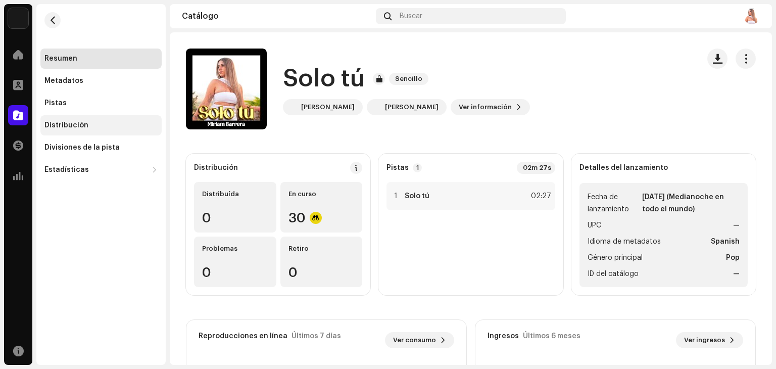
click at [62, 126] on div "Distribución" at bounding box center [66, 125] width 44 height 8
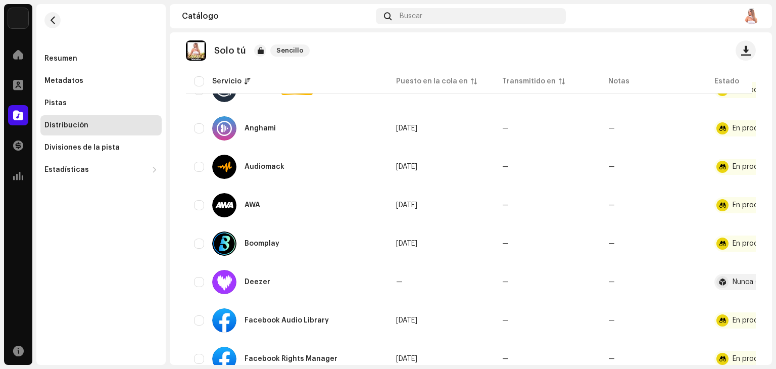
scroll to position [164, 0]
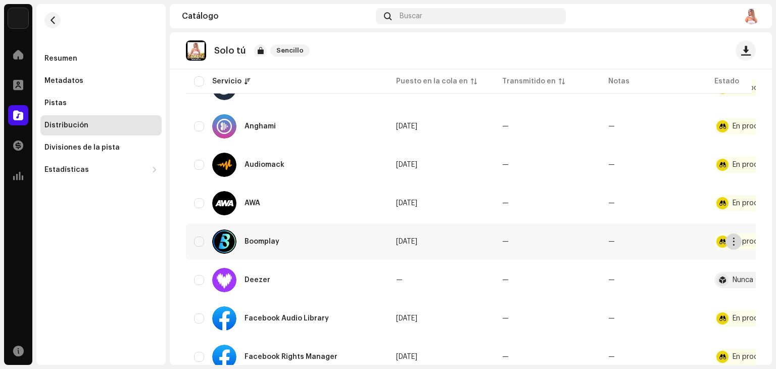
click at [734, 239] on span "button" at bounding box center [734, 241] width 8 height 8
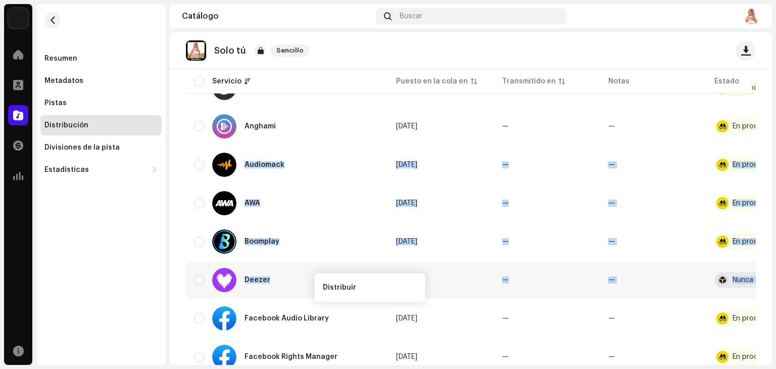
drag, startPoint x: 764, startPoint y: 121, endPoint x: 773, endPoint y: 266, distance: 145.6
click at [773, 266] on div "Miriam Barrera Inicio Perfil Catálogo Transacciones Estadísticas Recursos Resum…" at bounding box center [388, 184] width 776 height 369
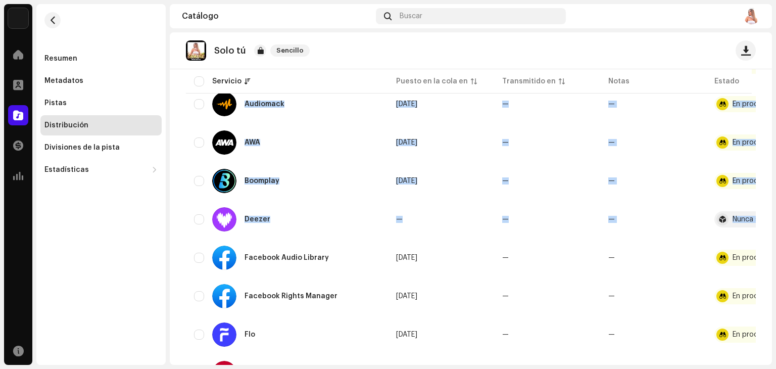
scroll to position [0, 0]
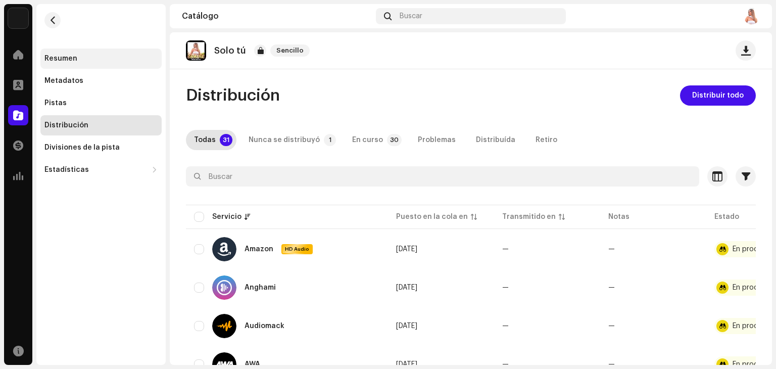
click at [65, 57] on div "Resumen" at bounding box center [60, 59] width 33 height 8
